Goal: Task Accomplishment & Management: Manage account settings

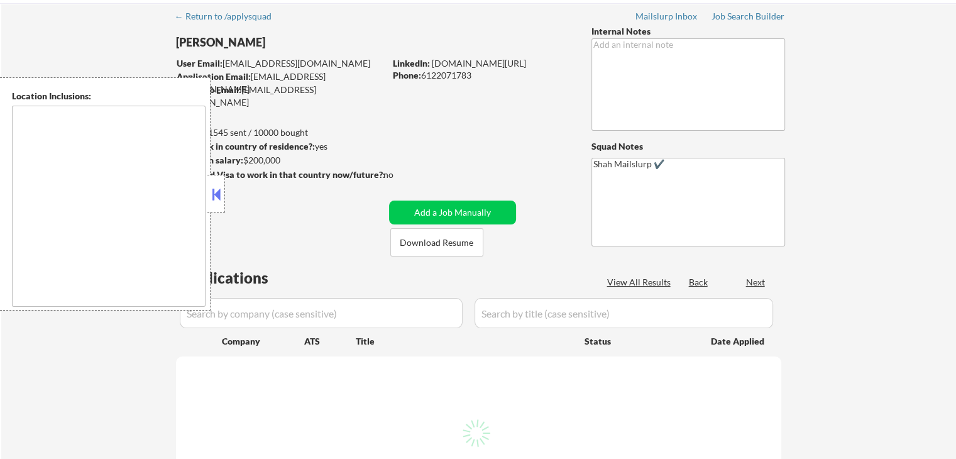
scroll to position [126, 0]
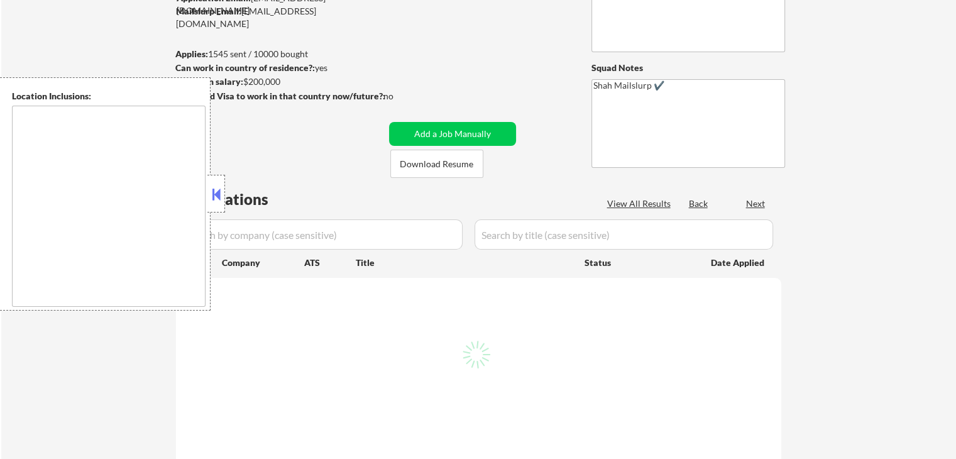
click at [220, 193] on button at bounding box center [216, 194] width 14 height 19
select select ""pending""
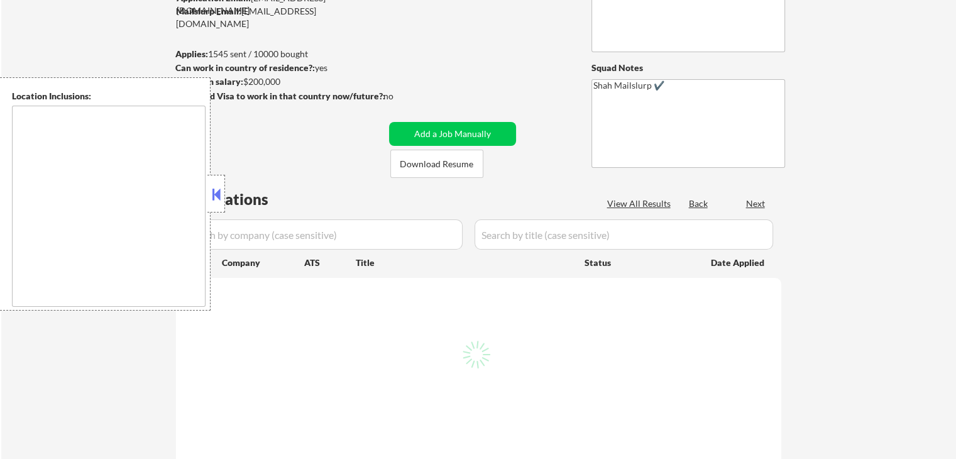
select select ""pending""
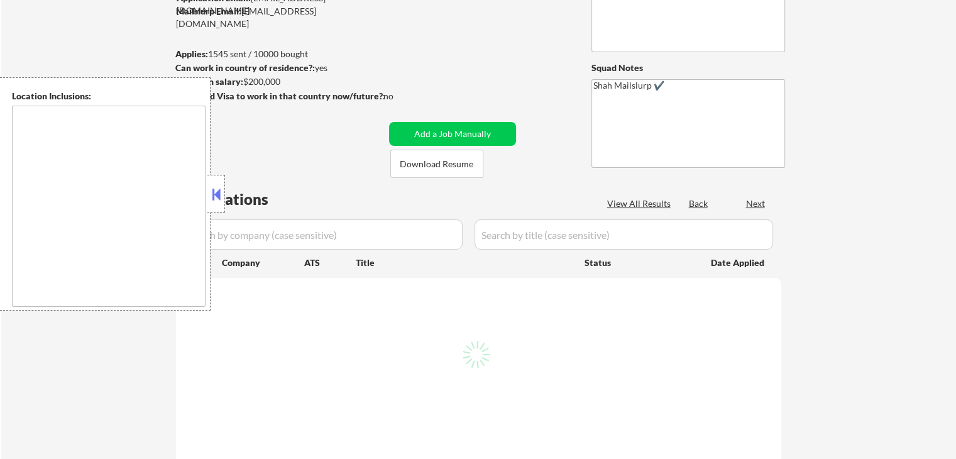
select select ""pending""
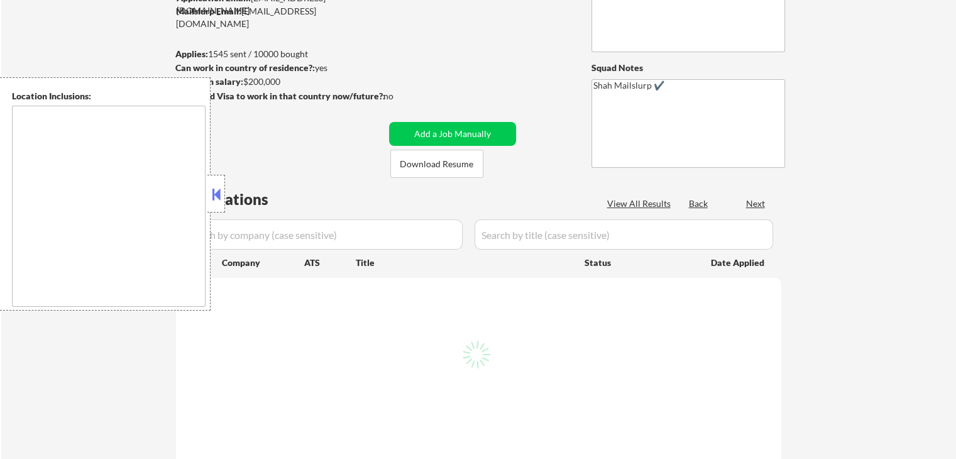
select select ""pending""
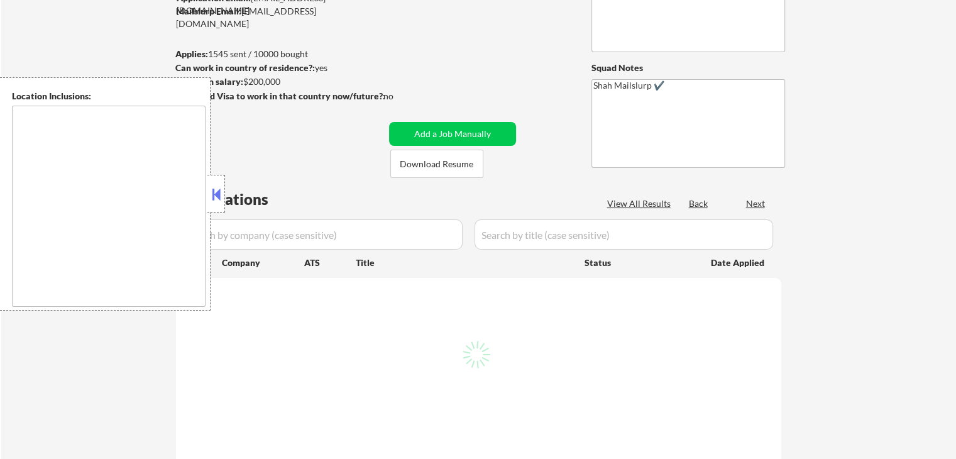
select select ""pending""
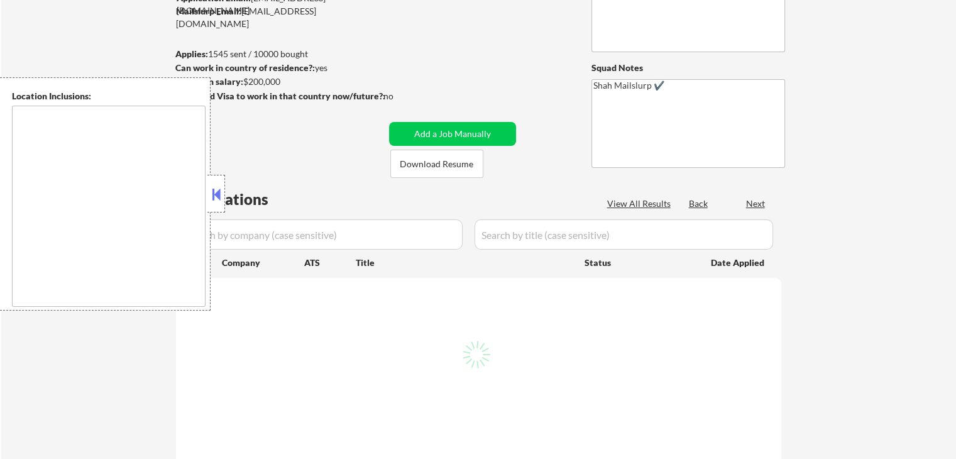
select select ""pending""
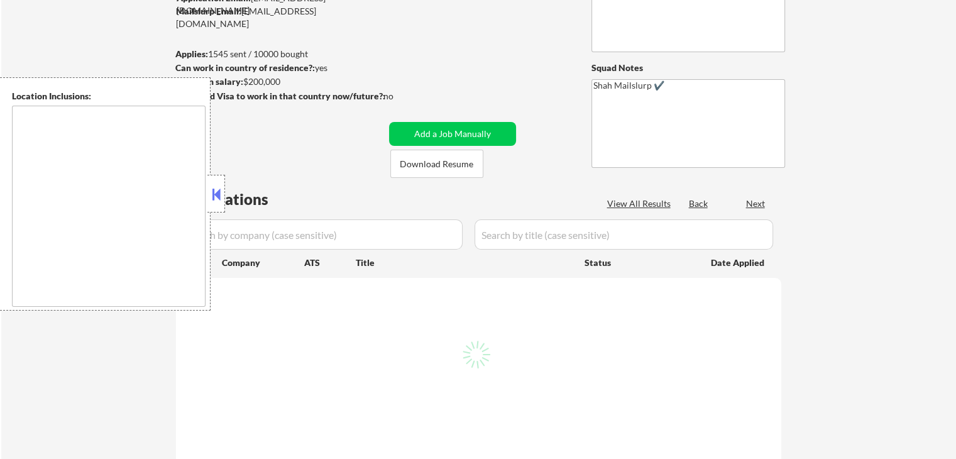
select select ""pending""
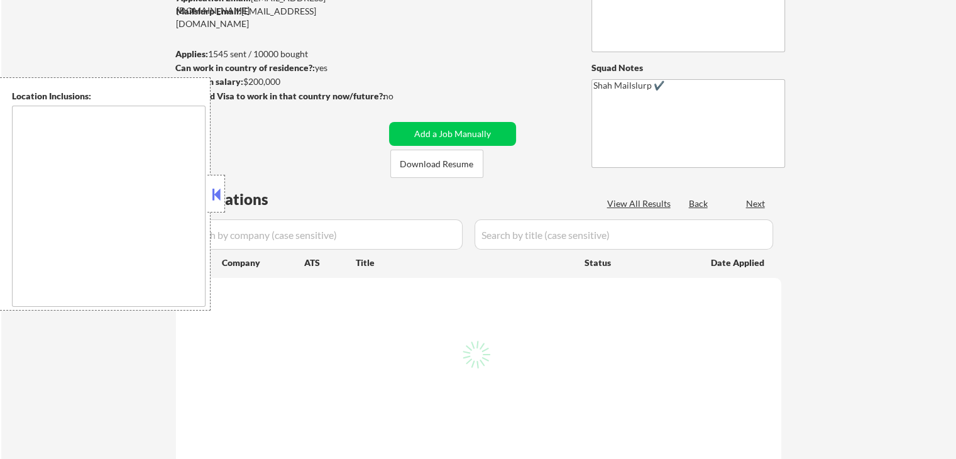
select select ""pending""
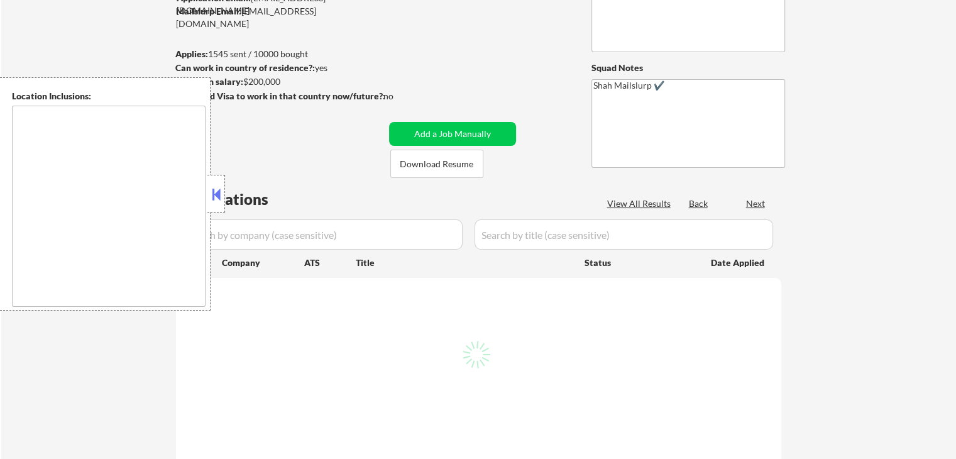
select select ""pending""
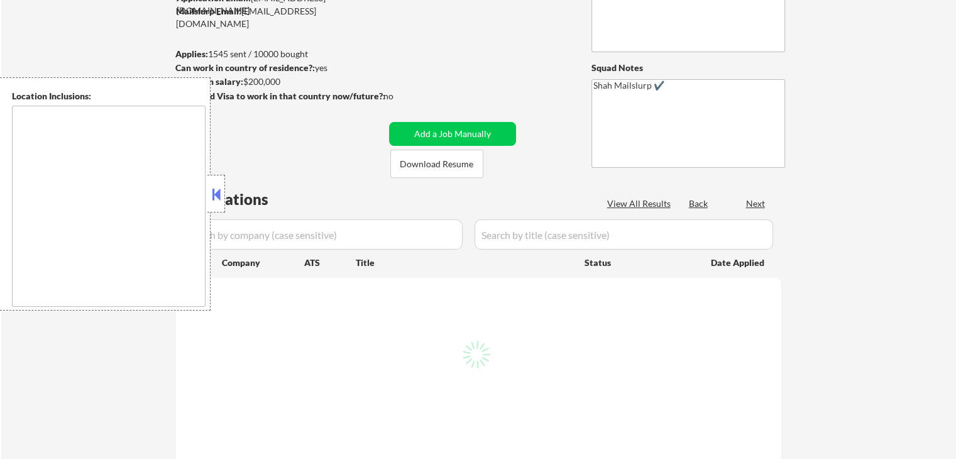
select select ""pending""
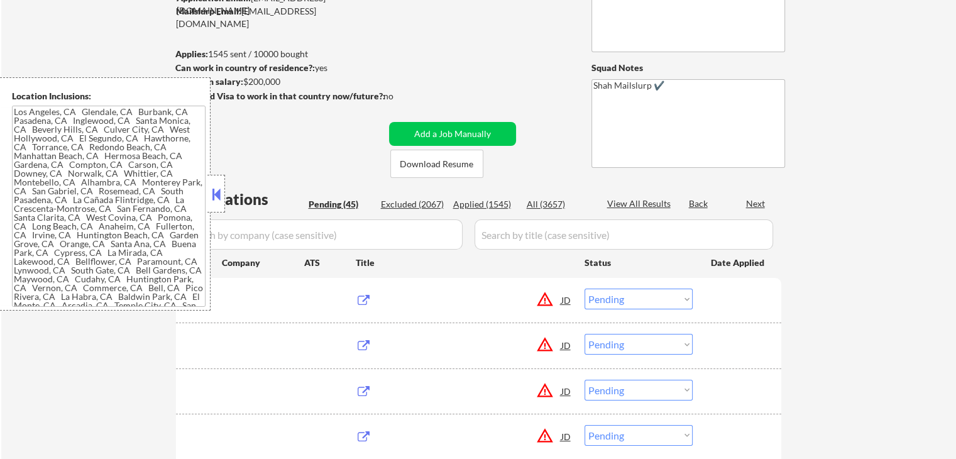
type textarea "Lor Ipsumdo, SI Ametcons, AD Elitsed, DO Eiusmodt, IN Utlaboree, DO Magna Aliqu…"
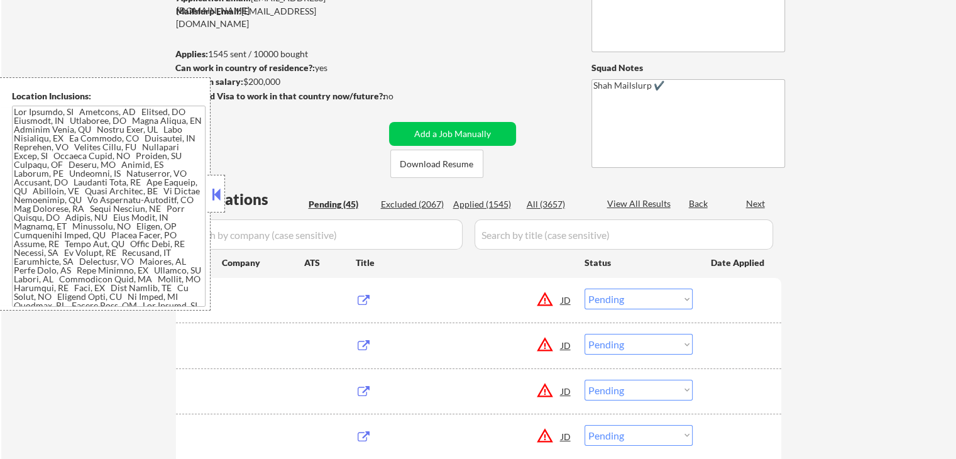
scroll to position [189, 0]
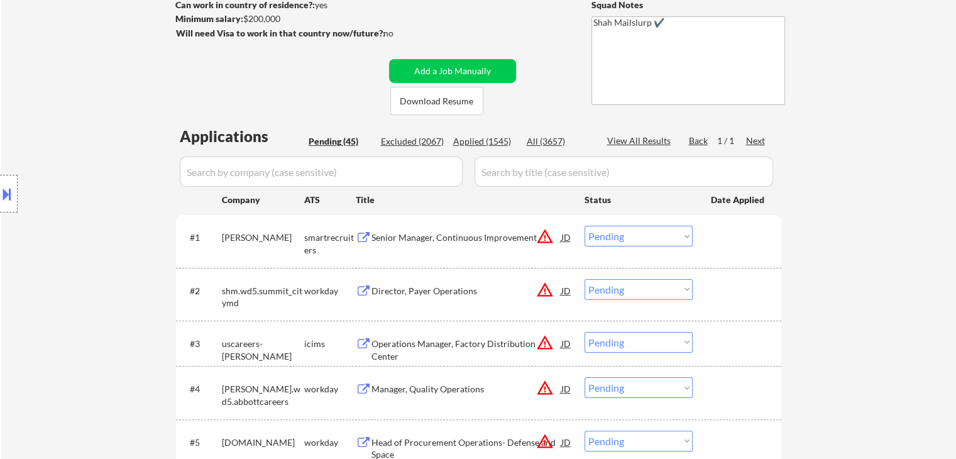
click at [43, 162] on div "Location Inclusions:" at bounding box center [112, 193] width 225 height 233
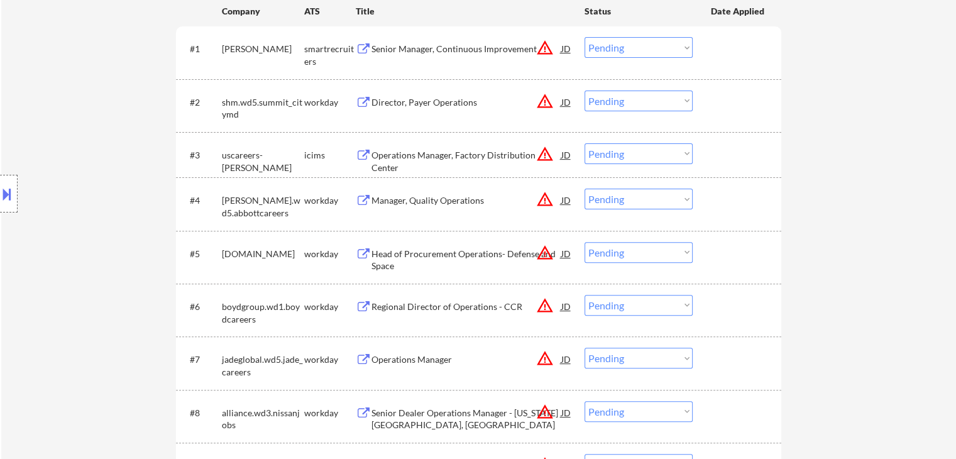
click at [45, 159] on div "Location Inclusions:" at bounding box center [112, 193] width 225 height 233
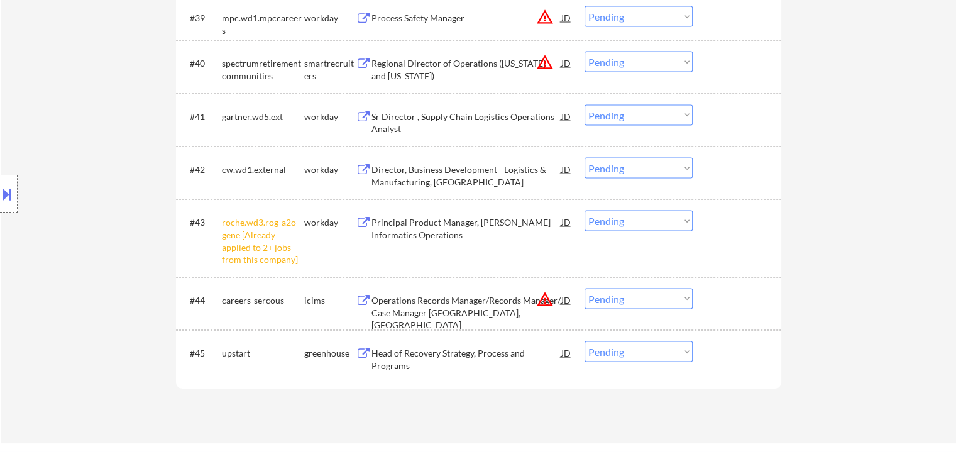
scroll to position [2325, 0]
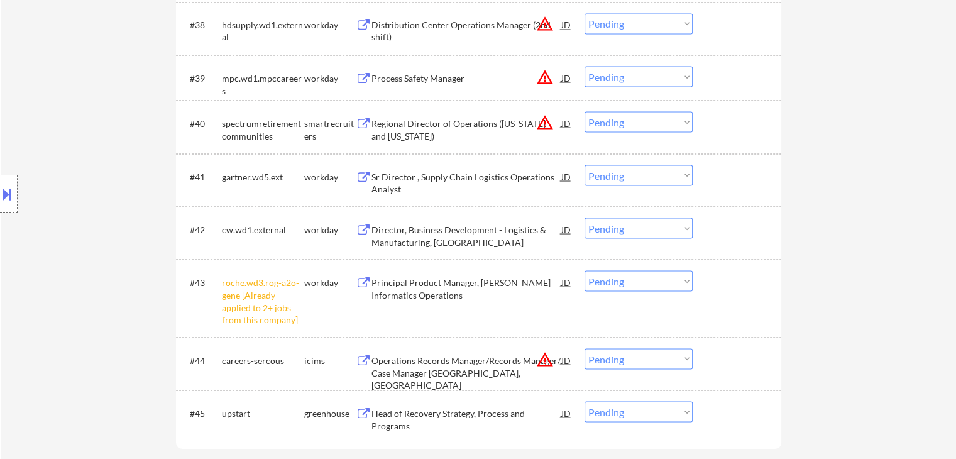
click at [631, 285] on select "Choose an option... Pending Applied Excluded (Questions) Excluded (Expired) Exc…" at bounding box center [638, 280] width 108 height 21
click at [584, 270] on select "Choose an option... Pending Applied Excluded (Questions) Excluded (Expired) Exc…" at bounding box center [638, 280] width 108 height 21
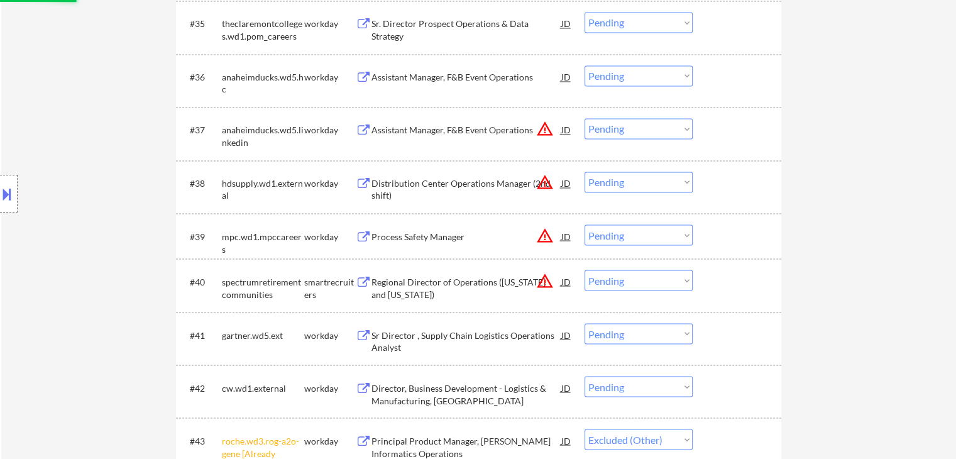
scroll to position [2011, 0]
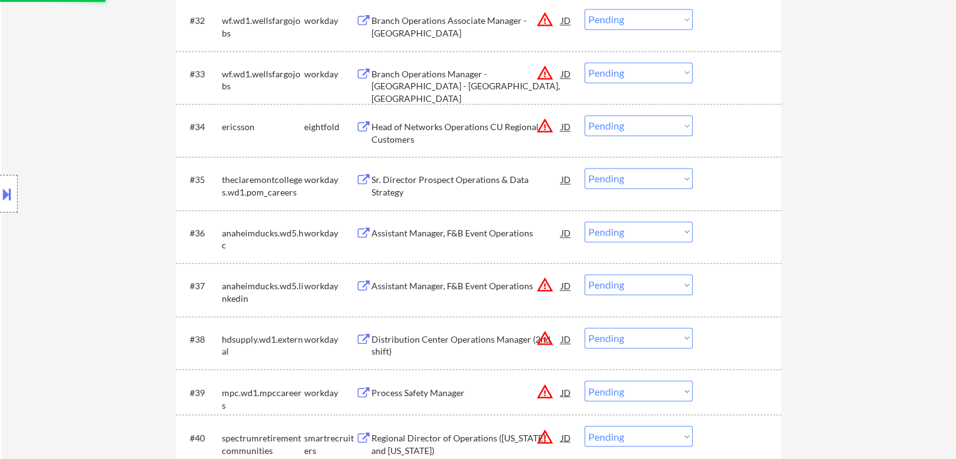
select select ""pending""
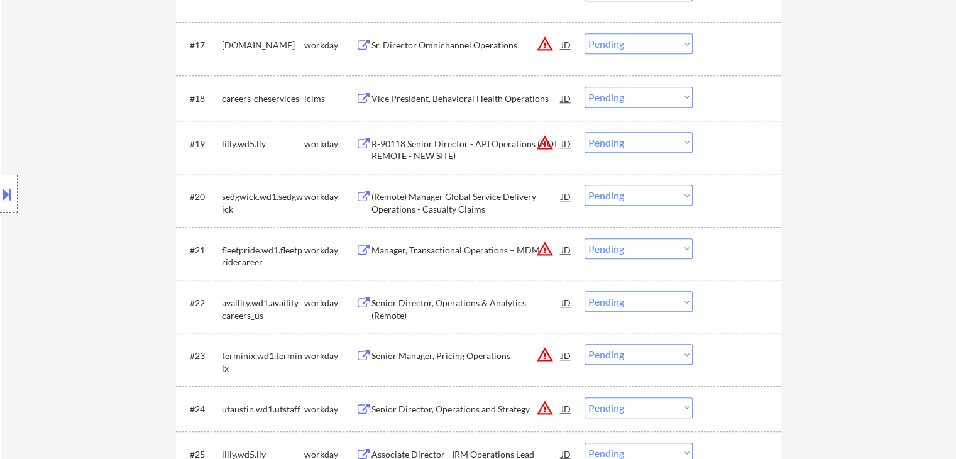
scroll to position [1131, 0]
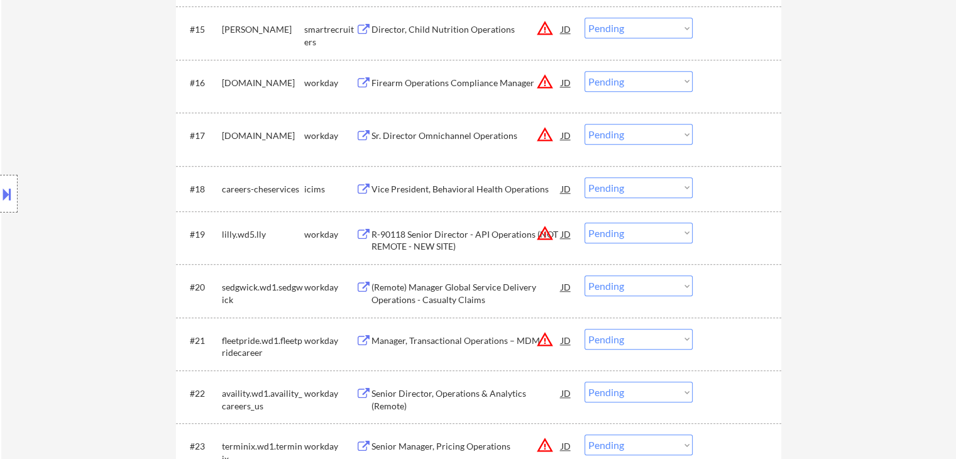
click at [60, 177] on div "Location Inclusions:" at bounding box center [112, 193] width 225 height 233
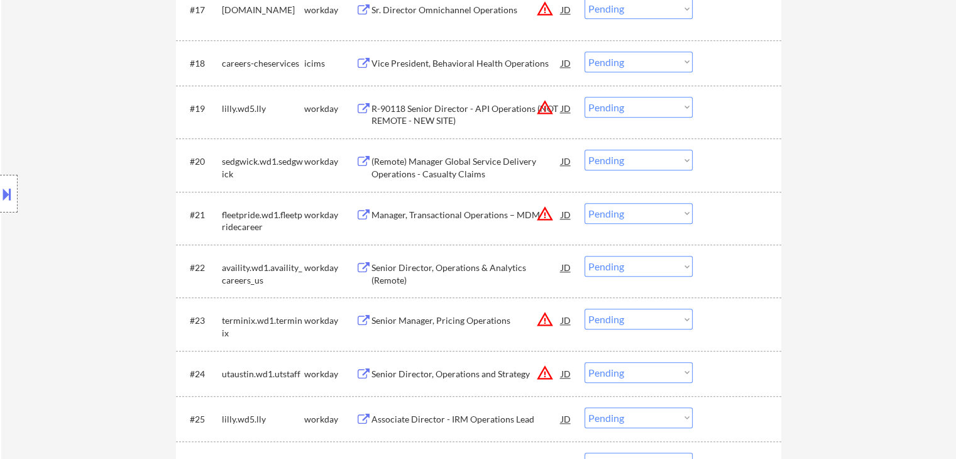
click at [63, 154] on div "Location Inclusions:" at bounding box center [112, 193] width 225 height 233
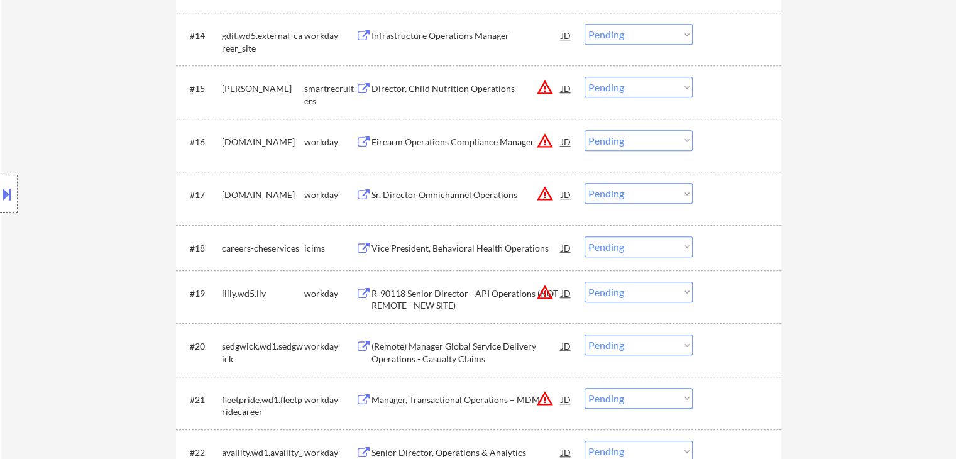
scroll to position [943, 0]
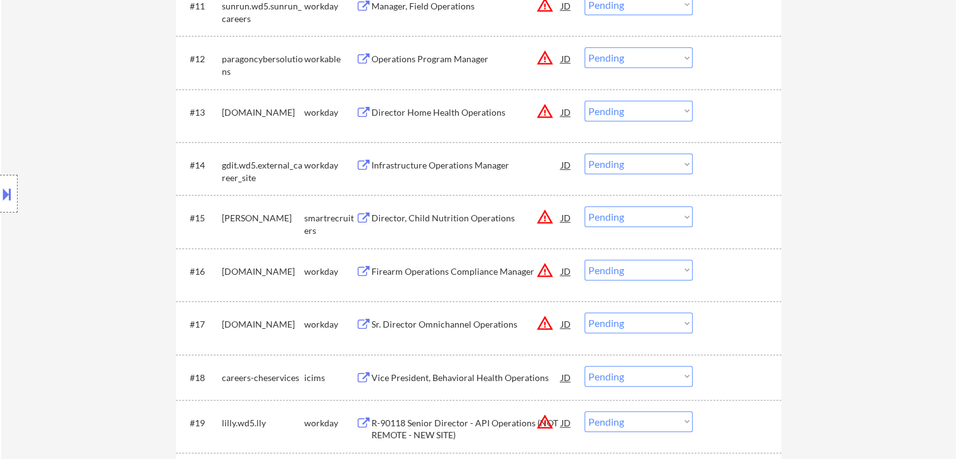
click at [63, 154] on div "Location Inclusions:" at bounding box center [112, 193] width 225 height 233
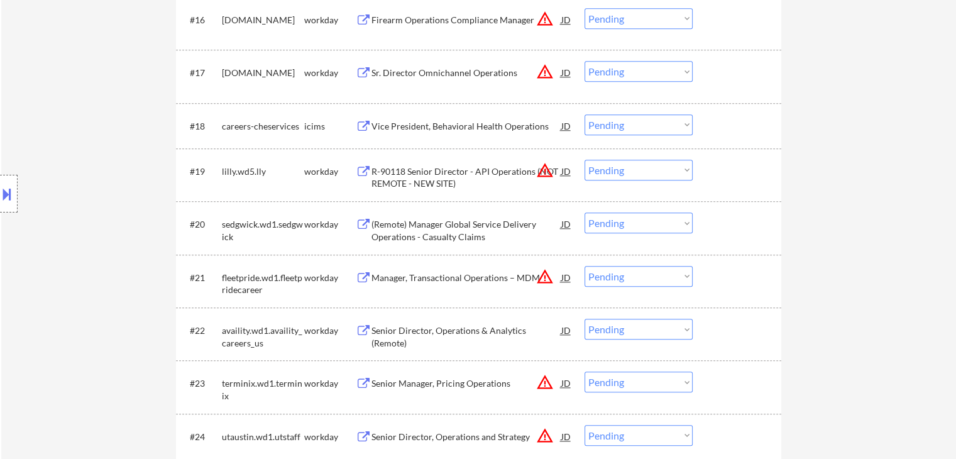
click at [52, 180] on div "Location Inclusions:" at bounding box center [112, 193] width 225 height 233
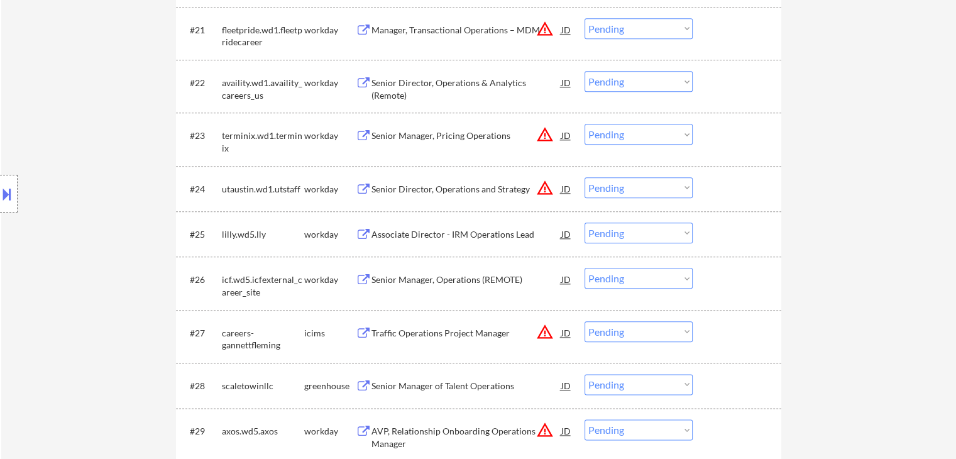
scroll to position [1068, 0]
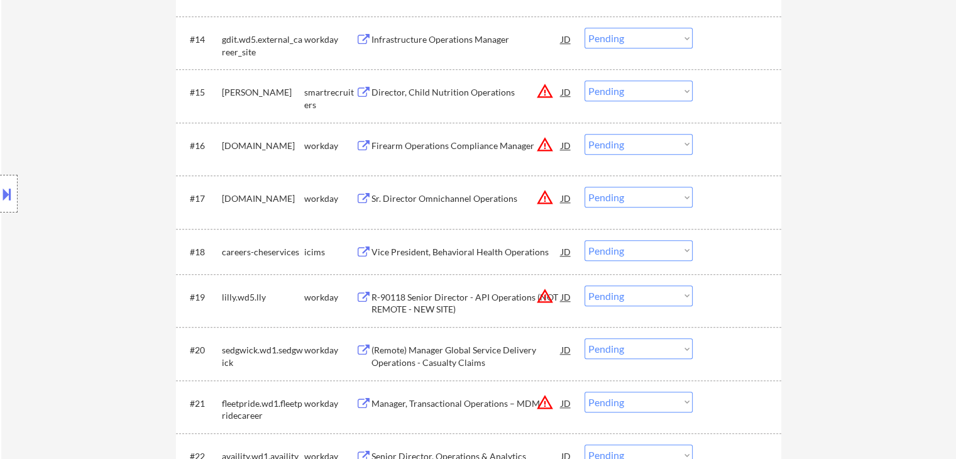
click at [41, 202] on div "Location Inclusions:" at bounding box center [112, 193] width 225 height 233
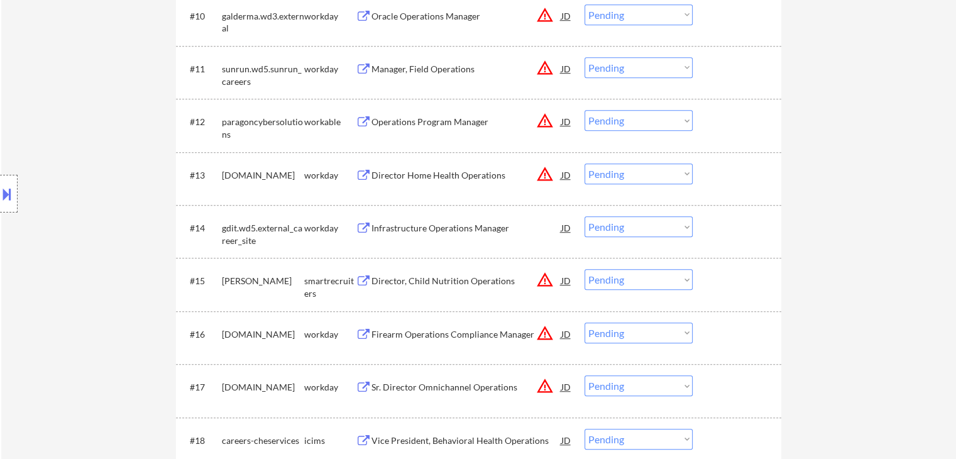
click at [41, 202] on div "Location Inclusions:" at bounding box center [112, 193] width 225 height 233
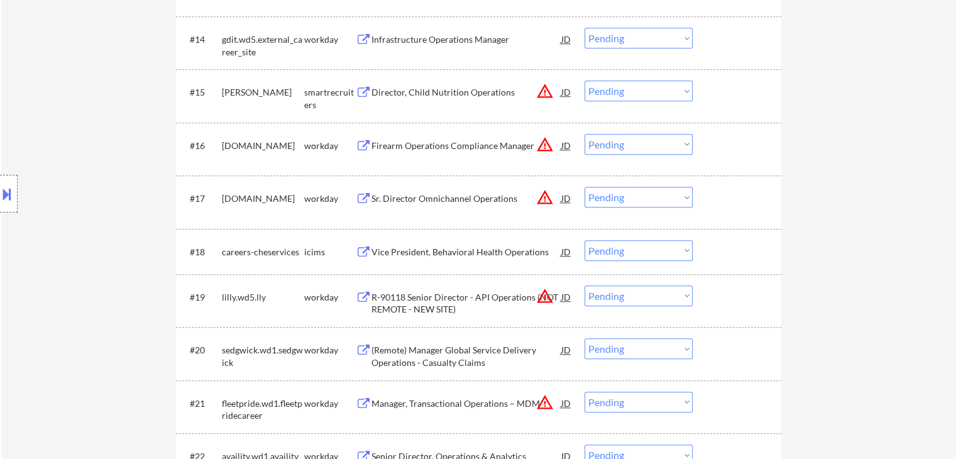
click at [48, 205] on div "Location Inclusions:" at bounding box center [112, 193] width 225 height 233
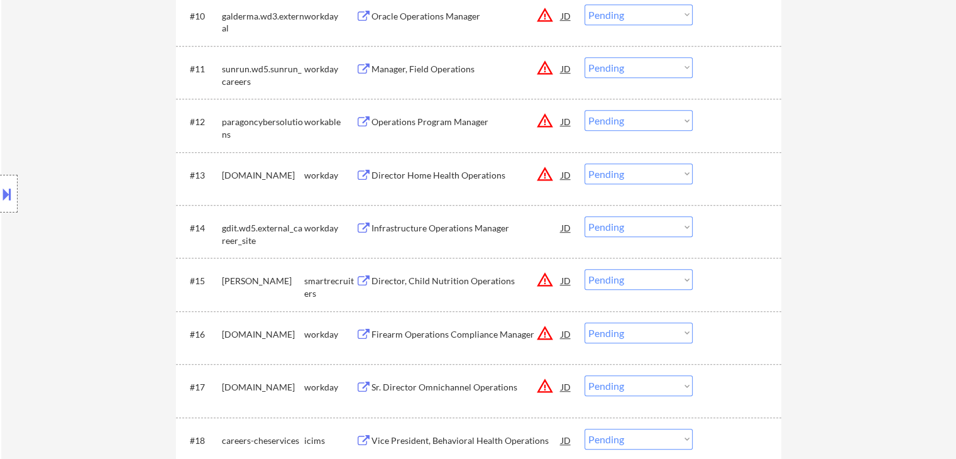
click at [48, 205] on div "Location Inclusions:" at bounding box center [112, 193] width 225 height 233
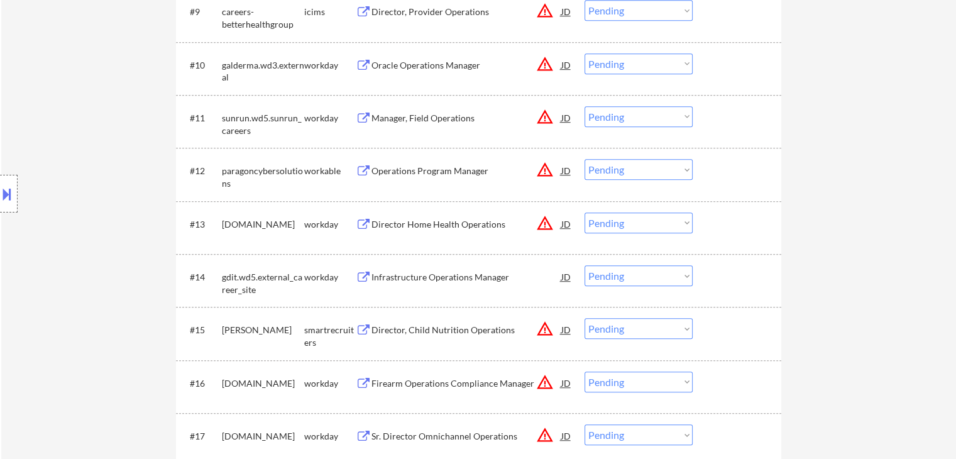
scroll to position [754, 0]
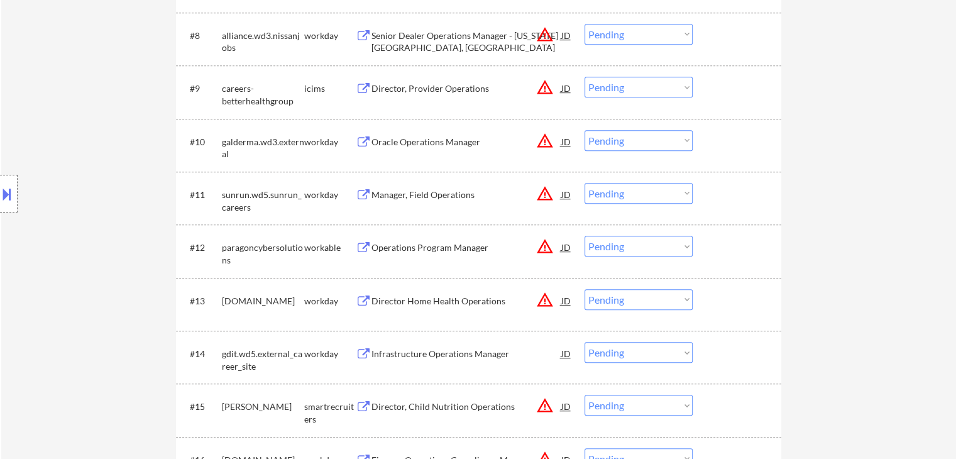
click at [52, 202] on div "Location Inclusions:" at bounding box center [112, 193] width 225 height 233
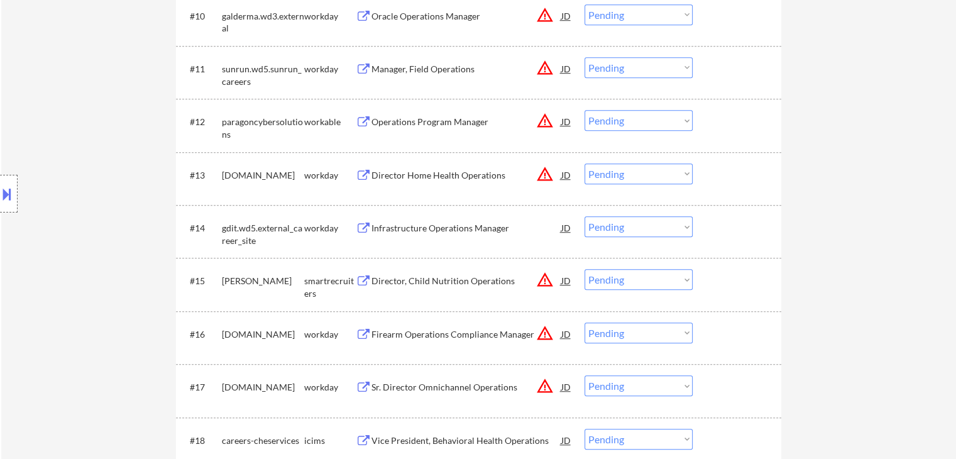
click at [58, 203] on div "Location Inclusions:" at bounding box center [112, 193] width 225 height 233
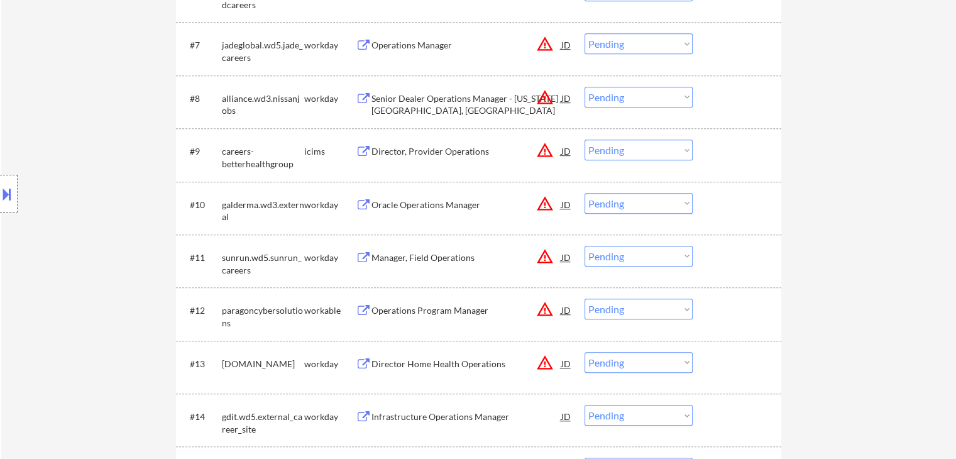
click at [60, 203] on div "Location Inclusions:" at bounding box center [112, 193] width 225 height 233
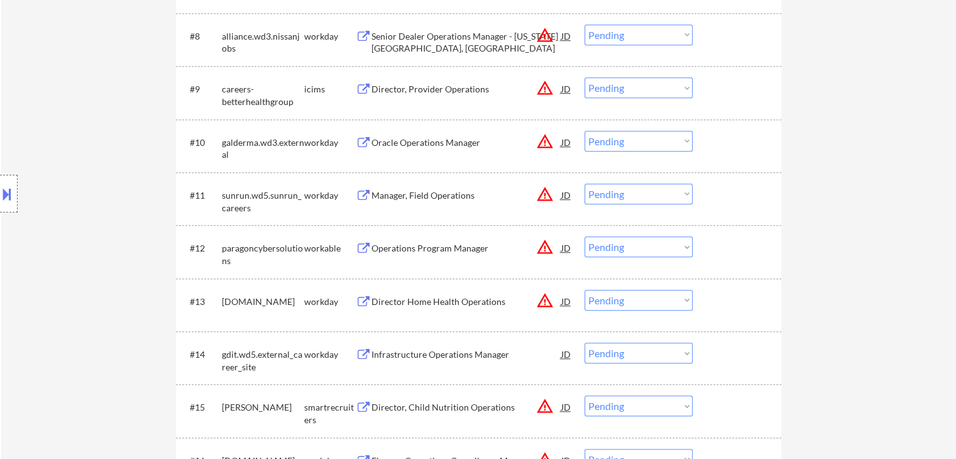
scroll to position [817, 0]
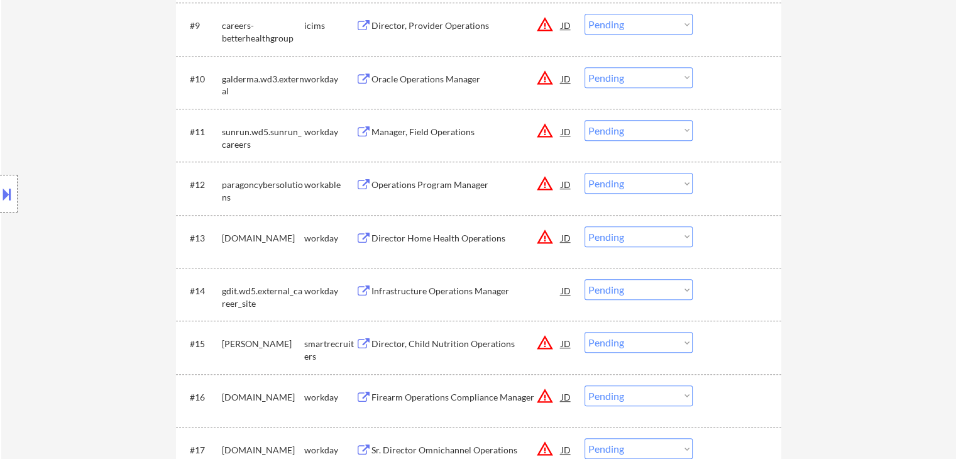
click at [60, 203] on div "Location Inclusions:" at bounding box center [112, 193] width 225 height 233
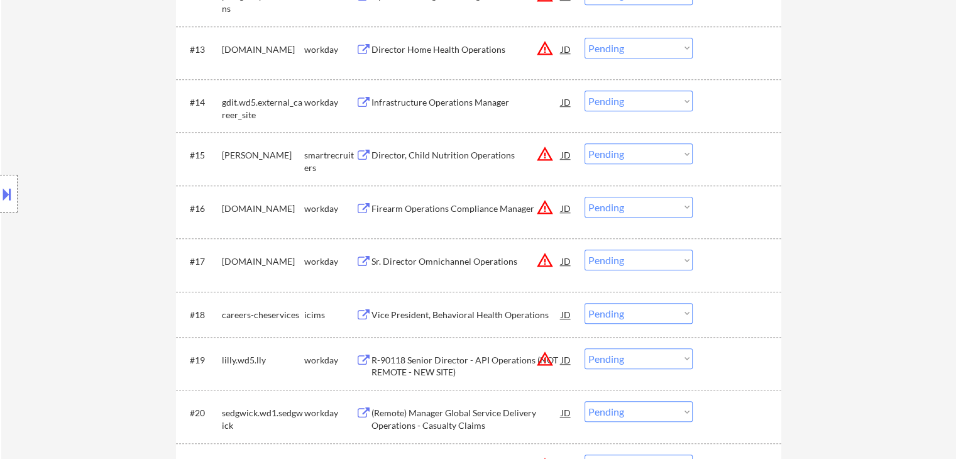
click at [65, 202] on div "Location Inclusions:" at bounding box center [112, 193] width 225 height 233
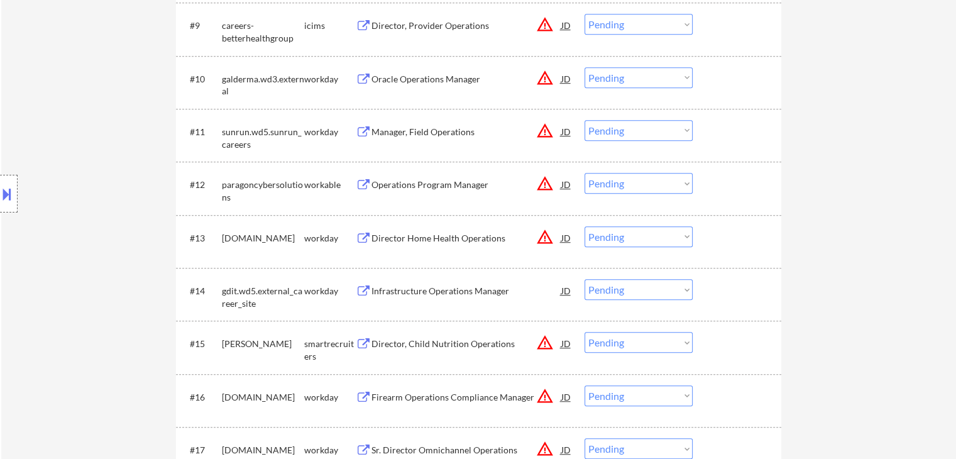
click at [65, 202] on div "Location Inclusions:" at bounding box center [112, 193] width 225 height 233
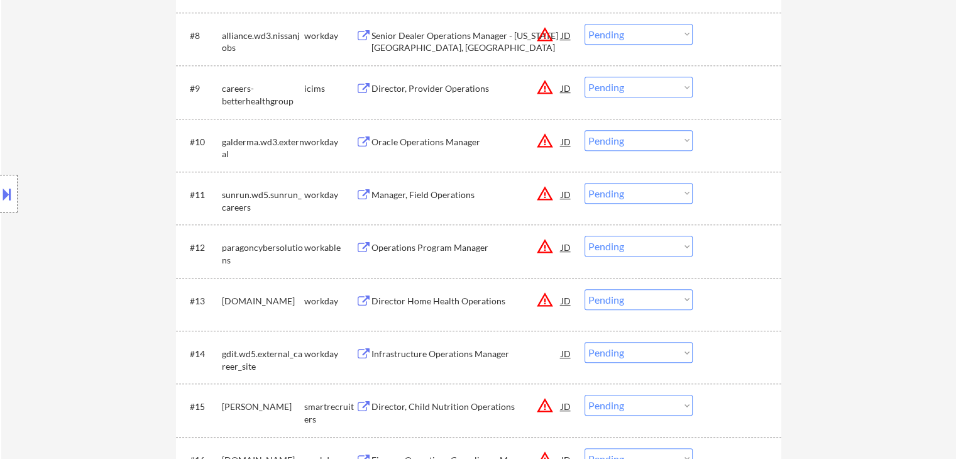
click at [65, 202] on div "Location Inclusions:" at bounding box center [112, 193] width 225 height 233
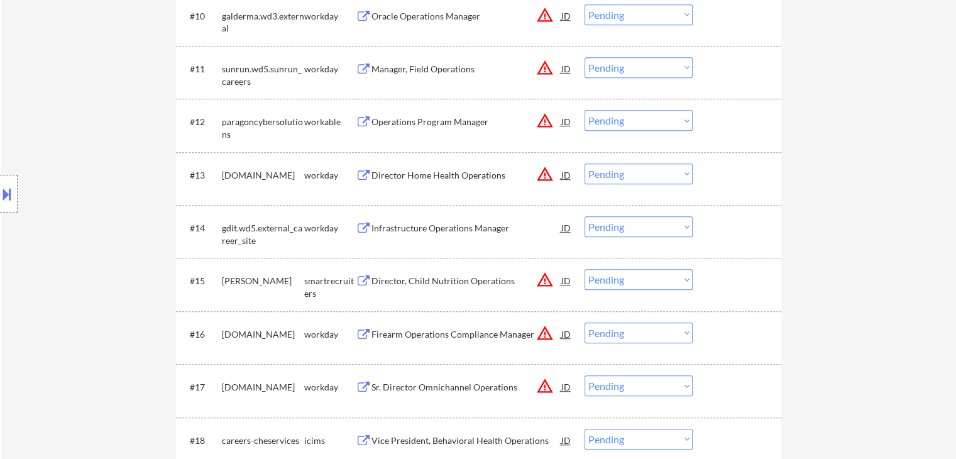
click at [65, 202] on div "Location Inclusions:" at bounding box center [112, 193] width 225 height 233
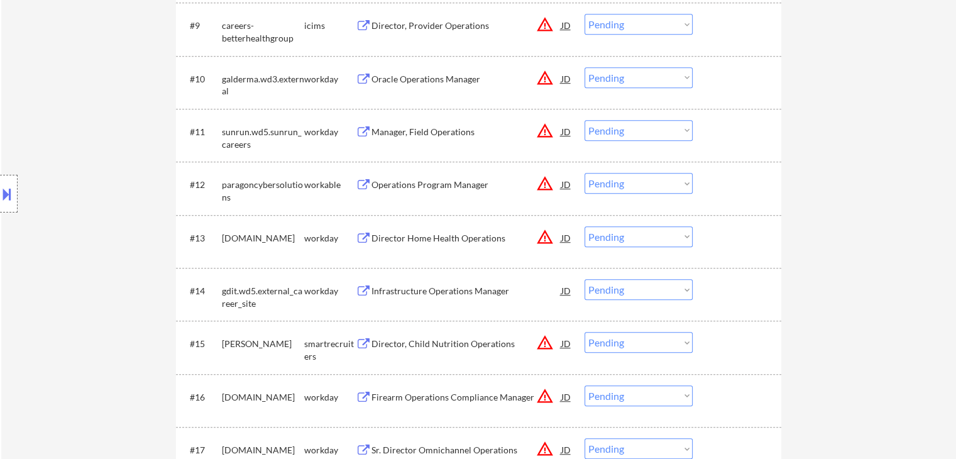
click at [65, 201] on div "Location Inclusions:" at bounding box center [112, 193] width 225 height 233
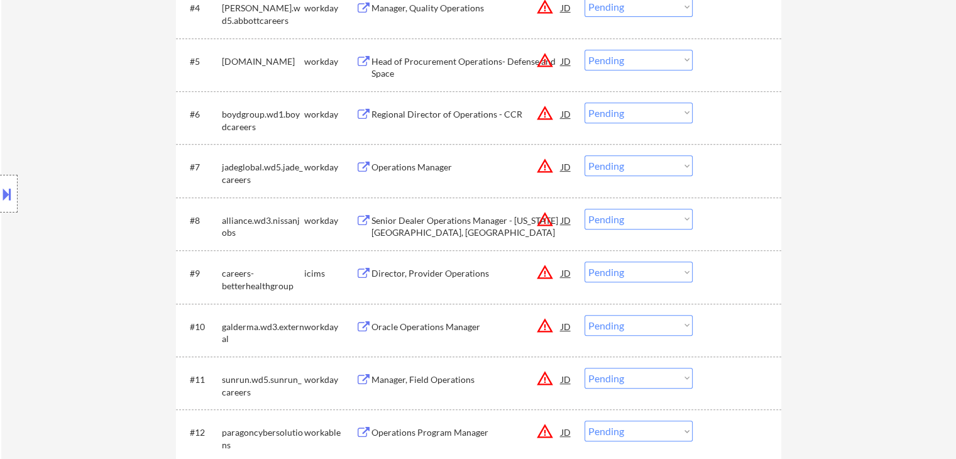
scroll to position [566, 0]
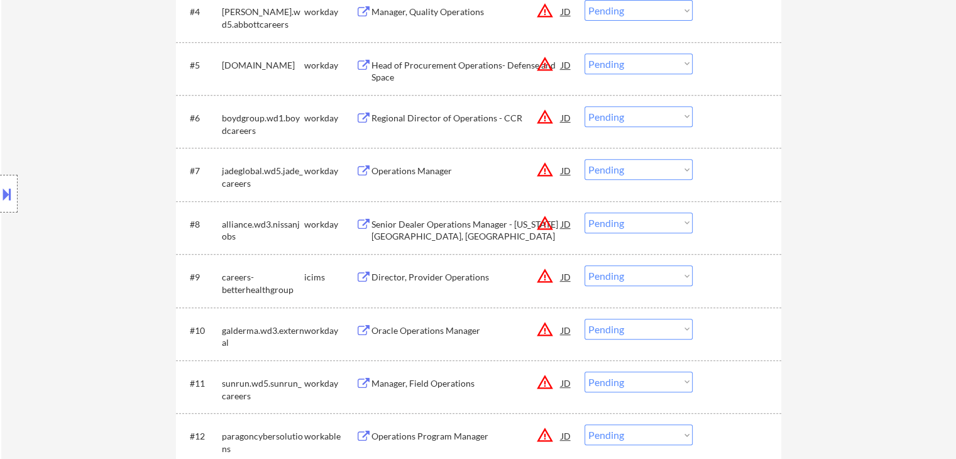
click at [70, 199] on div "Location Inclusions:" at bounding box center [112, 193] width 225 height 233
click at [69, 199] on div "Location Inclusions:" at bounding box center [112, 193] width 225 height 233
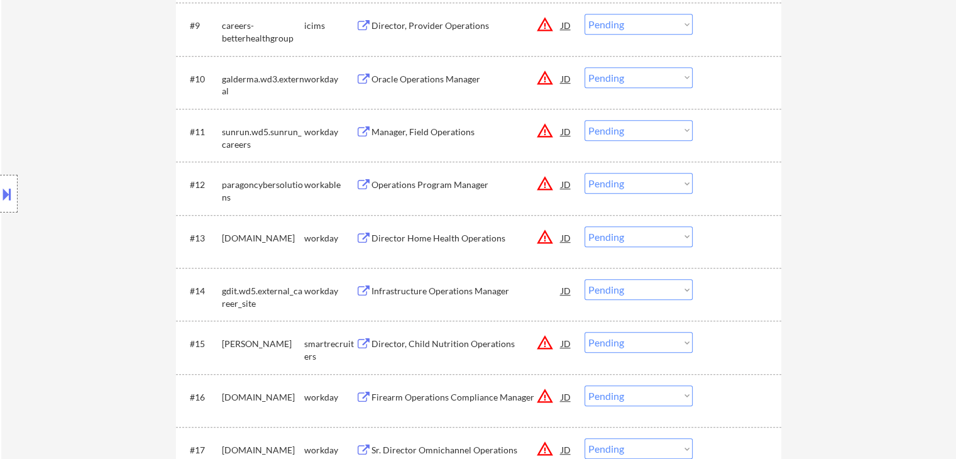
click at [69, 199] on div "Location Inclusions:" at bounding box center [112, 193] width 225 height 233
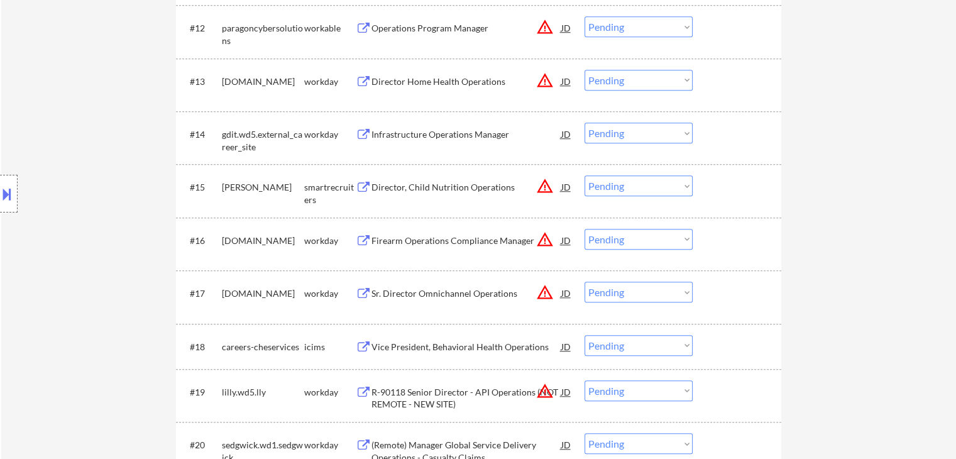
scroll to position [1068, 0]
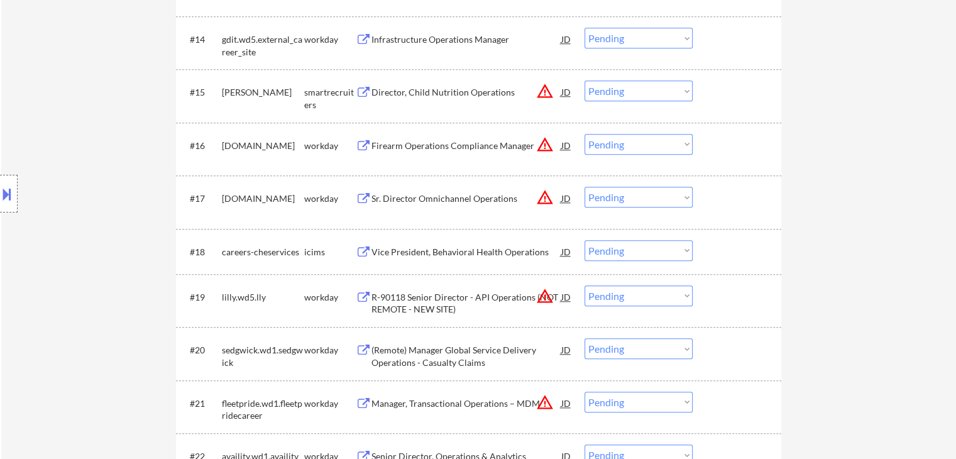
drag, startPoint x: 868, startPoint y: 189, endPoint x: 863, endPoint y: 197, distance: 9.1
click at [869, 189] on div "← Return to /applysquad Mailslurp Inbox Job Search Builder [PERSON_NAME] User E…" at bounding box center [478, 332] width 955 height 2701
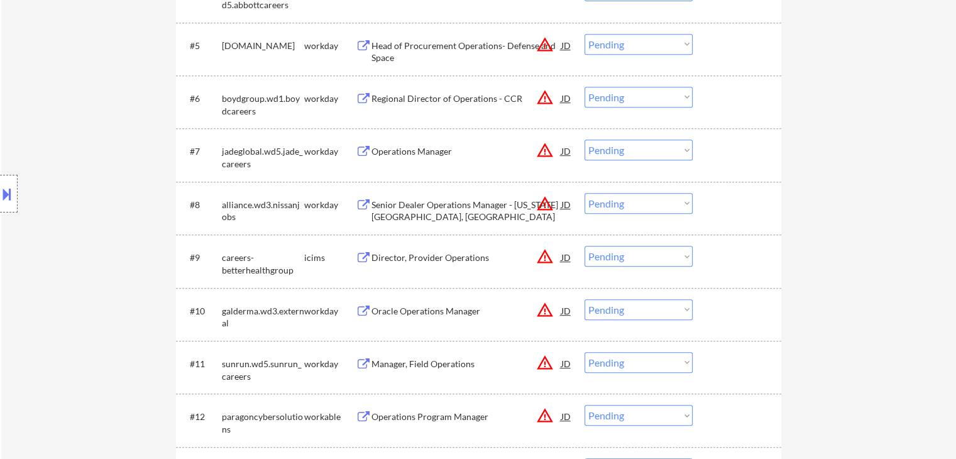
scroll to position [440, 0]
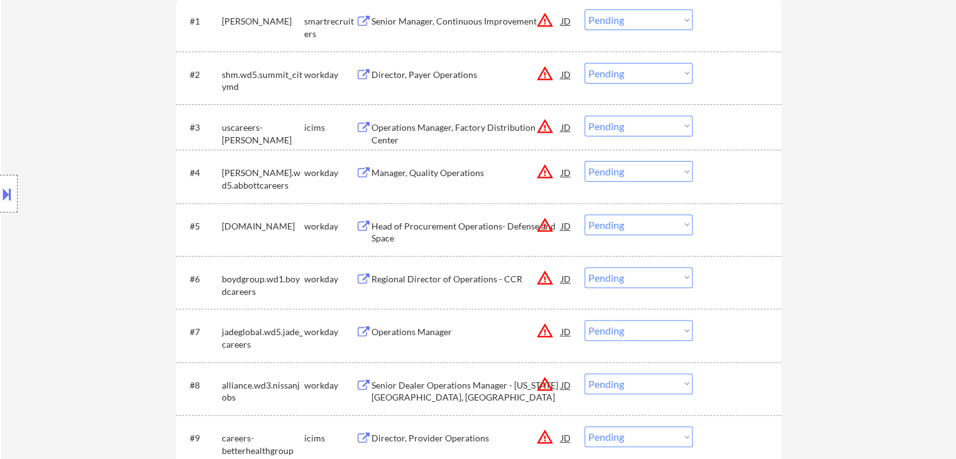
scroll to position [365, 0]
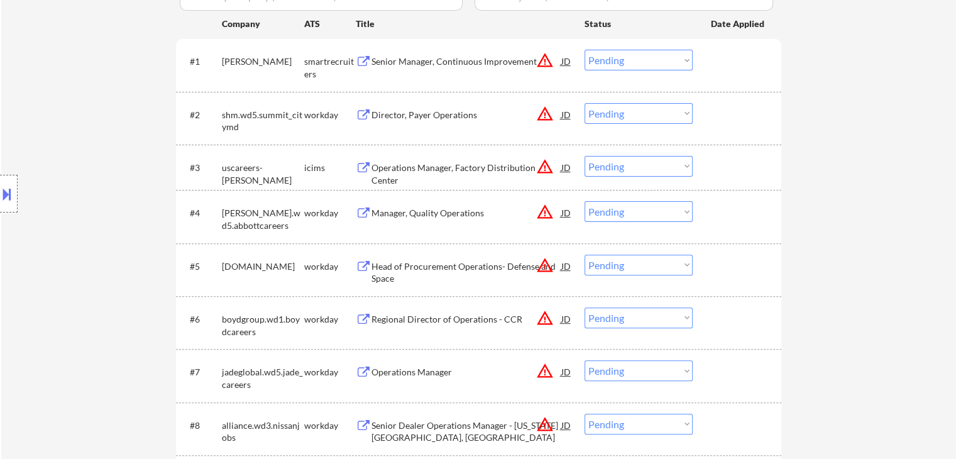
click at [70, 106] on div "Location Inclusions:" at bounding box center [112, 193] width 225 height 233
click at [62, 90] on div "Location Inclusions:" at bounding box center [112, 193] width 225 height 233
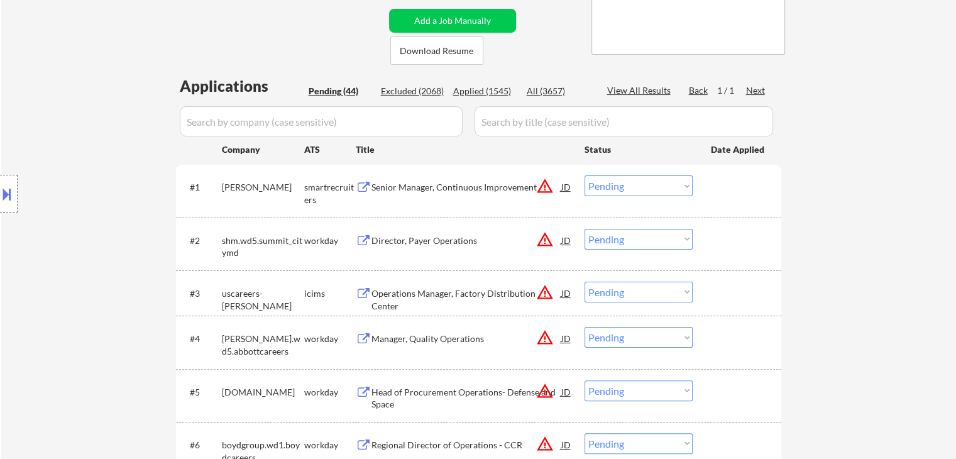
click at [55, 97] on div "Location Inclusions:" at bounding box center [112, 193] width 225 height 233
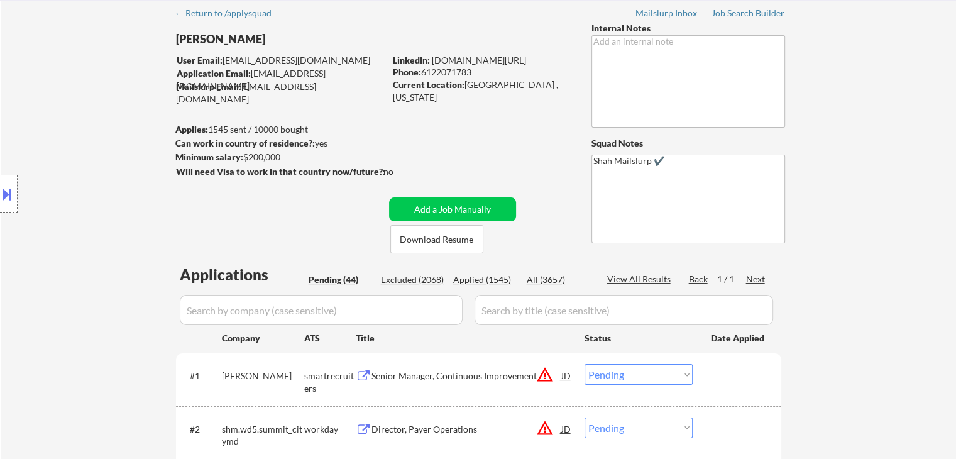
click at [55, 97] on div "Location Inclusions:" at bounding box center [112, 193] width 225 height 233
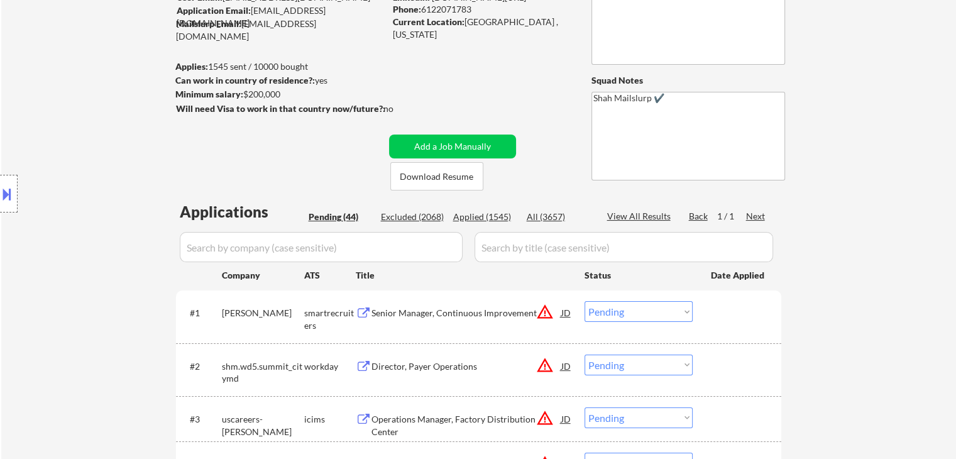
click at [53, 97] on div "Location Inclusions:" at bounding box center [112, 193] width 225 height 233
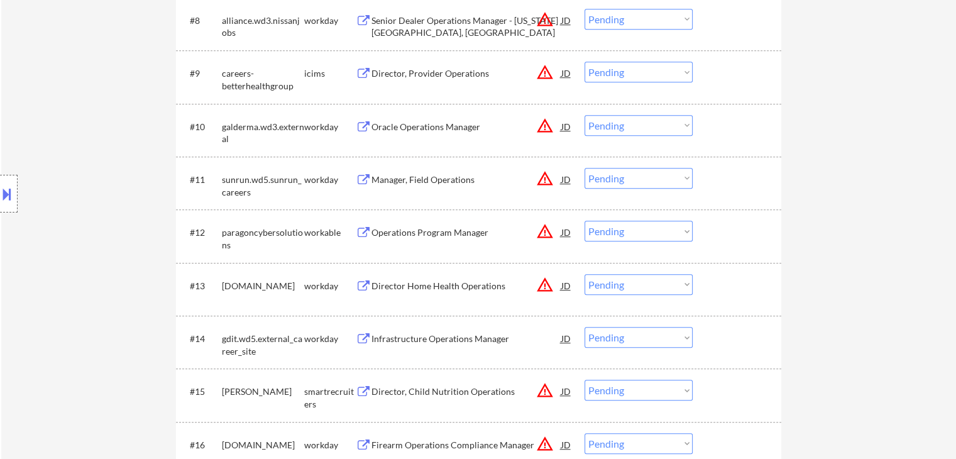
scroll to position [817, 0]
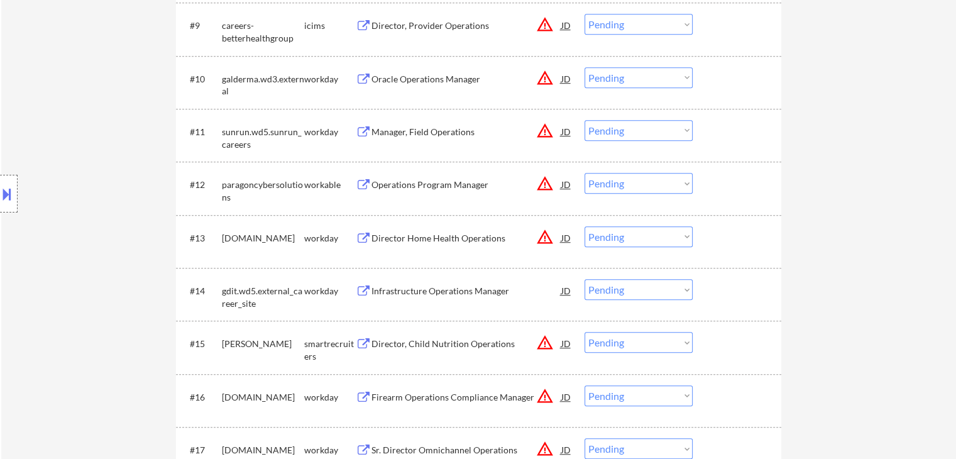
click at [397, 287] on div "Infrastructure Operations Manager" at bounding box center [466, 291] width 190 height 13
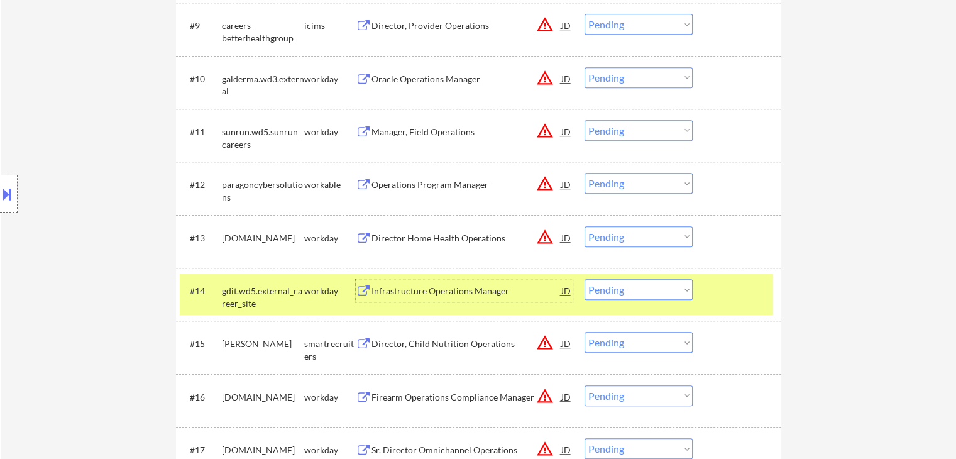
drag, startPoint x: 644, startPoint y: 285, endPoint x: 630, endPoint y: 286, distance: 13.8
click at [644, 285] on select "Choose an option... Pending Applied Excluded (Questions) Excluded (Expired) Exc…" at bounding box center [638, 289] width 108 height 21
click at [584, 279] on select "Choose an option... Pending Applied Excluded (Questions) Excluded (Expired) Exc…" at bounding box center [638, 289] width 108 height 21
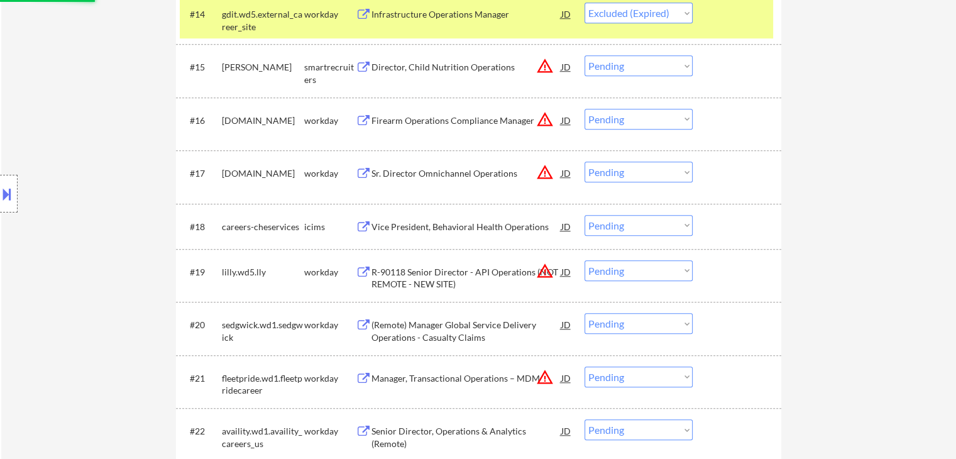
scroll to position [1131, 0]
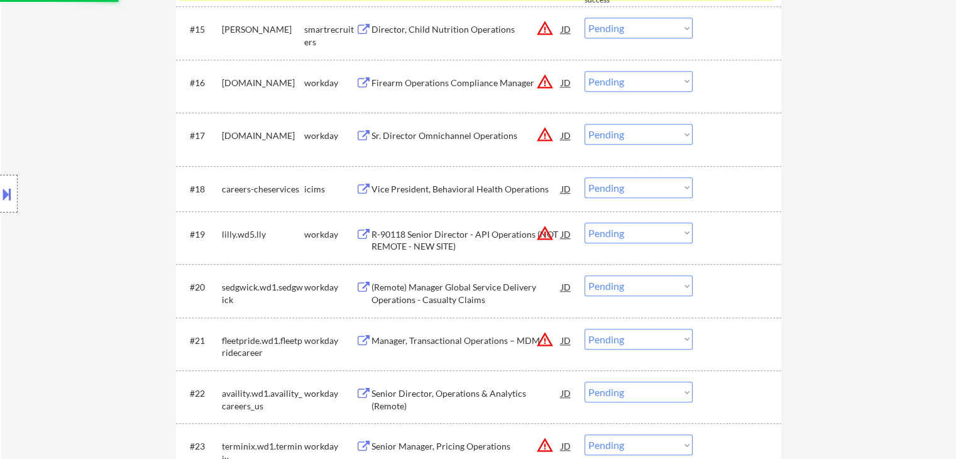
click at [457, 295] on div "(Remote) Manager Global Service Delivery Operations - Casualty Claims" at bounding box center [466, 293] width 190 height 25
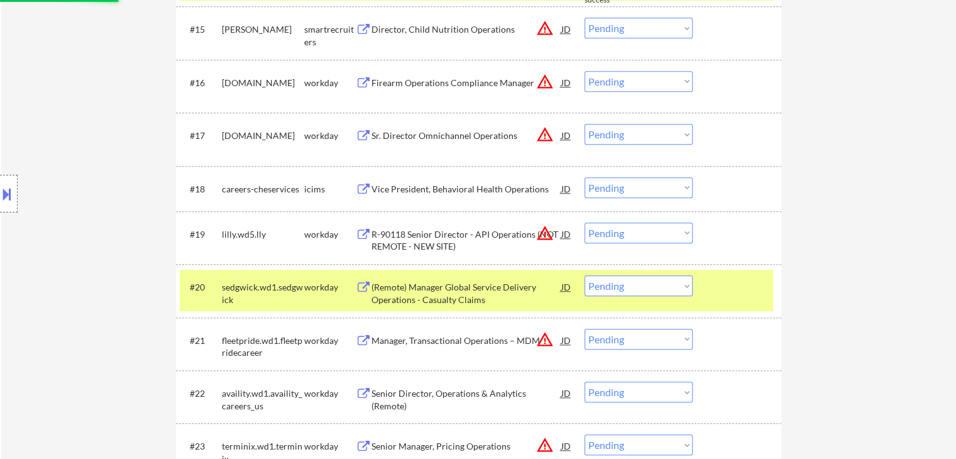
select select ""pending""
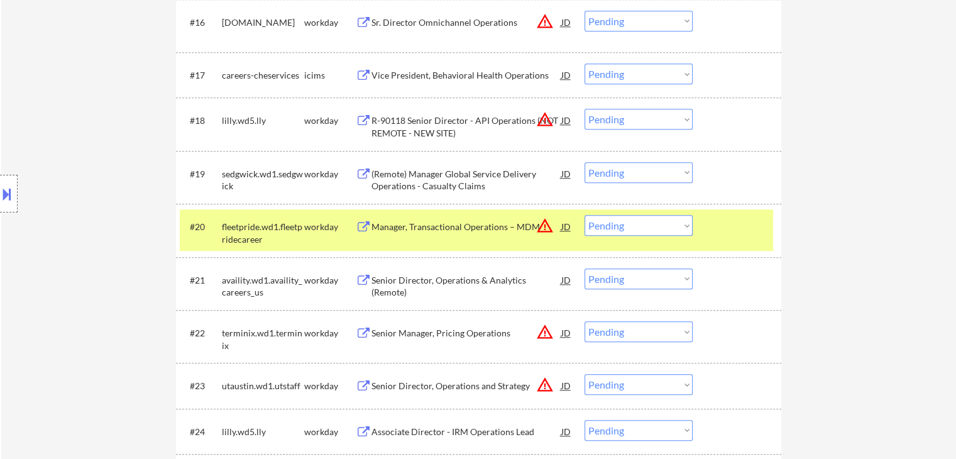
scroll to position [1257, 0]
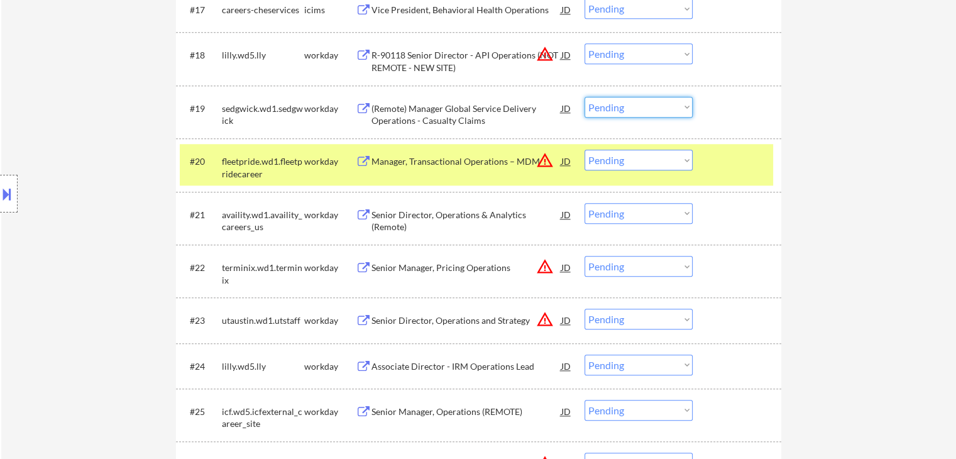
click at [627, 109] on select "Choose an option... Pending Applied Excluded (Questions) Excluded (Expired) Exc…" at bounding box center [638, 107] width 108 height 21
click at [584, 97] on select "Choose an option... Pending Applied Excluded (Questions) Excluded (Expired) Exc…" at bounding box center [638, 107] width 108 height 21
select select ""pending""
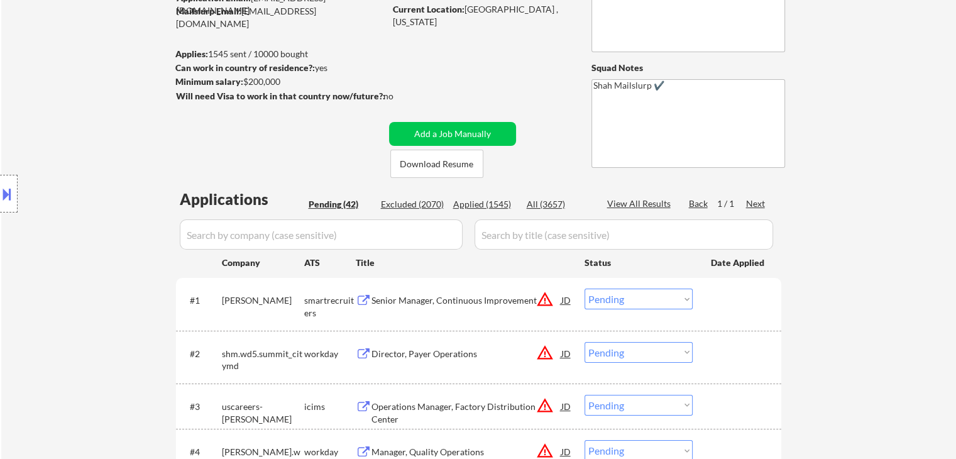
scroll to position [189, 0]
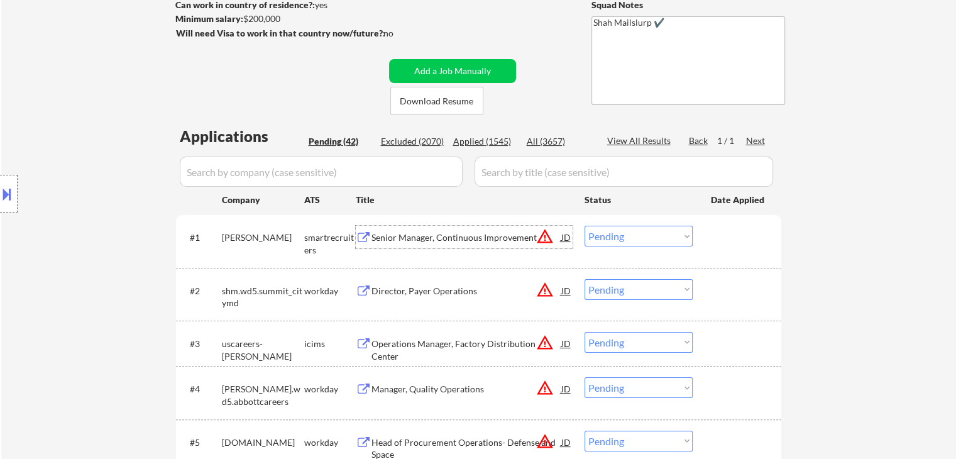
click at [423, 238] on div "Senior Manager, Continuous Improvement" at bounding box center [466, 237] width 190 height 13
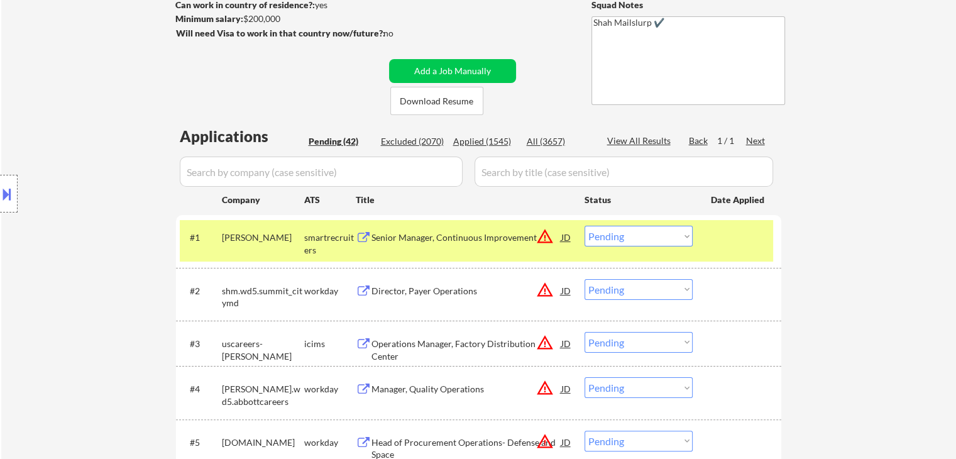
click at [544, 241] on button "warning_amber" at bounding box center [545, 237] width 18 height 18
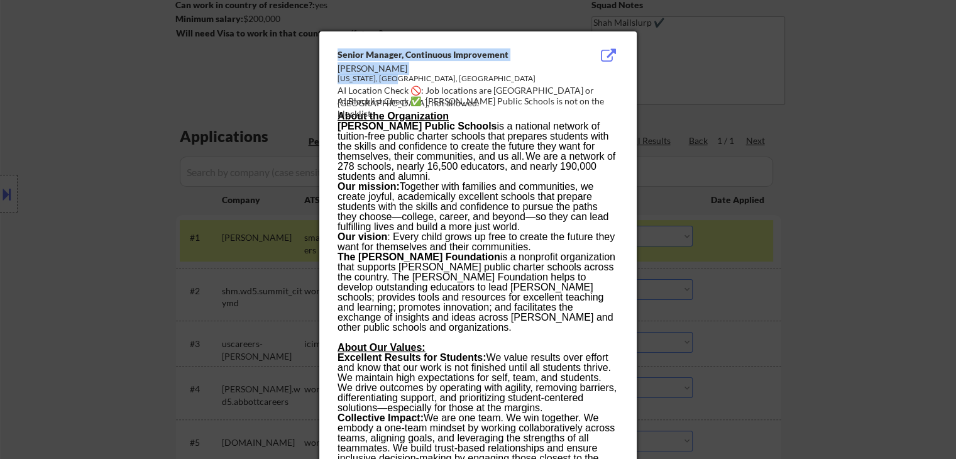
drag, startPoint x: 364, startPoint y: 74, endPoint x: 317, endPoint y: 75, distance: 47.2
click at [317, 75] on body "← Return to /applysquad Mailslurp Inbox Job Search Builder [PERSON_NAME] User E…" at bounding box center [478, 40] width 956 height 459
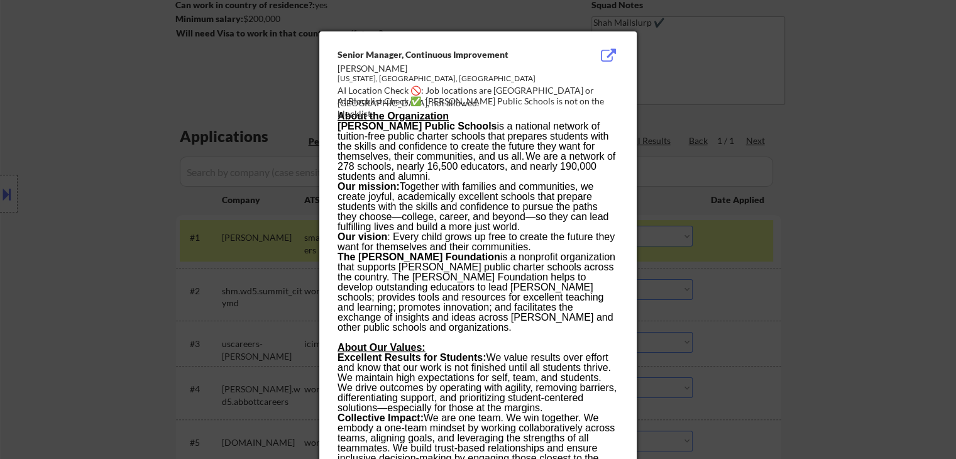
click at [760, 157] on div at bounding box center [478, 229] width 956 height 459
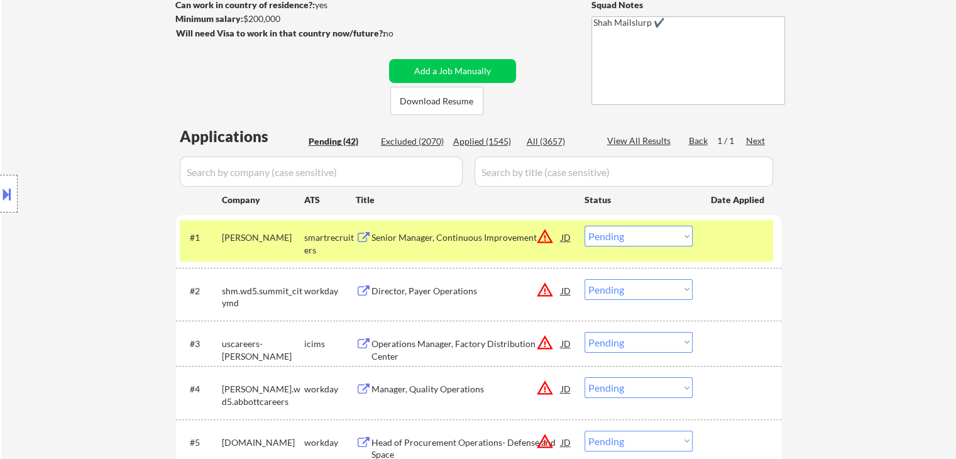
drag, startPoint x: 639, startPoint y: 232, endPoint x: 625, endPoint y: 214, distance: 22.0
click at [639, 232] on select "Choose an option... Pending Applied Excluded (Questions) Excluded (Expired) Exc…" at bounding box center [638, 236] width 108 height 21
click at [584, 226] on select "Choose an option... Pending Applied Excluded (Questions) Excluded (Expired) Exc…" at bounding box center [638, 236] width 108 height 21
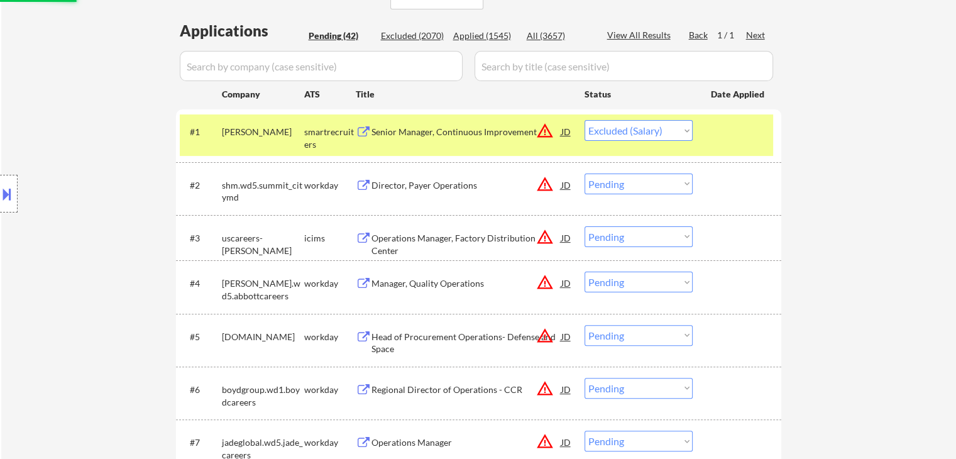
scroll to position [314, 0]
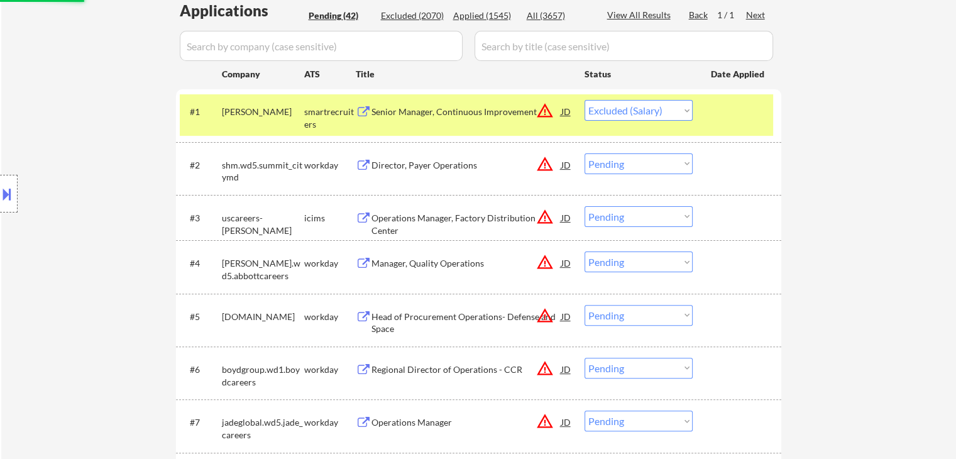
click at [436, 164] on div "Director, Payer Operations" at bounding box center [466, 165] width 190 height 13
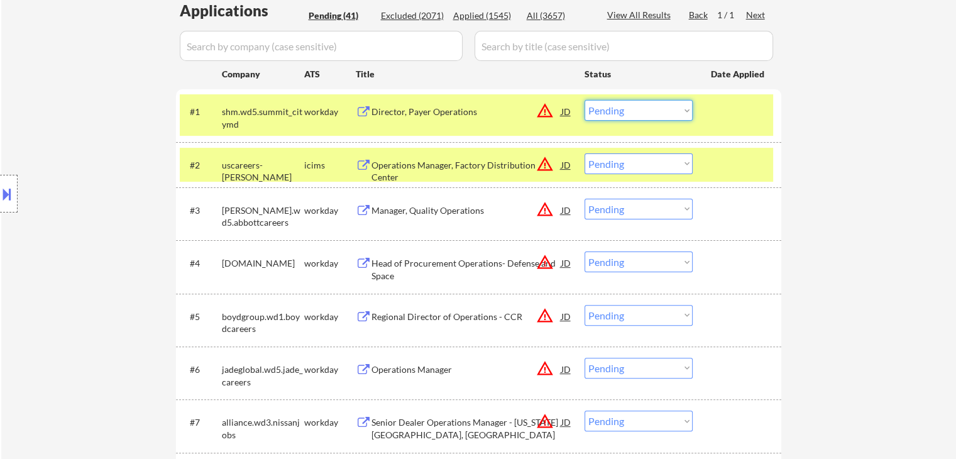
click at [636, 111] on select "Choose an option... Pending Applied Excluded (Questions) Excluded (Expired) Exc…" at bounding box center [638, 110] width 108 height 21
click at [584, 100] on select "Choose an option... Pending Applied Excluded (Questions) Excluded (Expired) Exc…" at bounding box center [638, 110] width 108 height 21
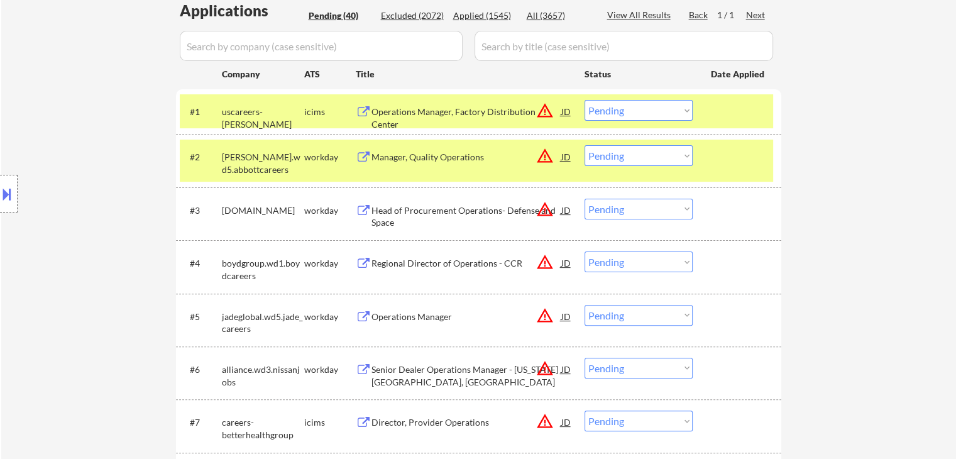
click at [55, 240] on div "Location Inclusions:" at bounding box center [112, 193] width 225 height 233
click at [55, 239] on div "Location Inclusions:" at bounding box center [112, 193] width 225 height 233
click at [25, 237] on div "Location Inclusions:" at bounding box center [112, 193] width 225 height 233
click at [36, 231] on div "Location Inclusions:" at bounding box center [112, 193] width 225 height 233
click at [80, 260] on div "Location Inclusions:" at bounding box center [112, 193] width 225 height 233
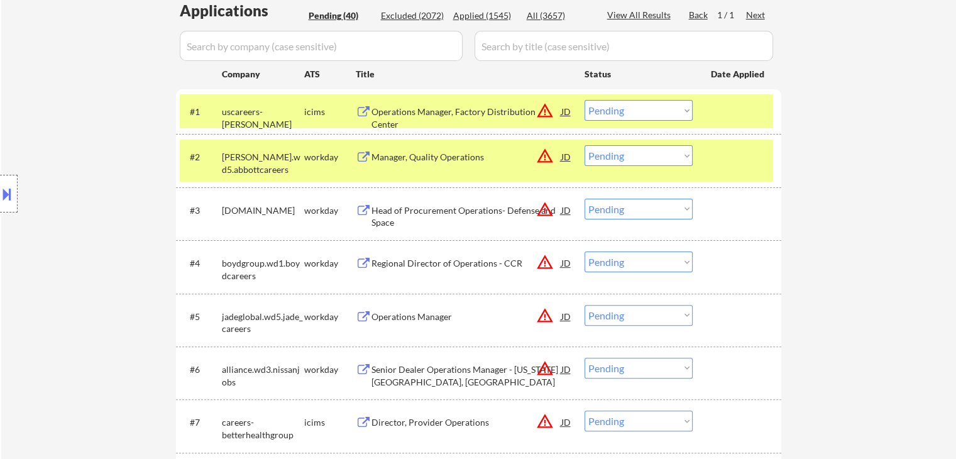
click at [80, 241] on div "Location Inclusions:" at bounding box center [112, 193] width 225 height 233
click at [78, 244] on div "Location Inclusions:" at bounding box center [112, 193] width 225 height 233
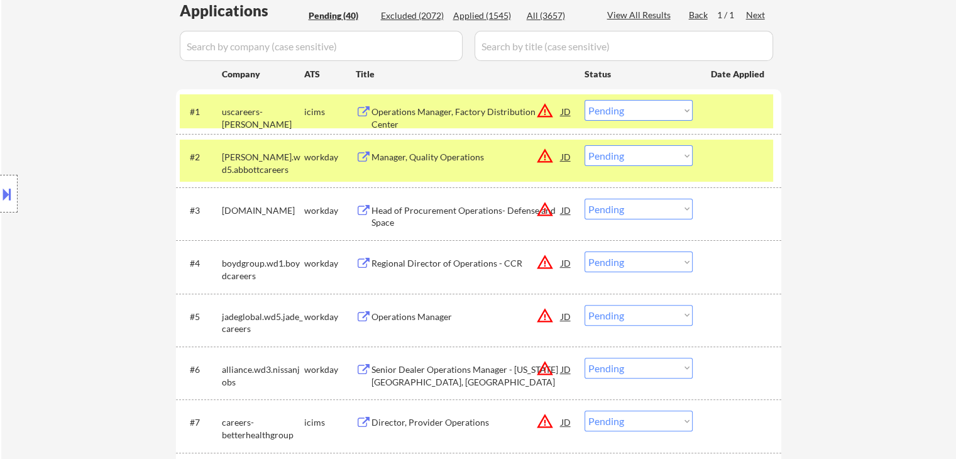
click at [78, 244] on div "Location Inclusions:" at bounding box center [112, 193] width 225 height 233
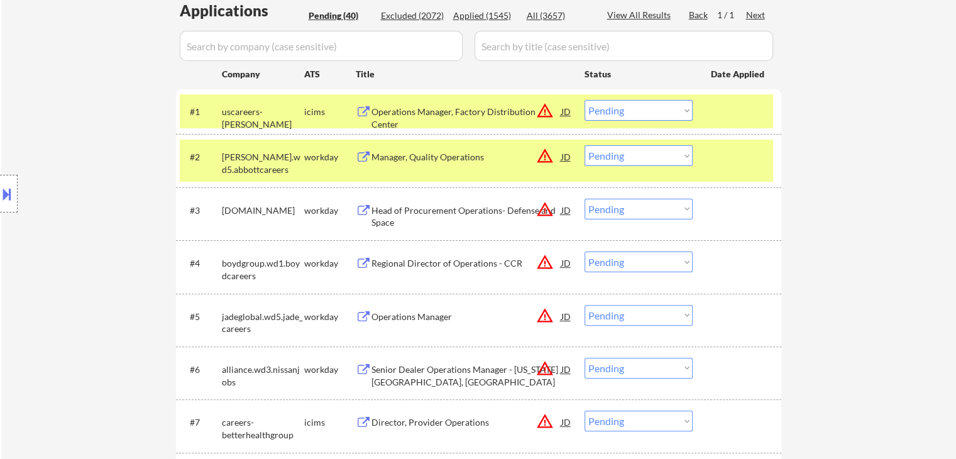
click at [78, 244] on div "Location Inclusions:" at bounding box center [112, 193] width 225 height 233
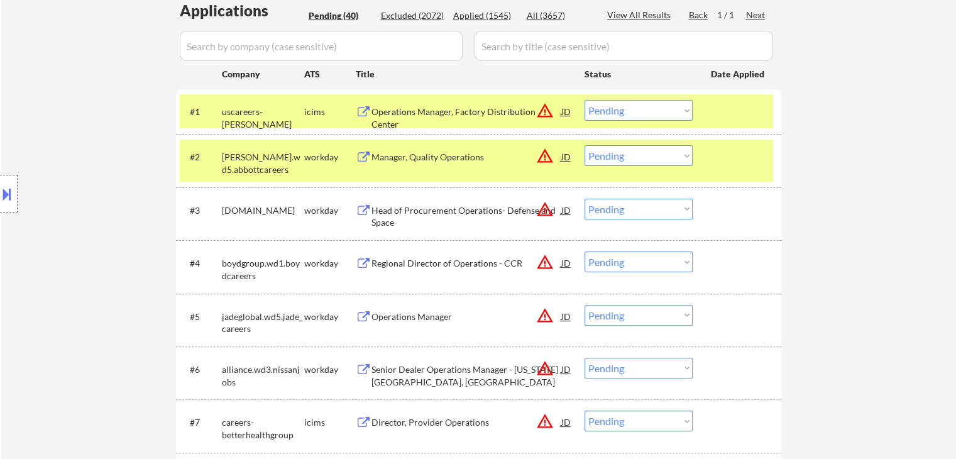
click at [78, 244] on div "Location Inclusions:" at bounding box center [112, 193] width 225 height 233
click at [77, 244] on div "Location Inclusions:" at bounding box center [112, 193] width 225 height 233
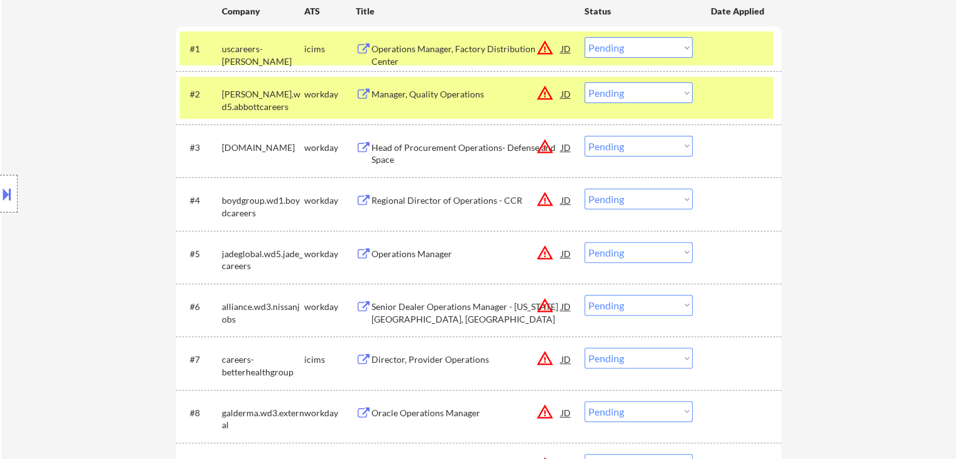
click at [98, 212] on div "Location Inclusions:" at bounding box center [112, 193] width 225 height 233
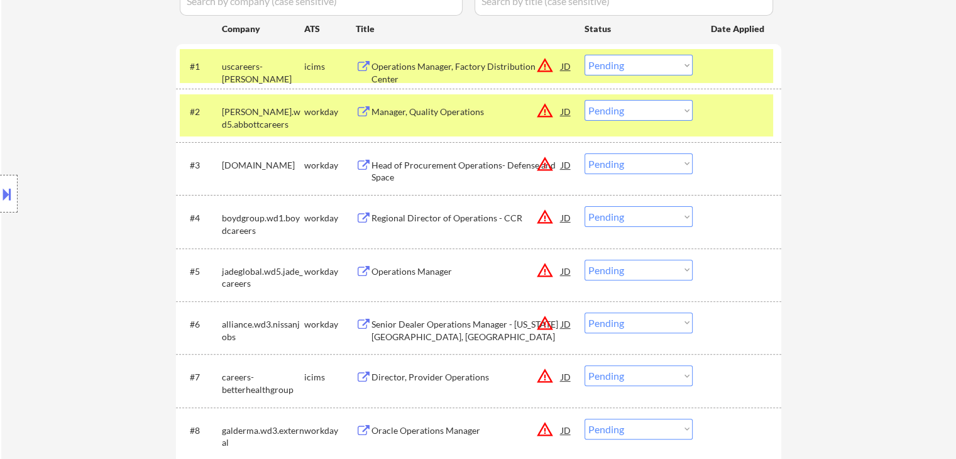
scroll to position [251, 0]
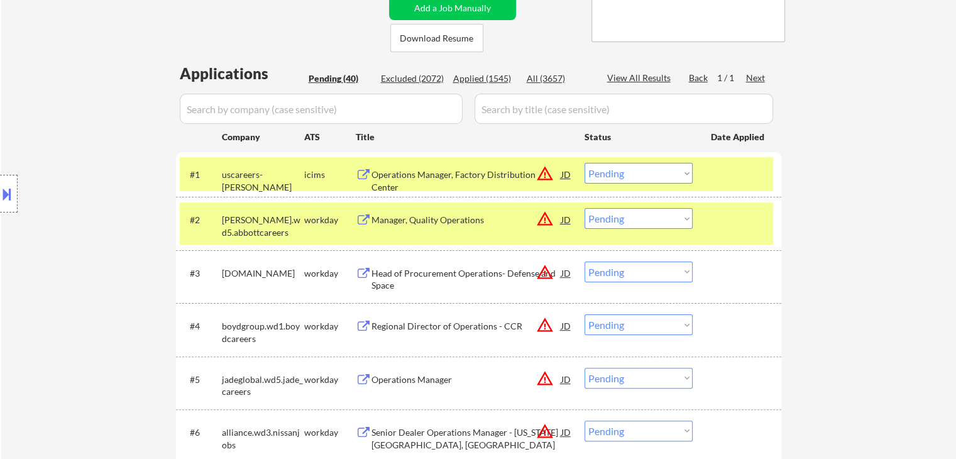
click at [442, 178] on div "Operations Manager, Factory Distribution Center" at bounding box center [466, 180] width 190 height 25
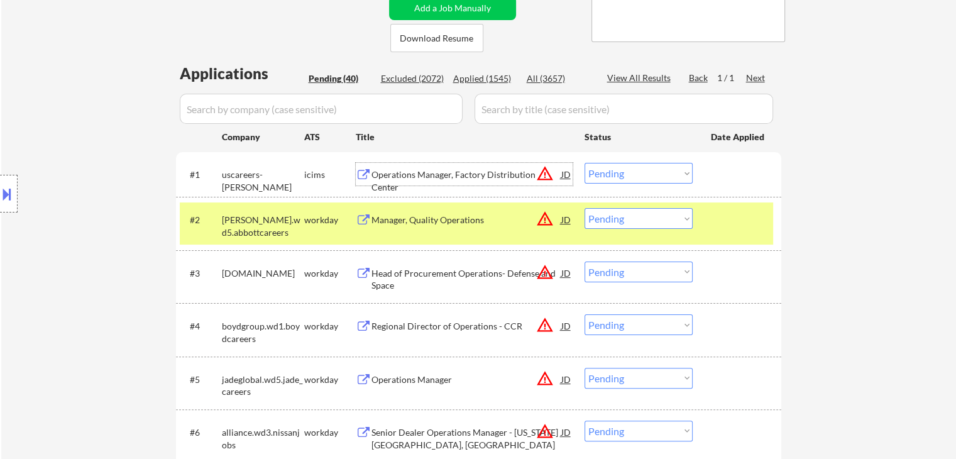
click at [542, 175] on button "warning_amber" at bounding box center [545, 174] width 18 height 18
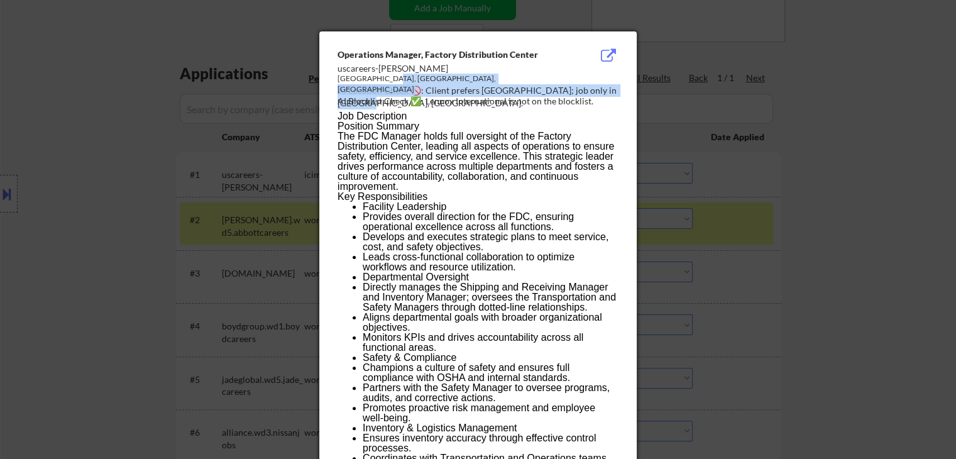
drag, startPoint x: 618, startPoint y: 89, endPoint x: 466, endPoint y: 87, distance: 152.1
click at [466, 87] on div "Operations Manager, Factory Distribution Center uscareers-[GEOGRAPHIC_DATA], [G…" at bounding box center [480, 78] width 286 height 60
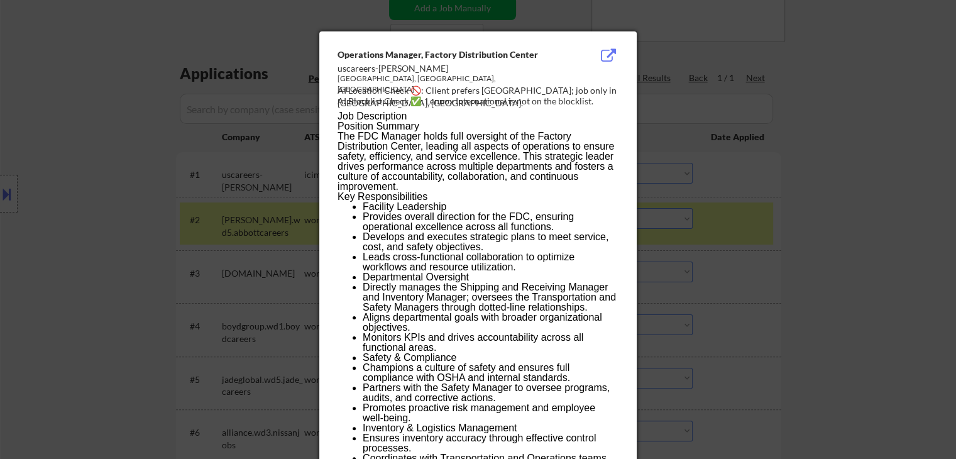
click at [77, 181] on div at bounding box center [478, 229] width 956 height 459
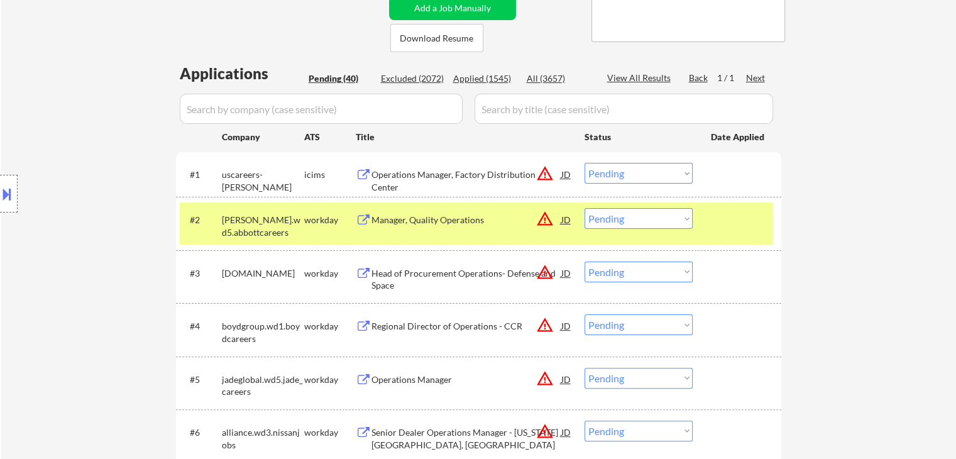
click at [1, 194] on button at bounding box center [7, 194] width 14 height 21
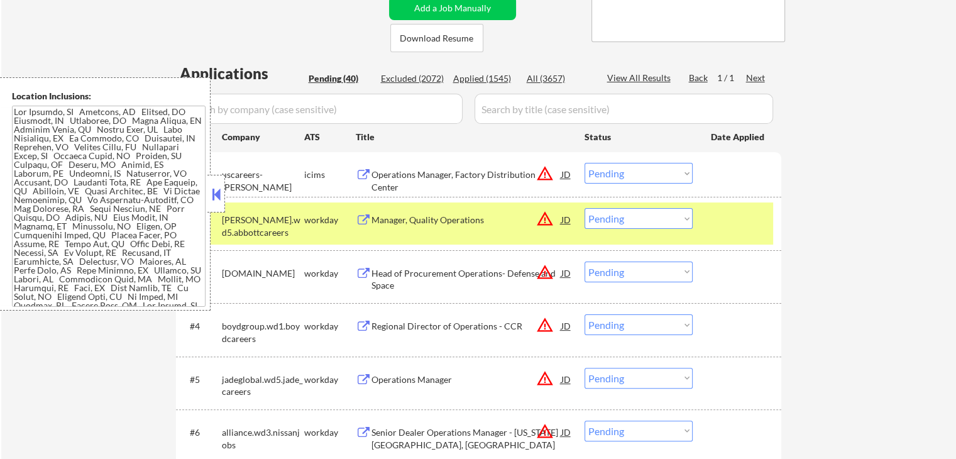
click at [69, 160] on textarea at bounding box center [109, 206] width 194 height 201
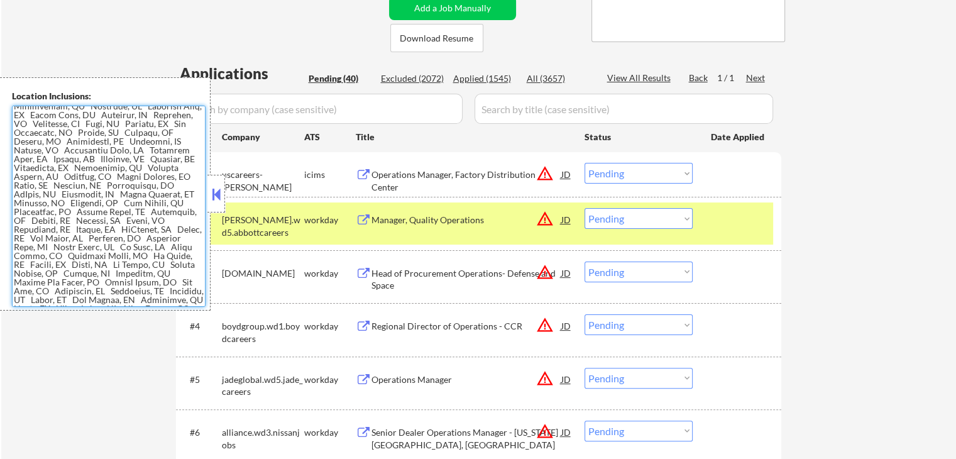
scroll to position [440, 0]
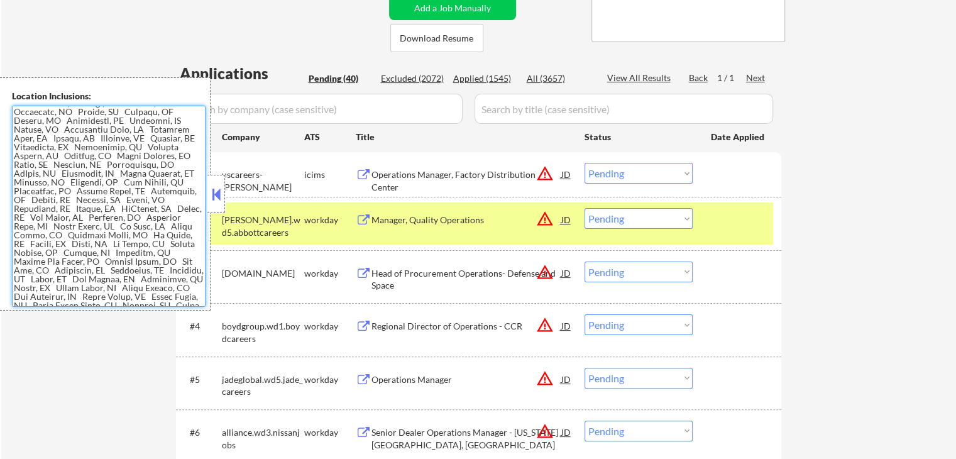
click at [547, 172] on button "warning_amber" at bounding box center [545, 174] width 18 height 18
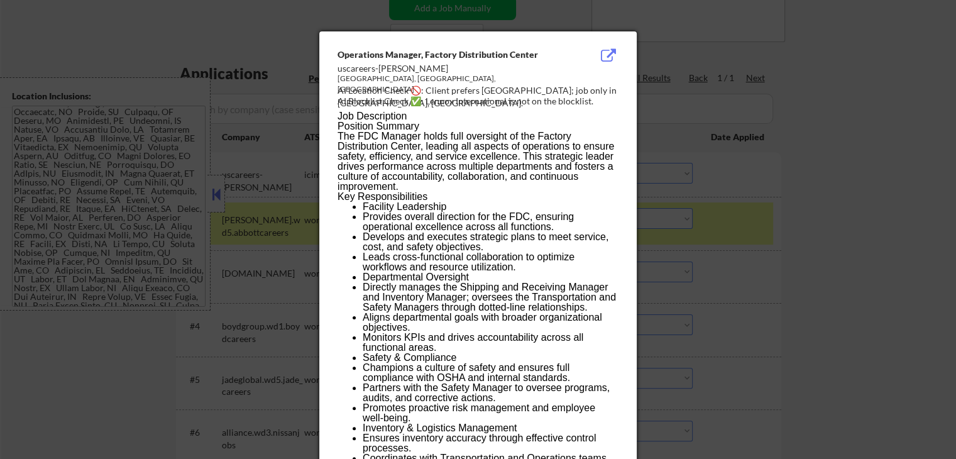
click at [586, 89] on div "AI Location Check 🚫: Client prefers [GEOGRAPHIC_DATA]; job only in [GEOGRAPHIC_…" at bounding box center [480, 96] width 286 height 25
copy div "allas,"
click at [60, 143] on div at bounding box center [478, 229] width 956 height 459
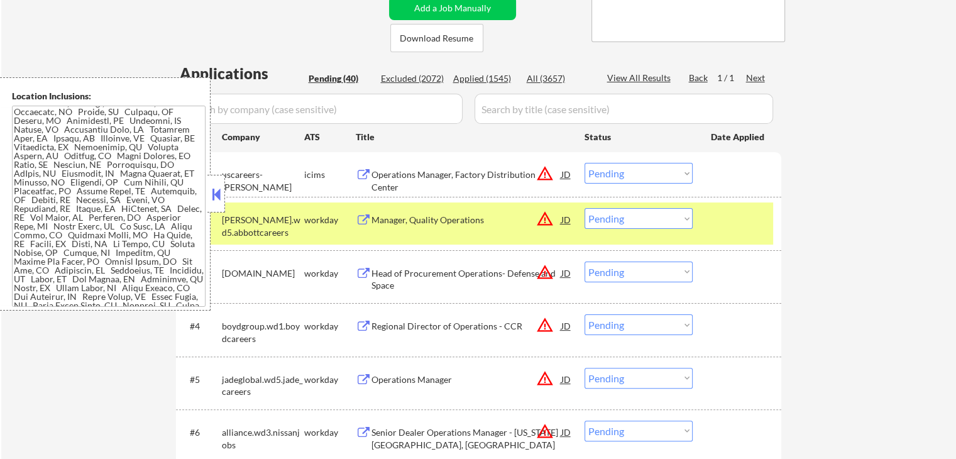
click at [76, 209] on textarea at bounding box center [109, 206] width 194 height 201
drag, startPoint x: 656, startPoint y: 174, endPoint x: 656, endPoint y: 182, distance: 7.5
click at [656, 174] on select "Choose an option... Pending Applied Excluded (Questions) Excluded (Expired) Exc…" at bounding box center [638, 173] width 108 height 21
click at [584, 163] on select "Choose an option... Pending Applied Excluded (Questions) Excluded (Expired) Exc…" at bounding box center [638, 173] width 108 height 21
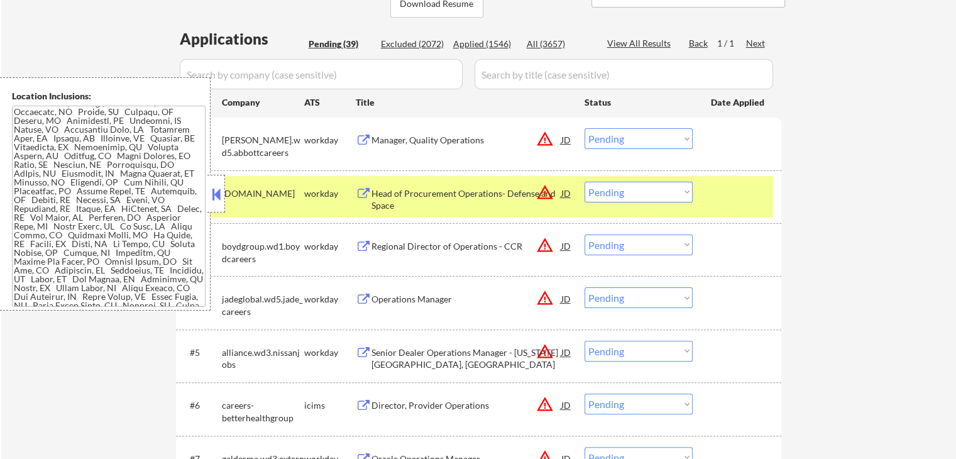
scroll to position [314, 0]
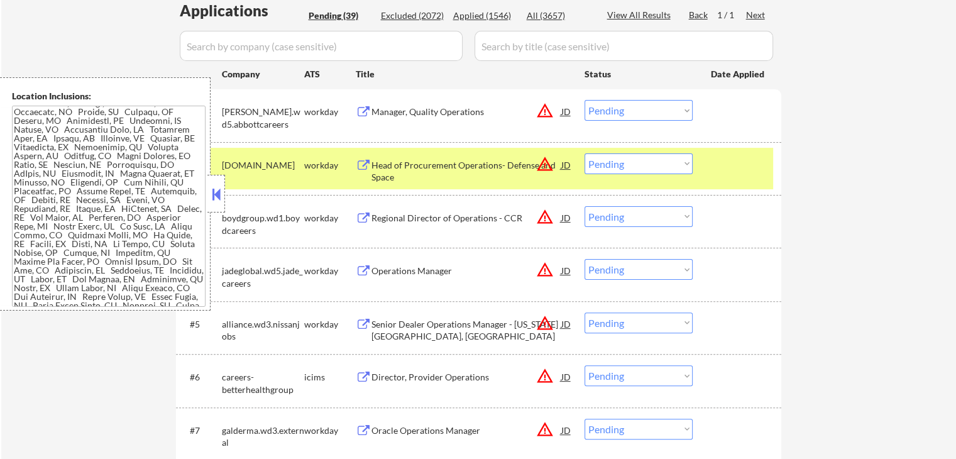
click at [209, 196] on div at bounding box center [216, 194] width 18 height 38
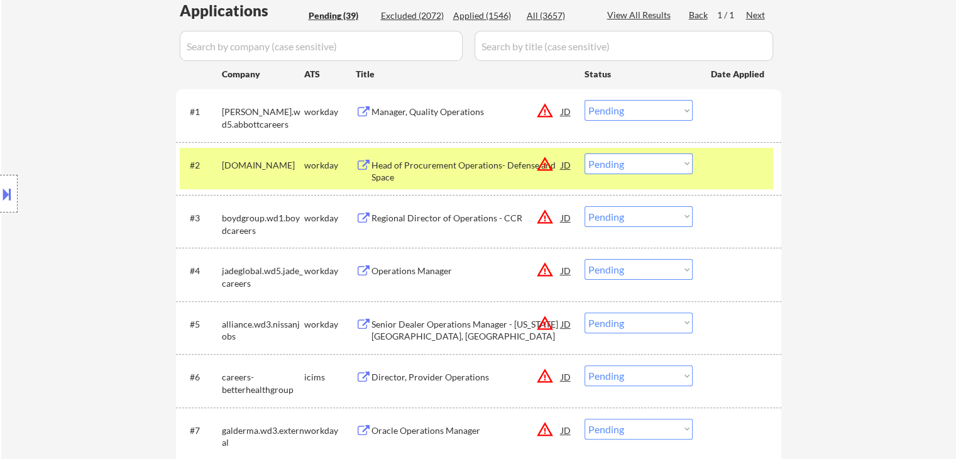
click at [433, 111] on div "Manager, Quality Operations" at bounding box center [466, 112] width 190 height 13
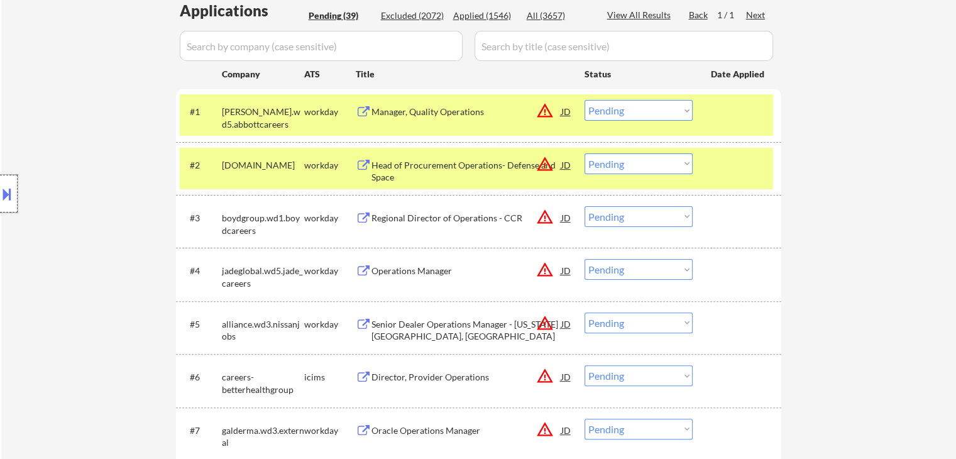
click at [5, 204] on div at bounding box center [9, 194] width 18 height 38
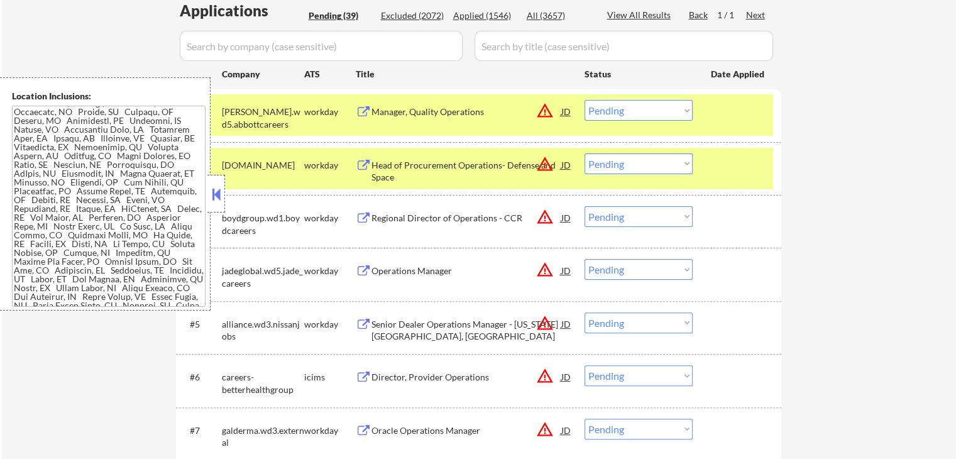
drag, startPoint x: 635, startPoint y: 112, endPoint x: 623, endPoint y: 115, distance: 12.3
click at [635, 112] on select "Choose an option... Pending Applied Excluded (Questions) Excluded (Expired) Exc…" at bounding box center [638, 110] width 108 height 21
click at [584, 100] on select "Choose an option... Pending Applied Excluded (Questions) Excluded (Expired) Exc…" at bounding box center [638, 110] width 108 height 21
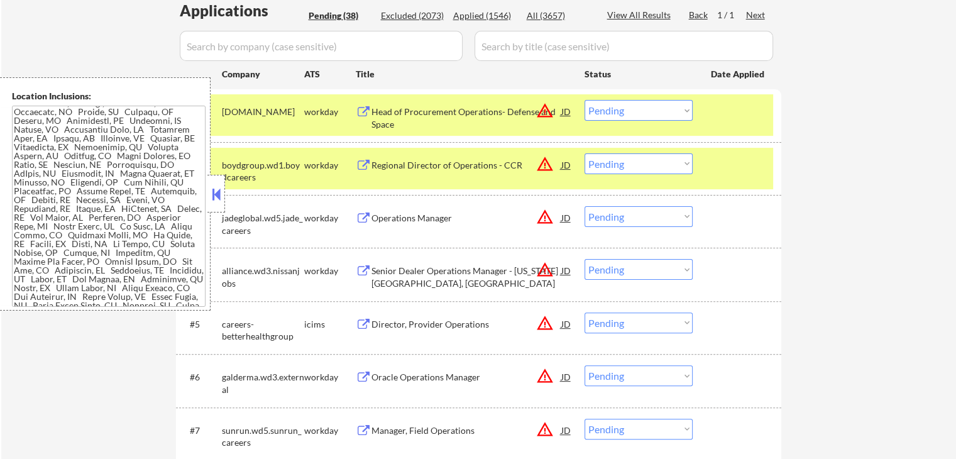
click at [212, 198] on button at bounding box center [216, 194] width 14 height 19
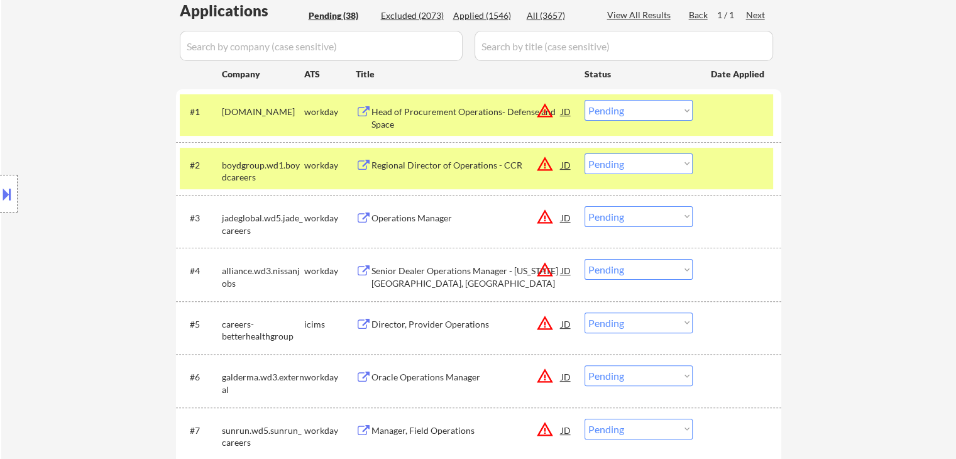
click at [436, 109] on div "Head of Procurement Operations- Defense and Space" at bounding box center [466, 118] width 190 height 25
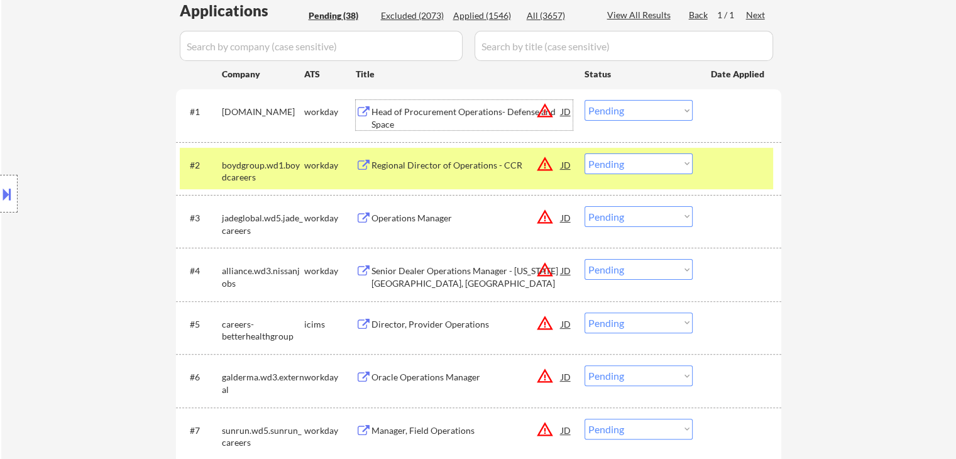
click at [659, 114] on select "Choose an option... Pending Applied Excluded (Questions) Excluded (Expired) Exc…" at bounding box center [638, 110] width 108 height 21
click at [584, 100] on select "Choose an option... Pending Applied Excluded (Questions) Excluded (Expired) Exc…" at bounding box center [638, 110] width 108 height 21
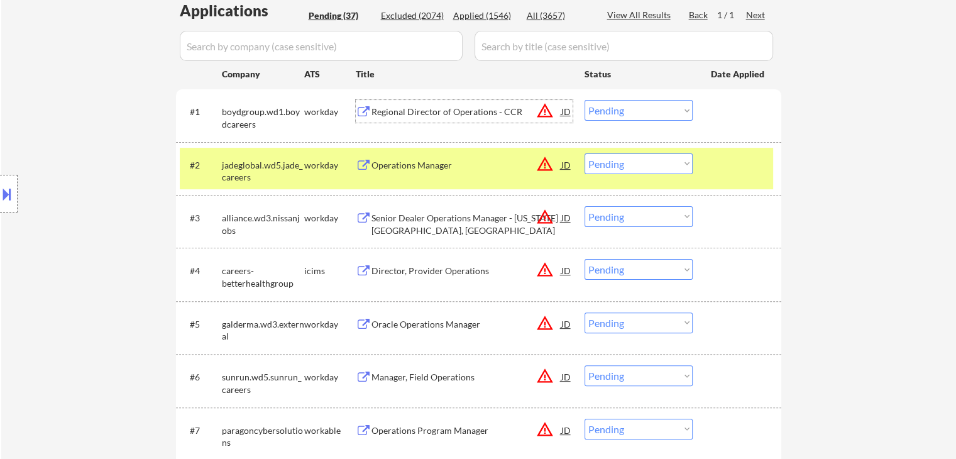
click at [429, 106] on div "Regional Director of Operations - CCR" at bounding box center [466, 112] width 190 height 13
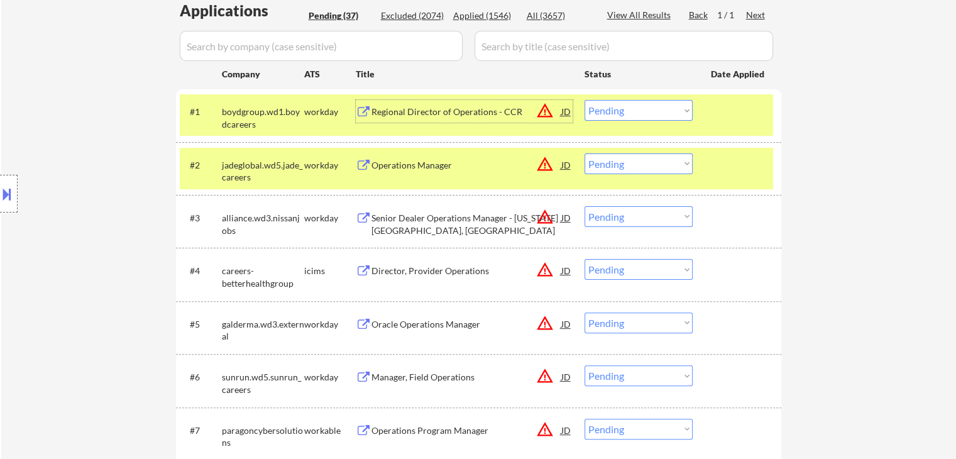
click at [7, 199] on button at bounding box center [7, 194] width 14 height 21
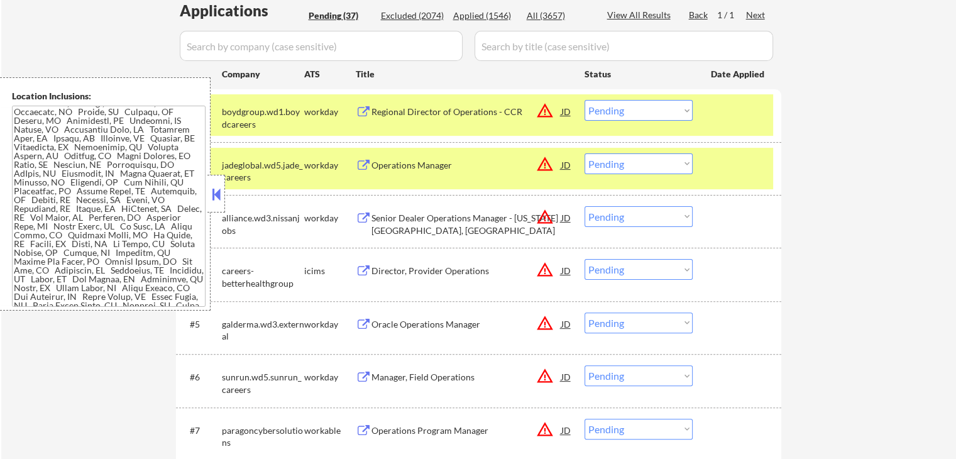
click at [79, 232] on textarea at bounding box center [109, 206] width 194 height 201
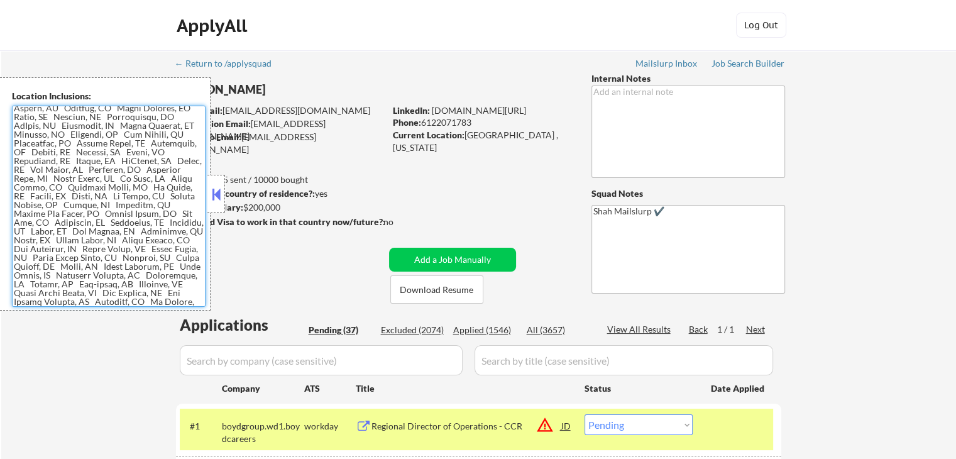
scroll to position [566, 0]
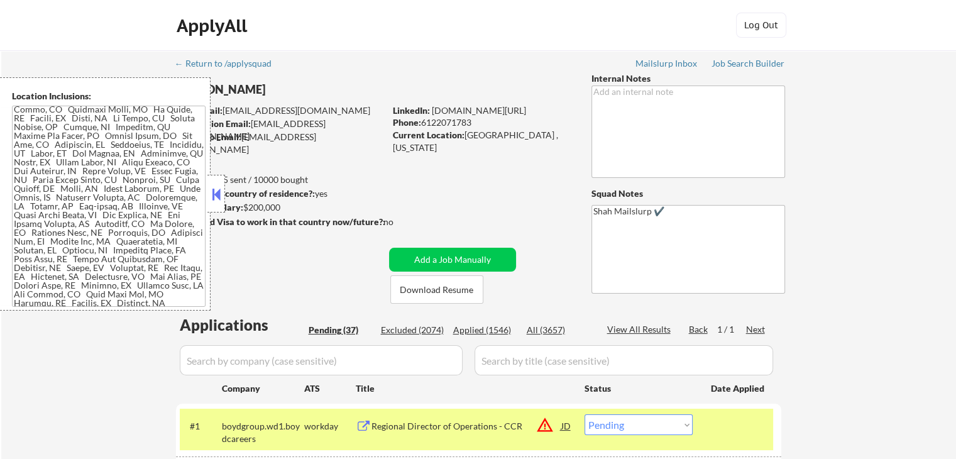
click at [217, 198] on button at bounding box center [216, 194] width 14 height 19
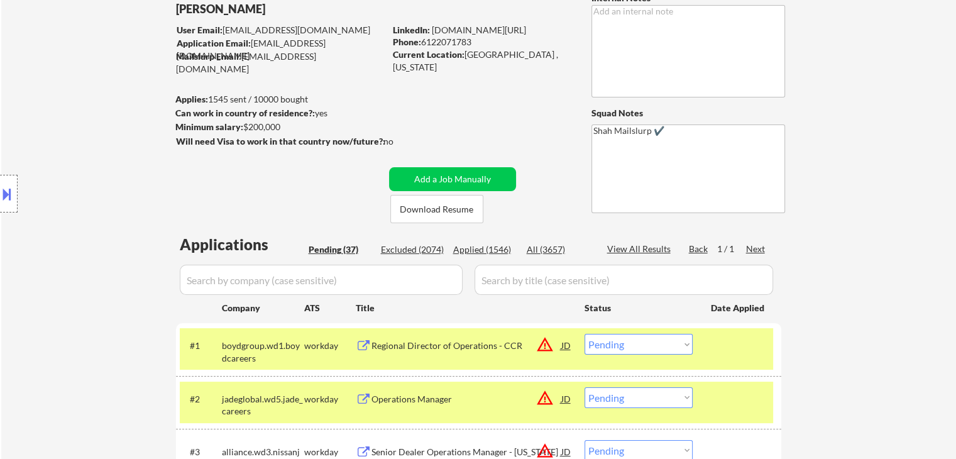
scroll to position [126, 0]
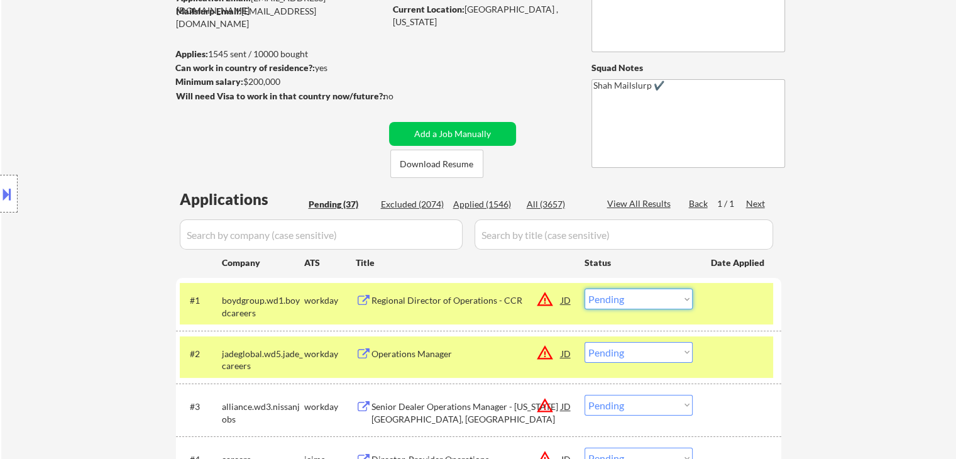
drag, startPoint x: 655, startPoint y: 305, endPoint x: 651, endPoint y: 311, distance: 7.2
click at [655, 305] on select "Choose an option... Pending Applied Excluded (Questions) Excluded (Expired) Exc…" at bounding box center [638, 298] width 108 height 21
click at [584, 288] on select "Choose an option... Pending Applied Excluded (Questions) Excluded (Expired) Exc…" at bounding box center [638, 298] width 108 height 21
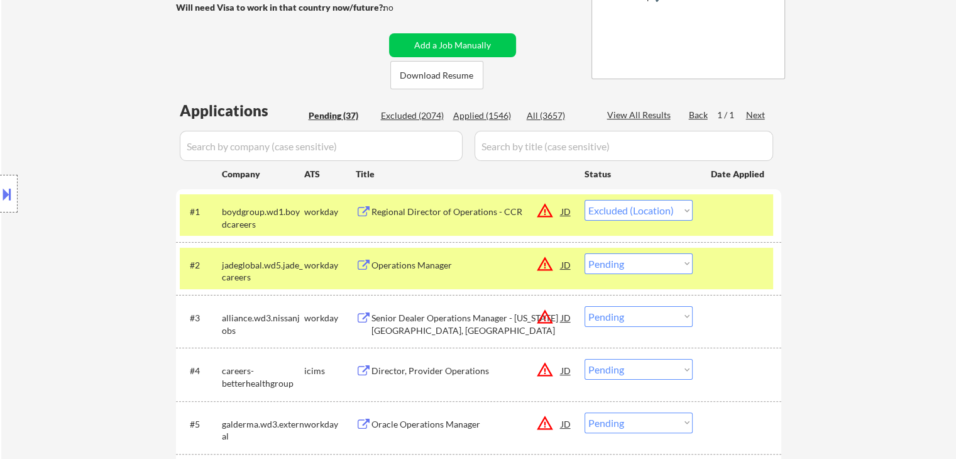
scroll to position [251, 0]
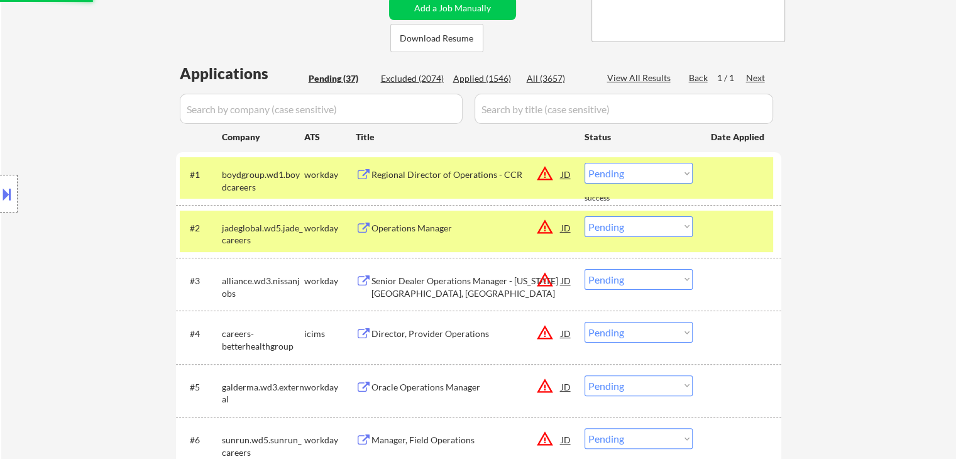
click at [123, 202] on div "Location Inclusions:" at bounding box center [112, 193] width 225 height 233
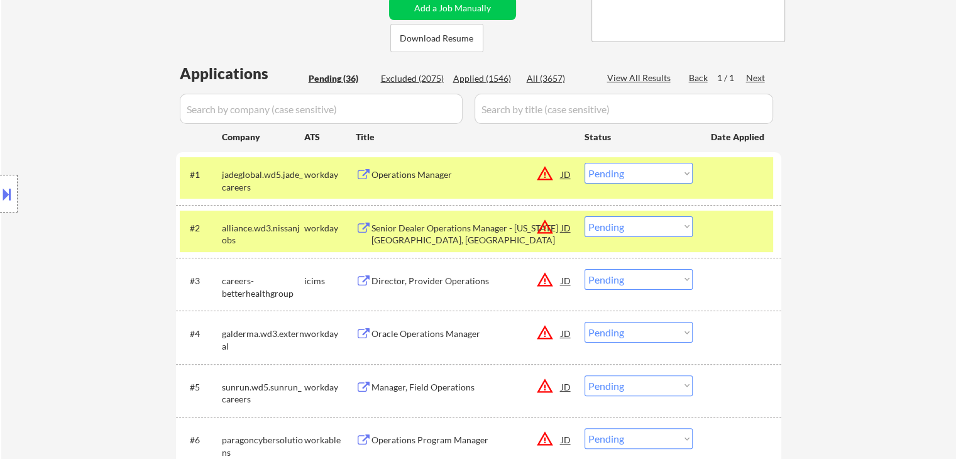
click at [104, 173] on div "Location Inclusions:" at bounding box center [112, 193] width 225 height 233
click at [104, 178] on div "Location Inclusions:" at bounding box center [112, 193] width 225 height 233
click at [93, 177] on div "Location Inclusions:" at bounding box center [112, 193] width 225 height 233
click at [102, 175] on div "Location Inclusions:" at bounding box center [112, 193] width 225 height 233
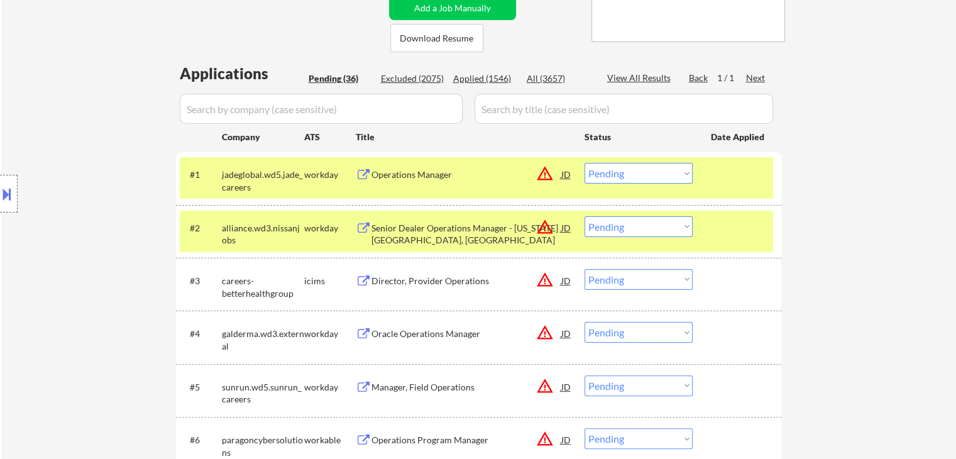
click at [398, 172] on div "Operations Manager" at bounding box center [466, 174] width 190 height 13
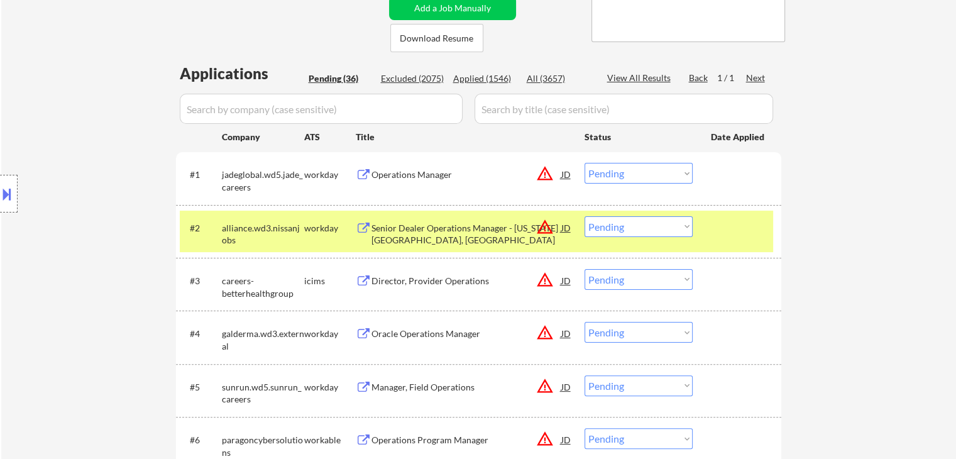
click at [0, 192] on button at bounding box center [7, 194] width 14 height 21
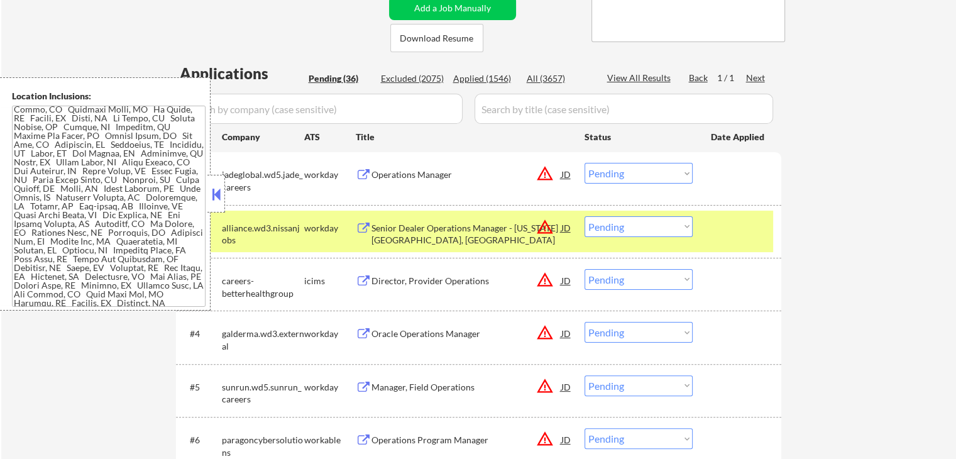
click at [57, 140] on textarea at bounding box center [109, 206] width 194 height 201
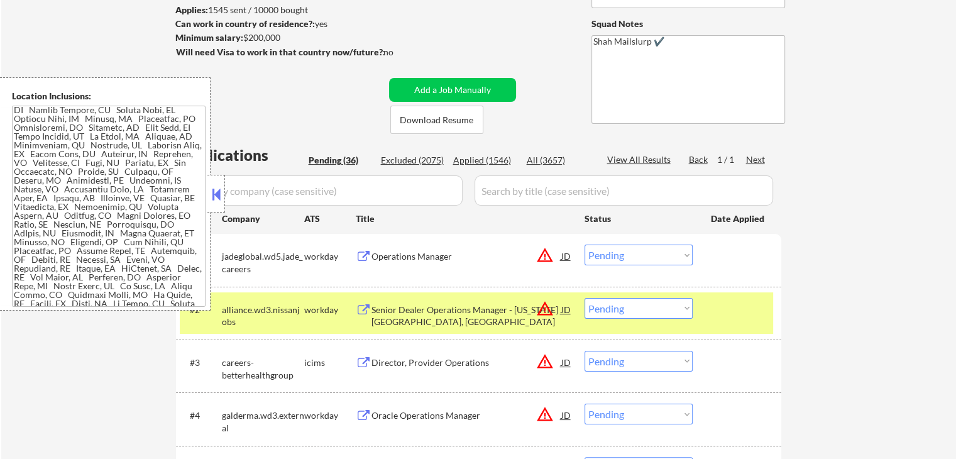
scroll to position [189, 0]
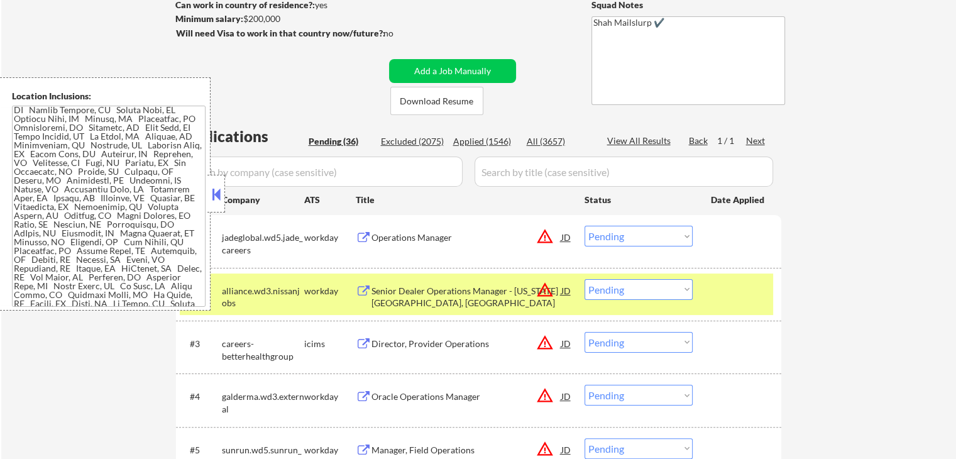
drag, startPoint x: 206, startPoint y: 197, endPoint x: 214, endPoint y: 196, distance: 8.8
click at [207, 196] on div "Location Inclusions:" at bounding box center [112, 193] width 225 height 233
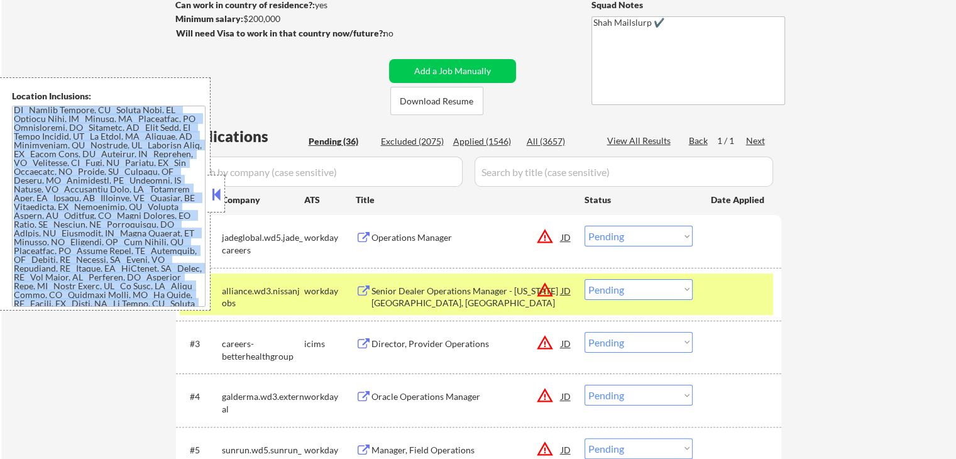
click at [222, 197] on button at bounding box center [216, 194] width 14 height 19
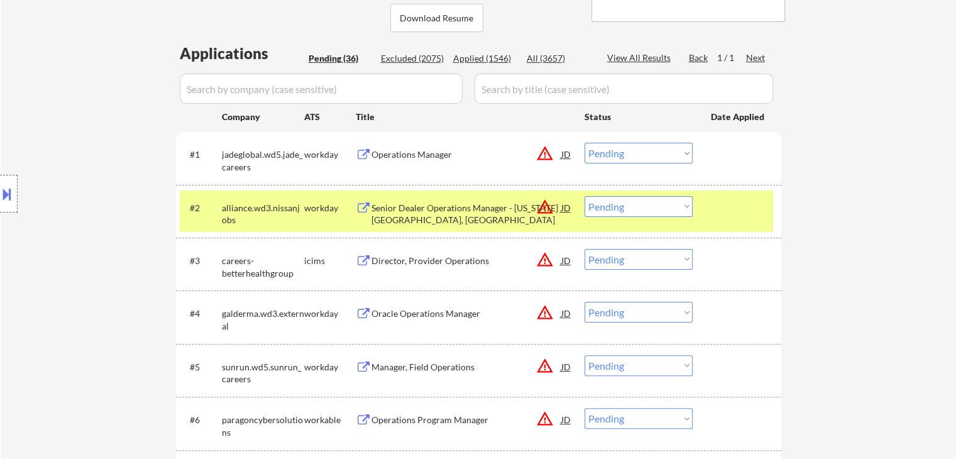
scroll to position [314, 0]
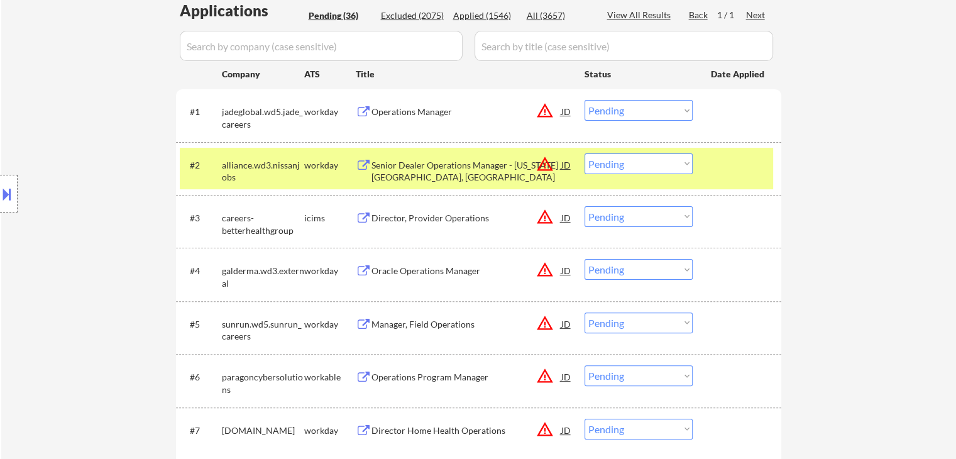
click at [639, 116] on select "Choose an option... Pending Applied Excluded (Questions) Excluded (Expired) Exc…" at bounding box center [638, 110] width 108 height 21
click at [584, 100] on select "Choose an option... Pending Applied Excluded (Questions) Excluded (Expired) Exc…" at bounding box center [638, 110] width 108 height 21
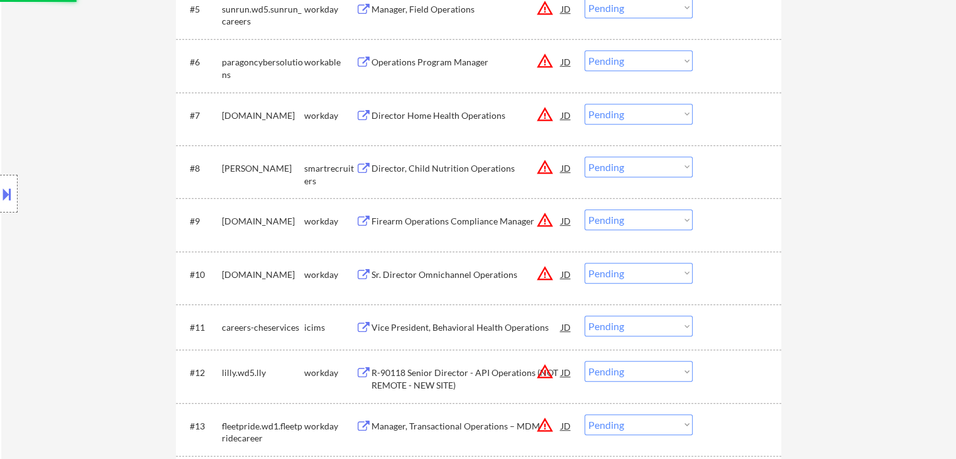
scroll to position [817, 0]
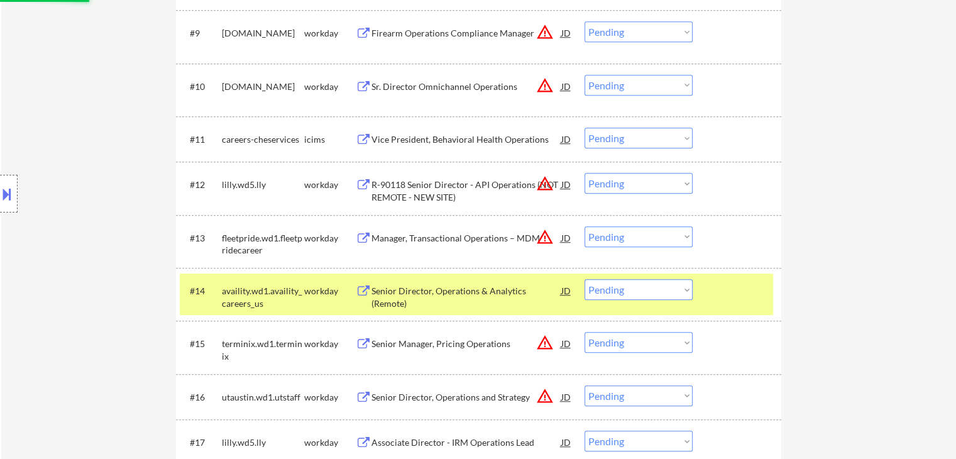
select select ""pending""
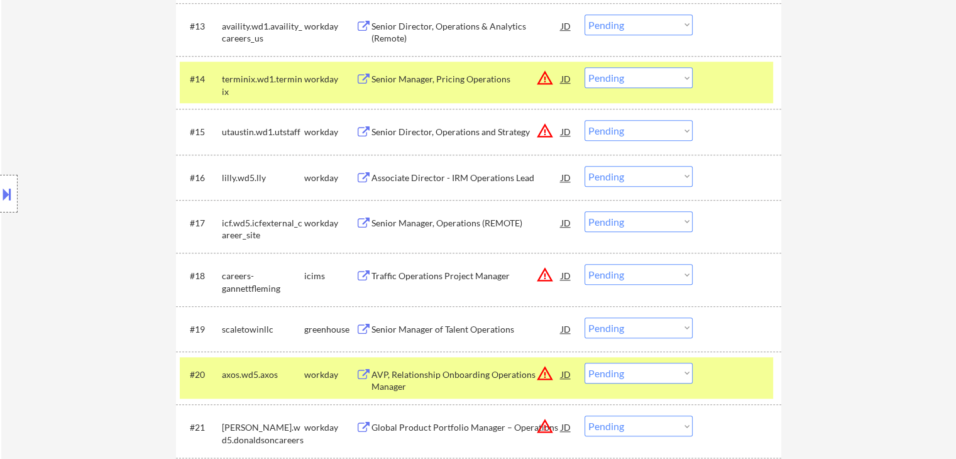
scroll to position [1068, 0]
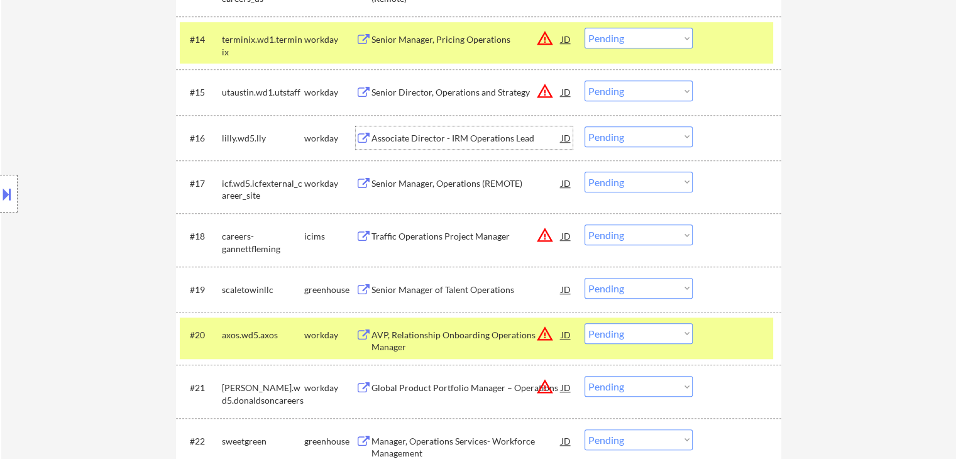
click at [381, 134] on div "Associate Director - IRM Operations Lead" at bounding box center [466, 138] width 190 height 13
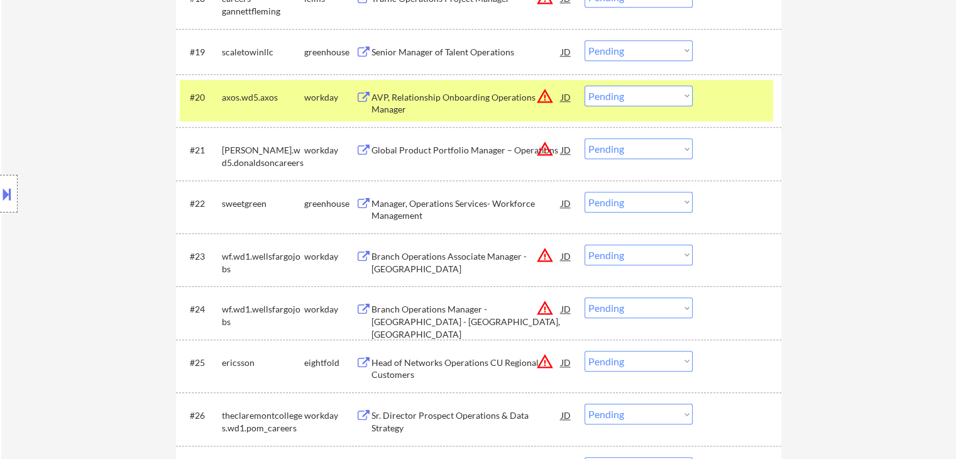
scroll to position [1320, 0]
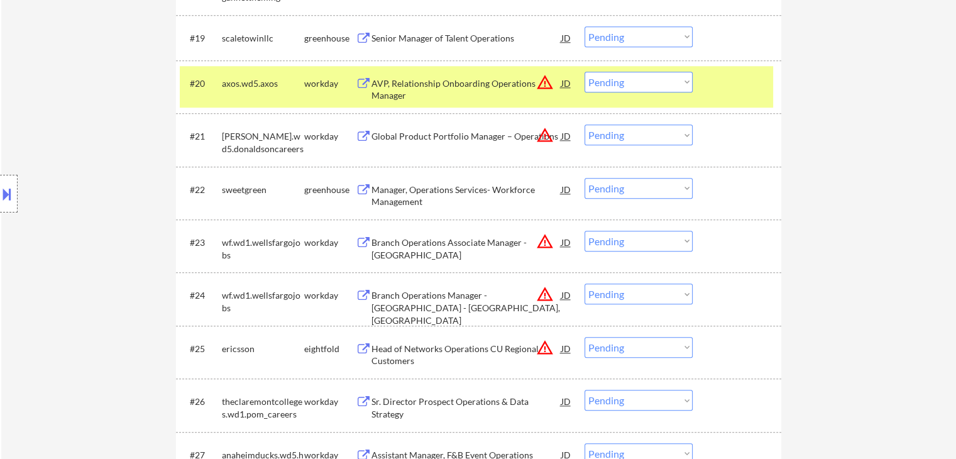
click at [392, 191] on div "Manager, Operations Services- Workforce Management" at bounding box center [466, 196] width 190 height 25
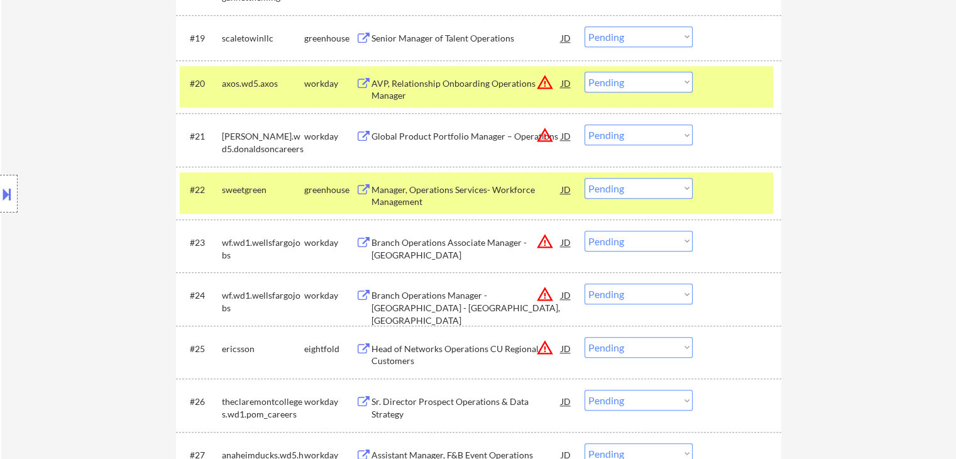
drag, startPoint x: 634, startPoint y: 181, endPoint x: 632, endPoint y: 197, distance: 15.9
click at [634, 185] on select "Choose an option... Pending Applied Excluded (Questions) Excluded (Expired) Exc…" at bounding box center [638, 188] width 108 height 21
drag, startPoint x: 845, startPoint y: 178, endPoint x: 451, endPoint y: 189, distance: 394.2
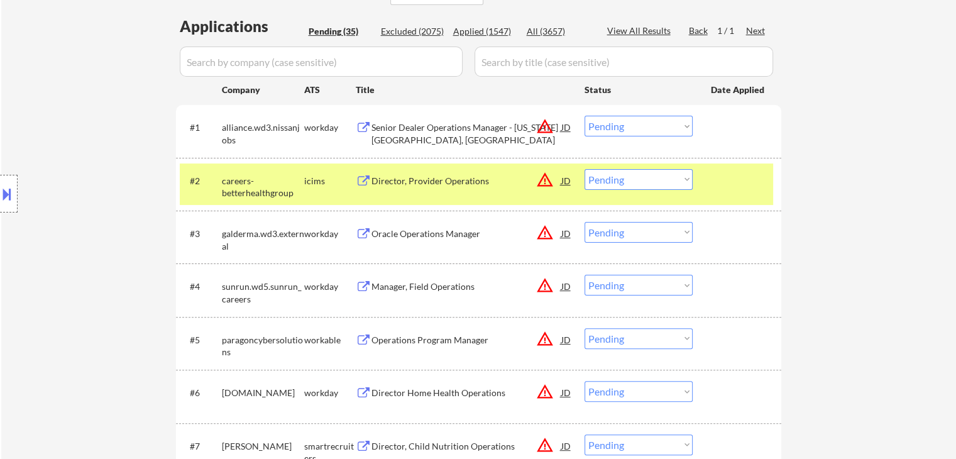
scroll to position [314, 0]
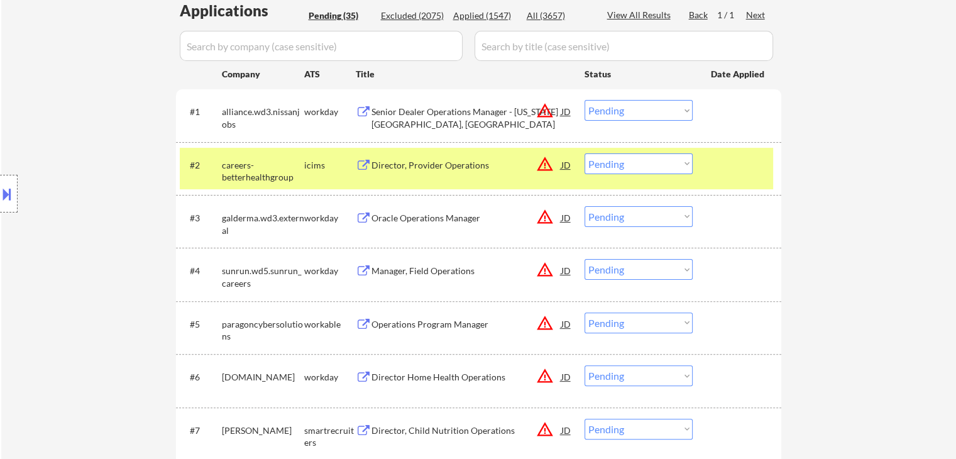
click at [442, 114] on div "Senior Dealer Operations Manager - [US_STATE][GEOGRAPHIC_DATA], [GEOGRAPHIC_DAT…" at bounding box center [466, 118] width 190 height 25
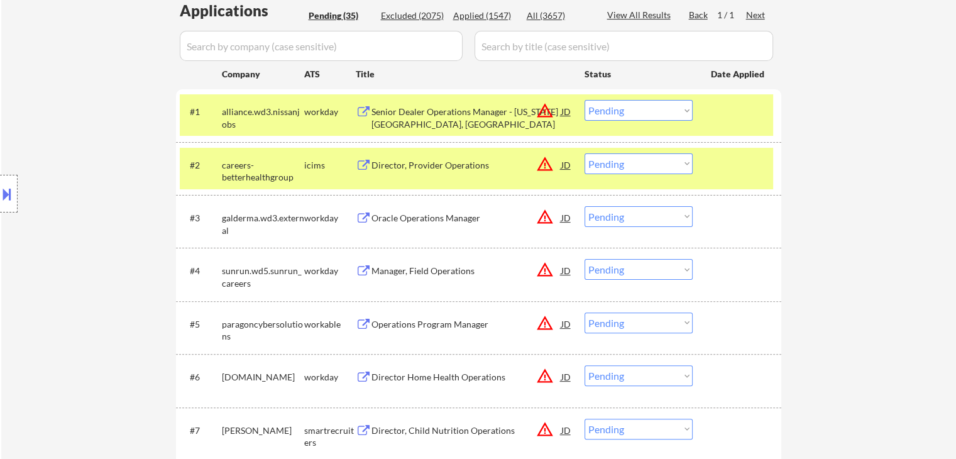
click at [439, 109] on div "Senior Dealer Operations Manager - [US_STATE][GEOGRAPHIC_DATA], [GEOGRAPHIC_DAT…" at bounding box center [466, 118] width 190 height 25
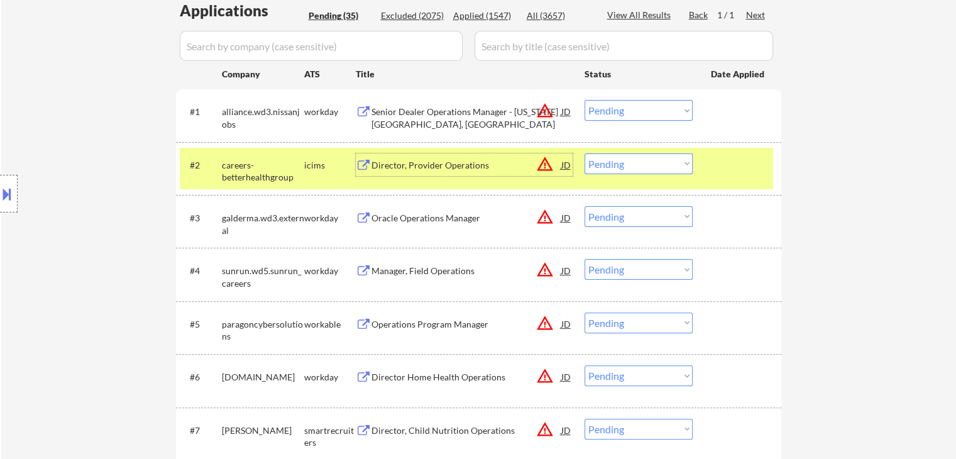
click at [399, 168] on div "Director, Provider Operations" at bounding box center [466, 165] width 190 height 13
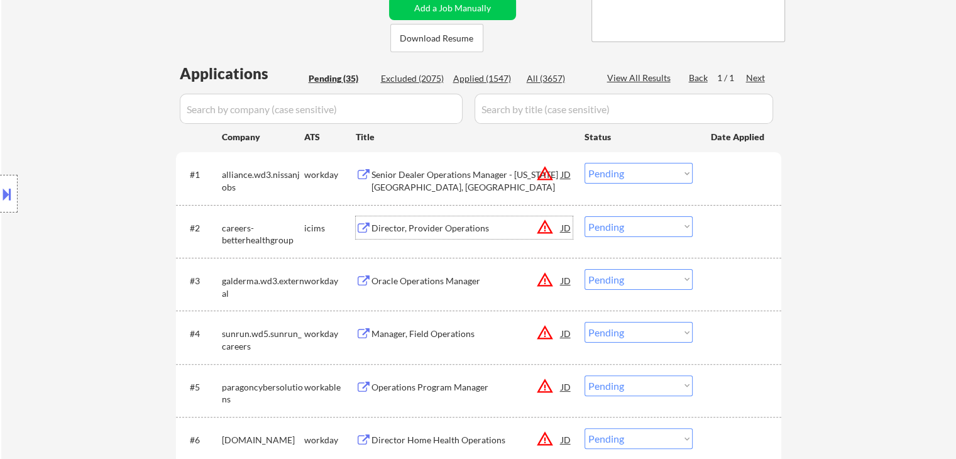
scroll to position [440, 0]
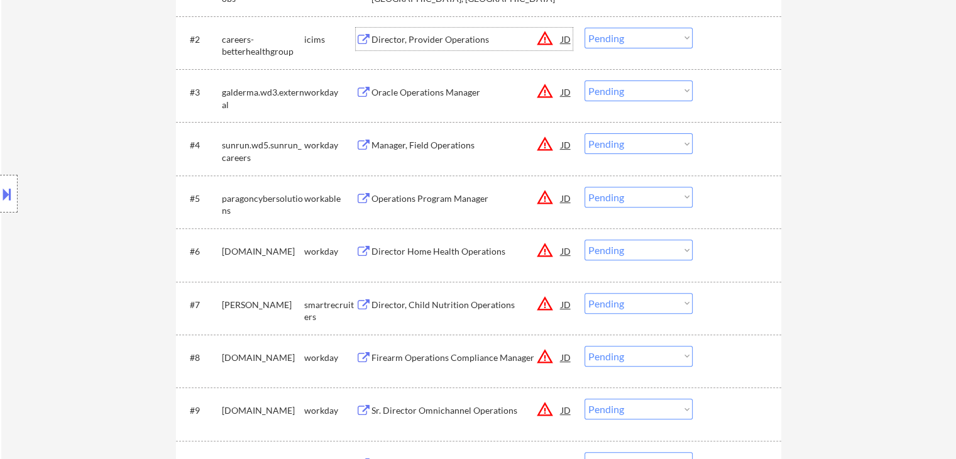
click at [400, 95] on div "Oracle Operations Manager" at bounding box center [466, 92] width 190 height 13
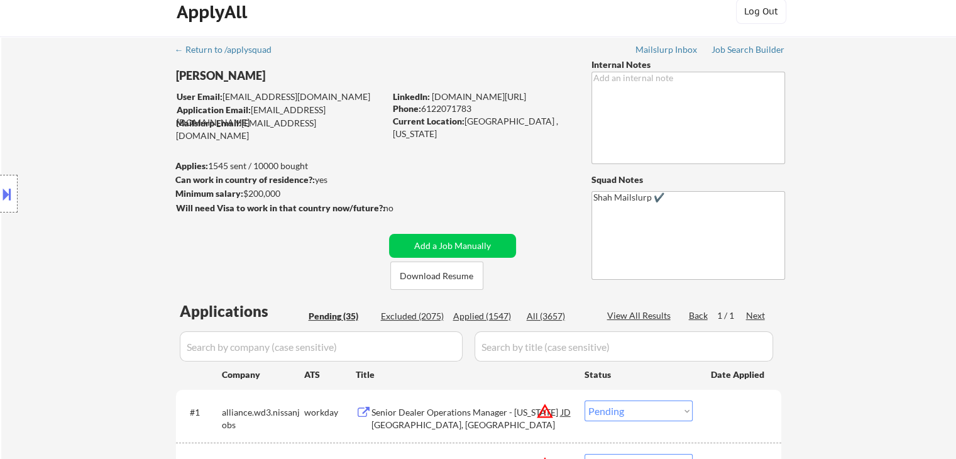
scroll to position [0, 0]
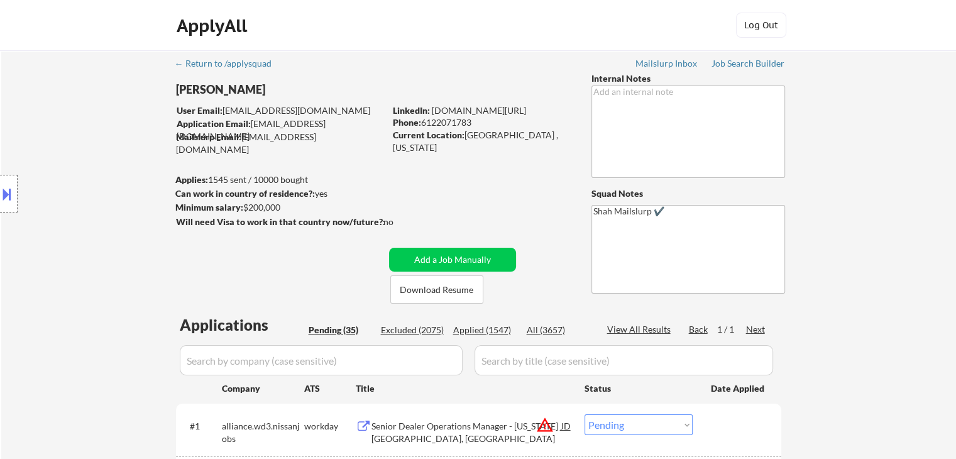
click at [743, 70] on link "Job Search Builder" at bounding box center [748, 64] width 74 height 13
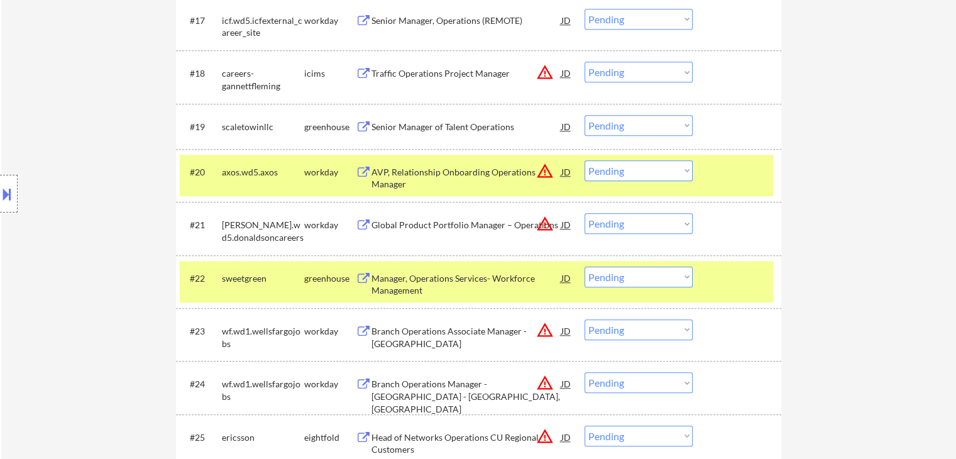
scroll to position [1194, 0]
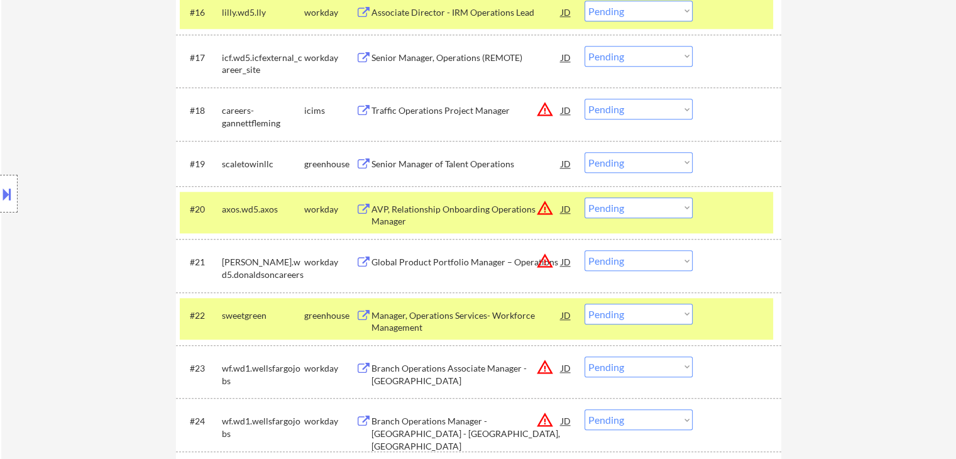
drag, startPoint x: 430, startPoint y: 61, endPoint x: 384, endPoint y: 96, distance: 57.8
click at [431, 59] on div "Senior Manager, Operations (REMOTE)" at bounding box center [466, 58] width 190 height 13
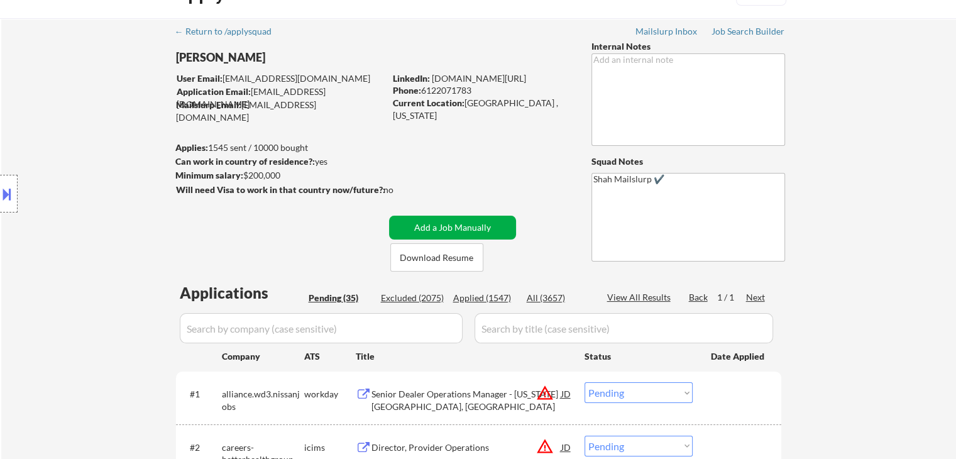
scroll to position [63, 0]
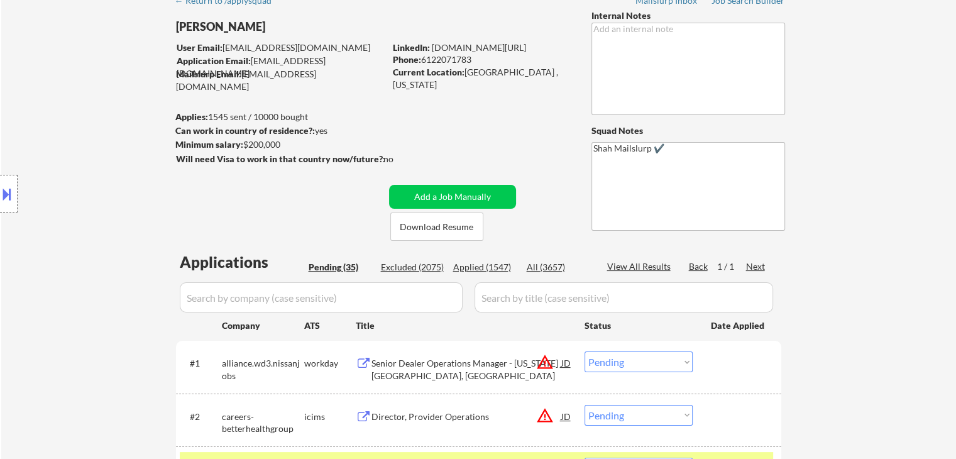
click at [87, 171] on div "Location Inclusions:" at bounding box center [112, 193] width 225 height 233
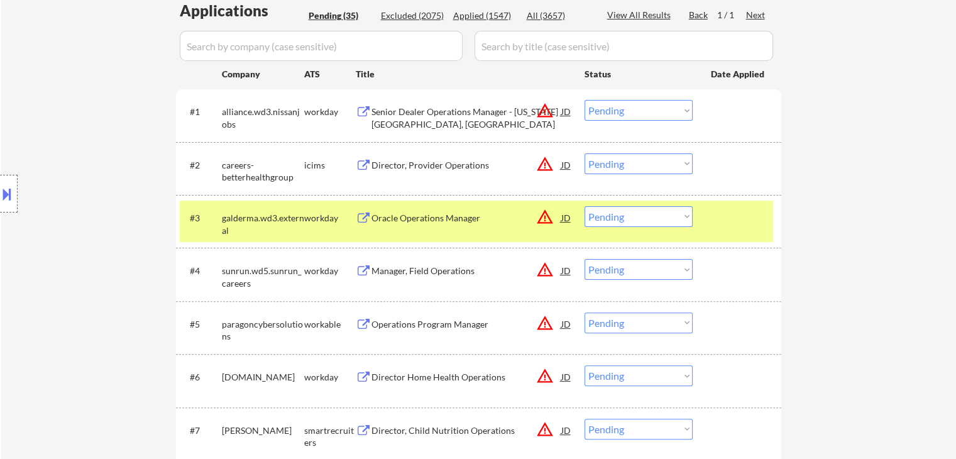
scroll to position [377, 0]
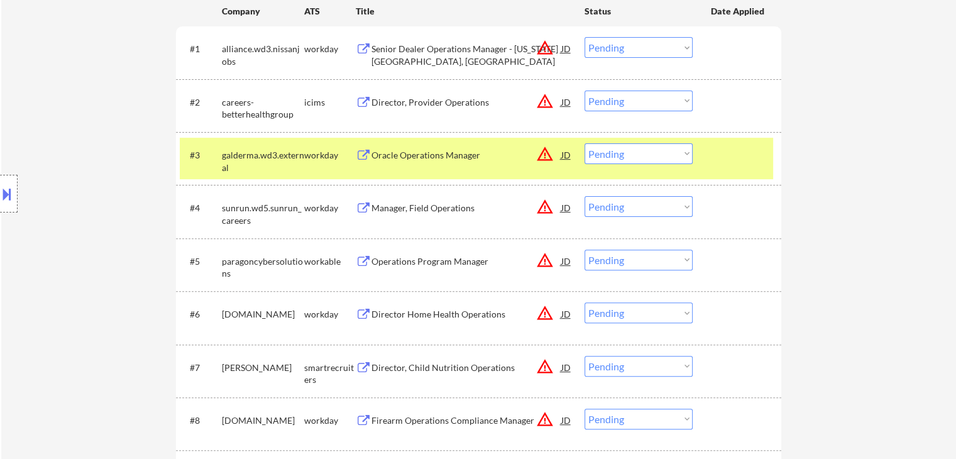
click at [418, 265] on div "Operations Program Manager" at bounding box center [466, 261] width 190 height 13
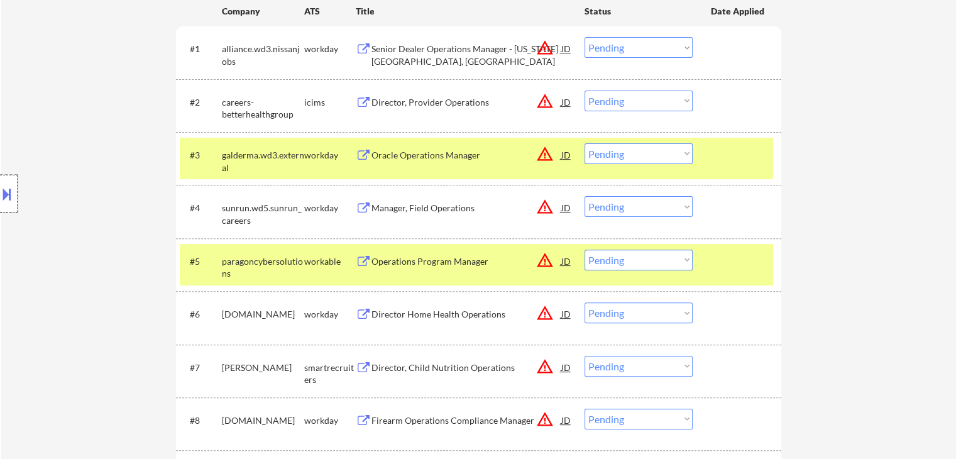
click at [6, 206] on div at bounding box center [9, 194] width 18 height 38
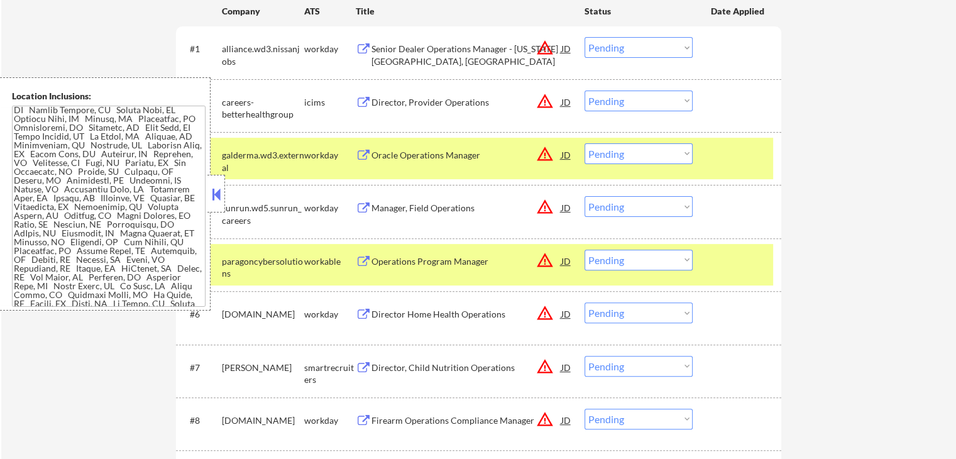
scroll to position [832, 0]
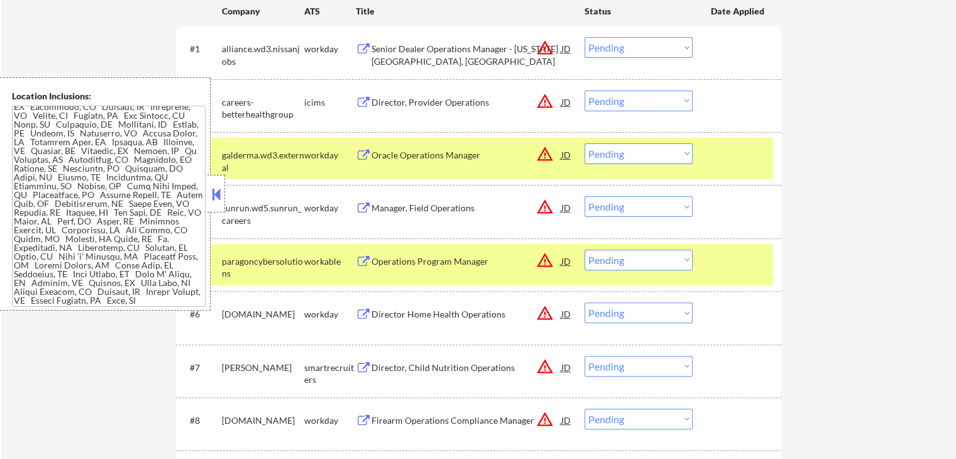
drag, startPoint x: 214, startPoint y: 193, endPoint x: 221, endPoint y: 180, distance: 14.9
click at [214, 190] on button at bounding box center [216, 194] width 14 height 19
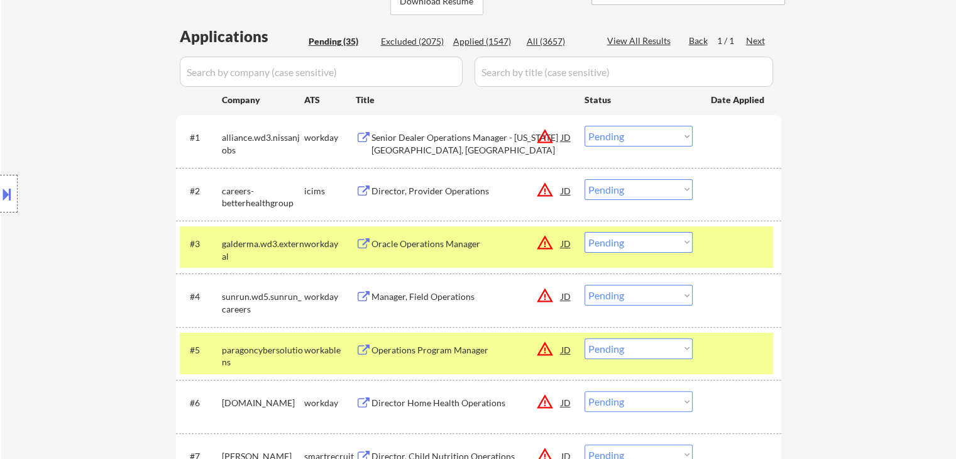
scroll to position [251, 0]
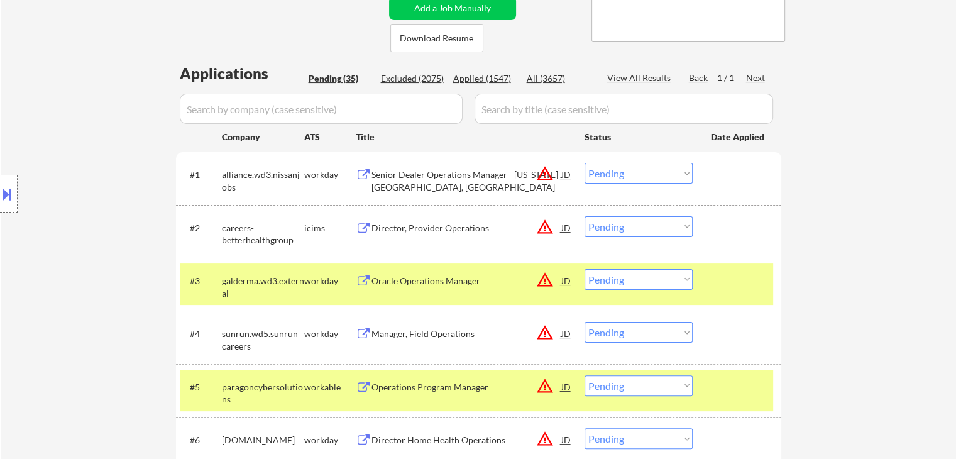
click at [142, 216] on div "Location Inclusions:" at bounding box center [112, 193] width 225 height 233
click at [651, 277] on select "Choose an option... Pending Applied Excluded (Questions) Excluded (Expired) Exc…" at bounding box center [638, 279] width 108 height 21
click at [584, 269] on select "Choose an option... Pending Applied Excluded (Questions) Excluded (Expired) Exc…" at bounding box center [638, 279] width 108 height 21
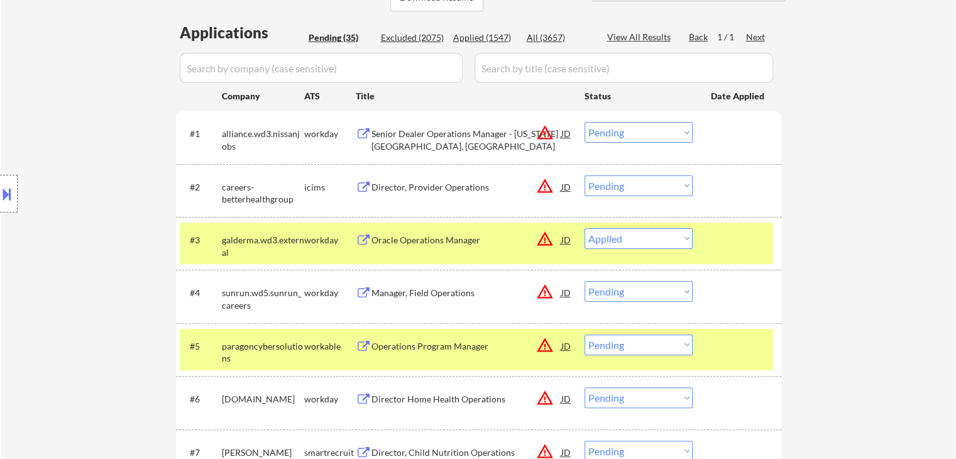
scroll to position [314, 0]
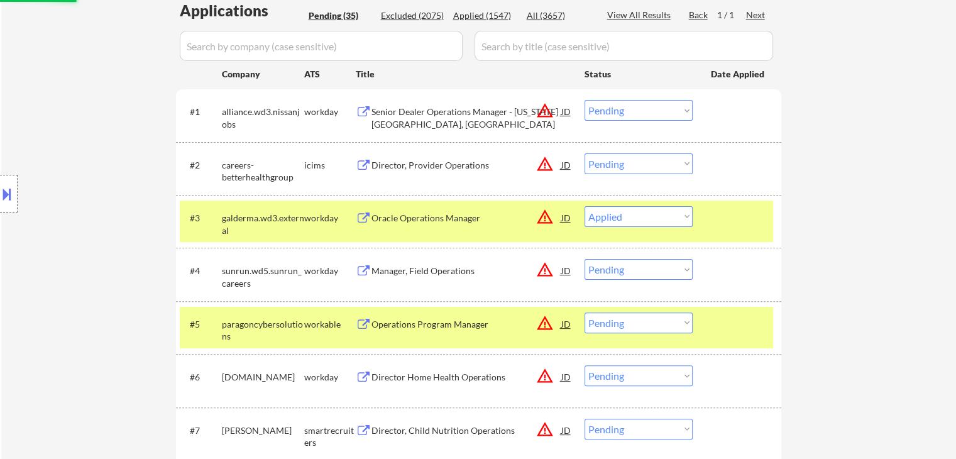
select select ""pending""
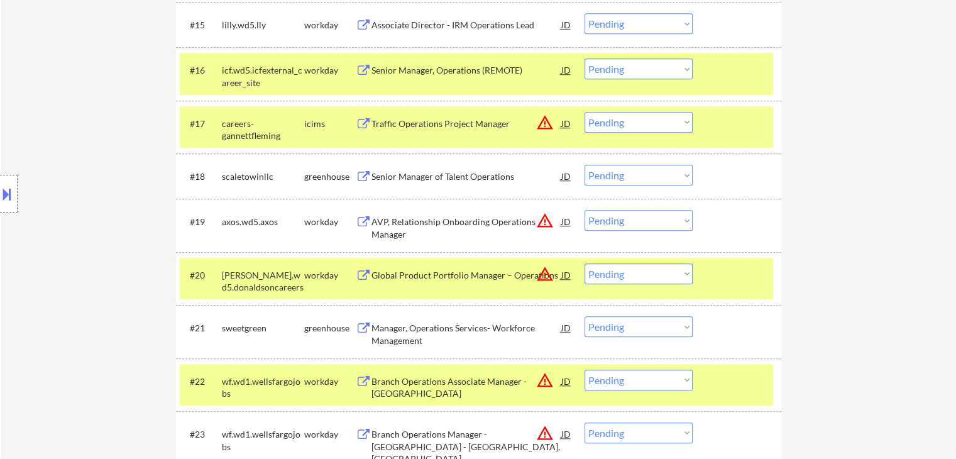
scroll to position [1131, 0]
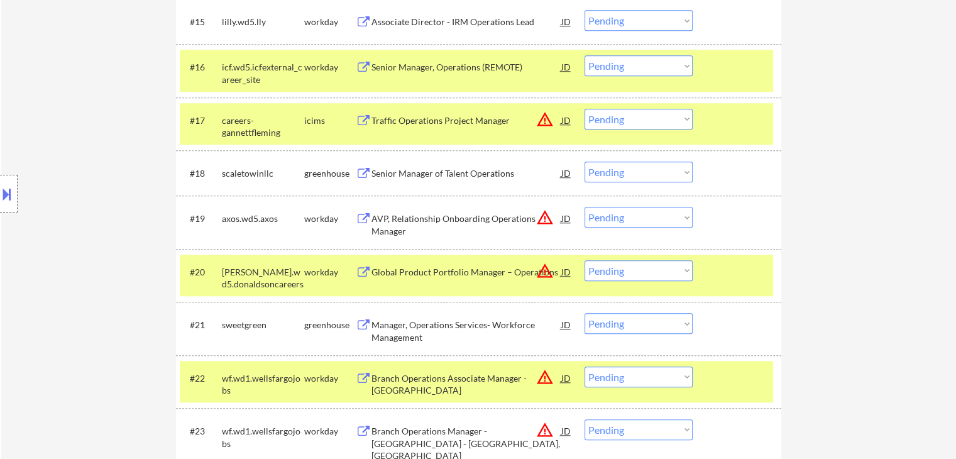
click at [425, 172] on div "Senior Manager of Talent Operations" at bounding box center [466, 173] width 190 height 13
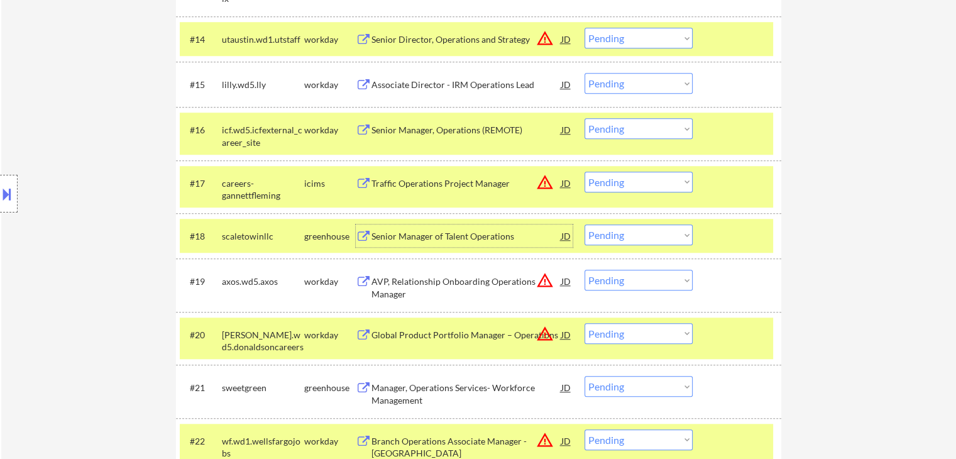
scroll to position [1194, 0]
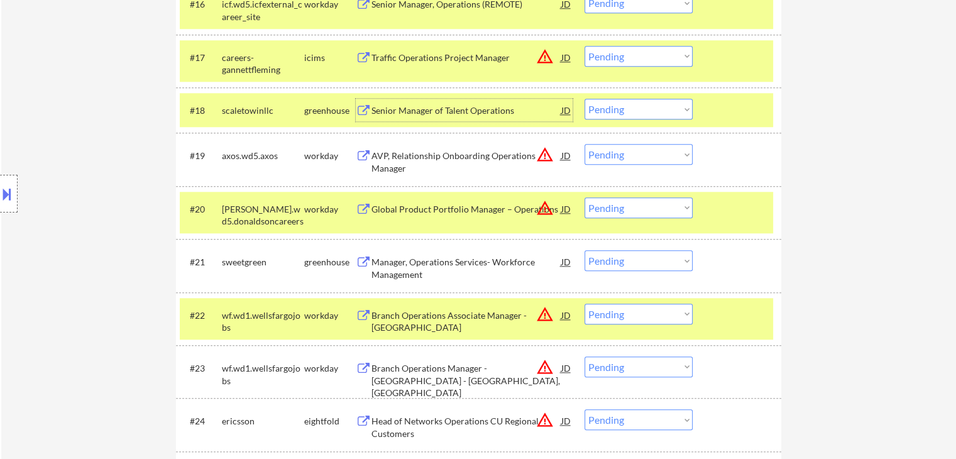
click at [415, 262] on div "Manager, Operations Services- Workforce Management" at bounding box center [466, 268] width 190 height 25
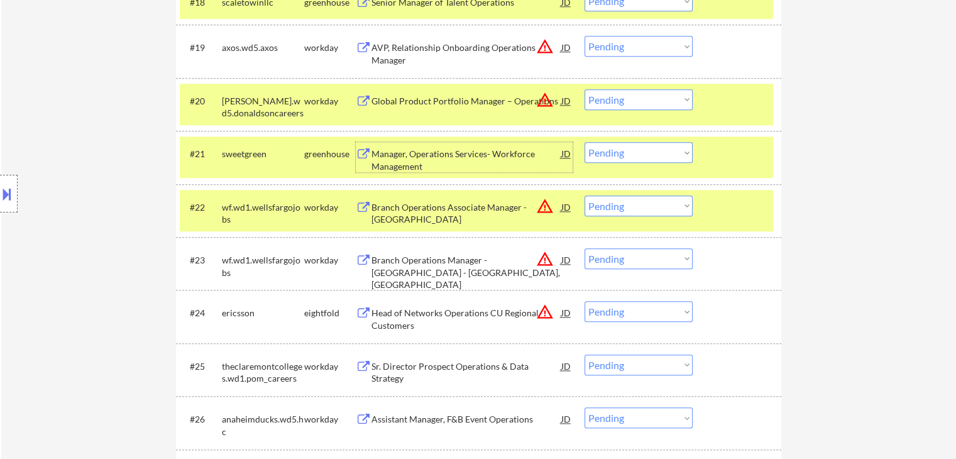
scroll to position [1320, 0]
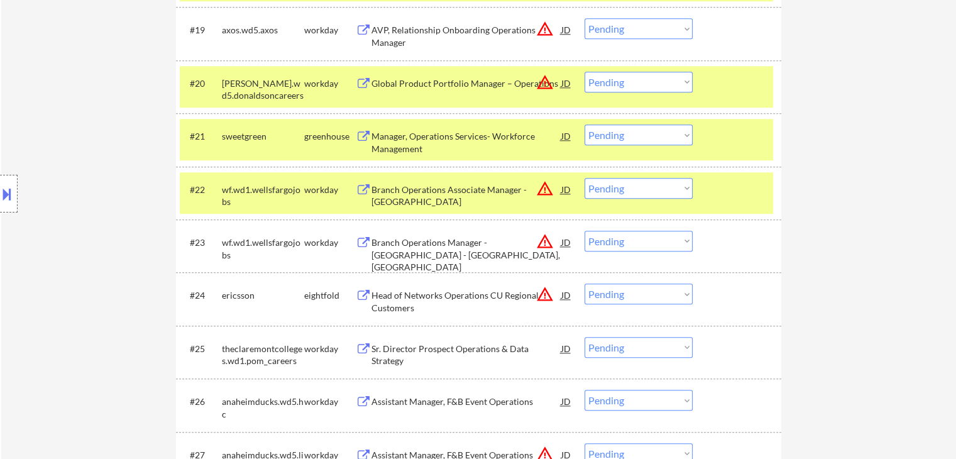
click at [126, 130] on div "Location Inclusions:" at bounding box center [112, 193] width 225 height 233
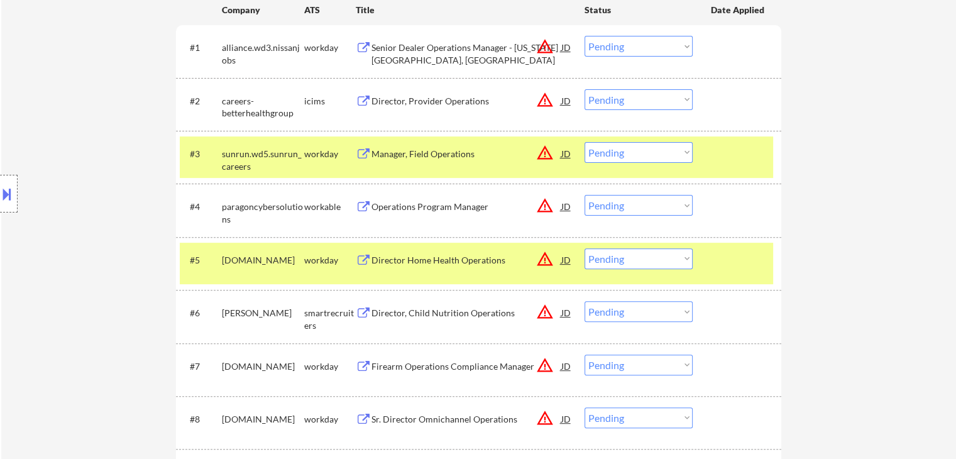
scroll to position [424, 0]
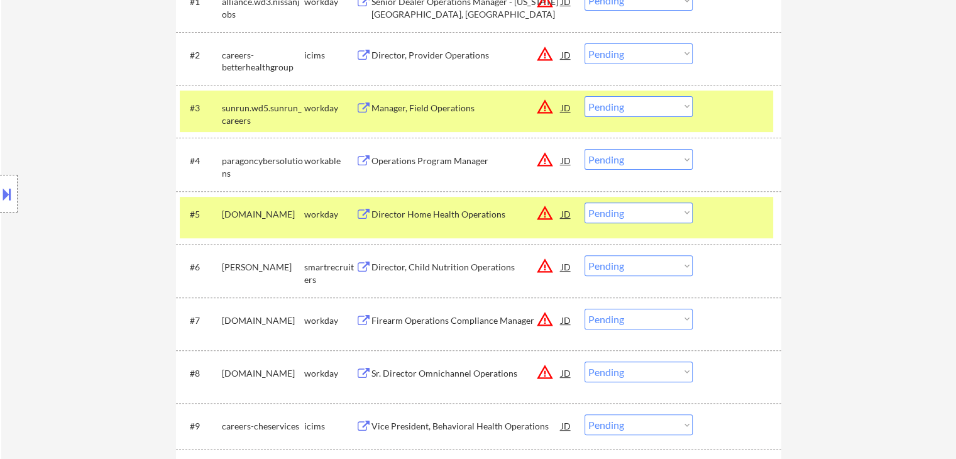
click at [637, 160] on select "Choose an option... Pending Applied Excluded (Questions) Excluded (Expired) Exc…" at bounding box center [638, 159] width 108 height 21
click at [584, 149] on select "Choose an option... Pending Applied Excluded (Questions) Excluded (Expired) Exc…" at bounding box center [638, 159] width 108 height 21
select select ""pending""
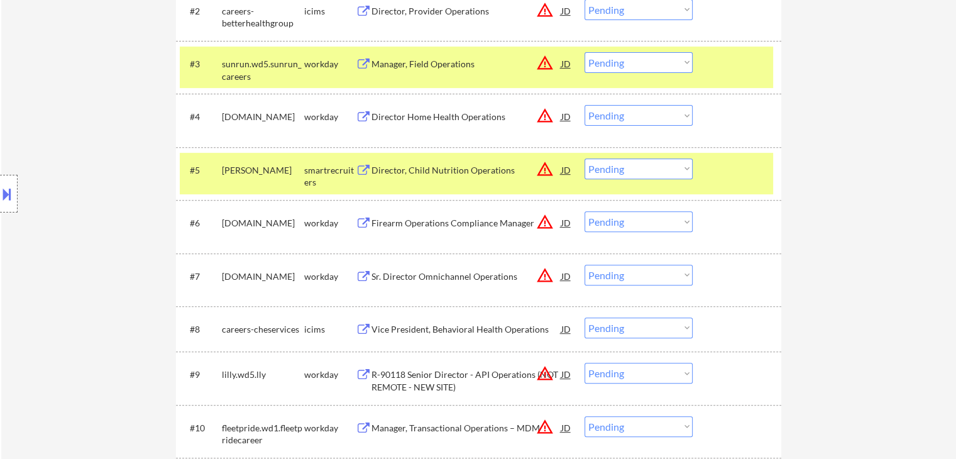
scroll to position [487, 0]
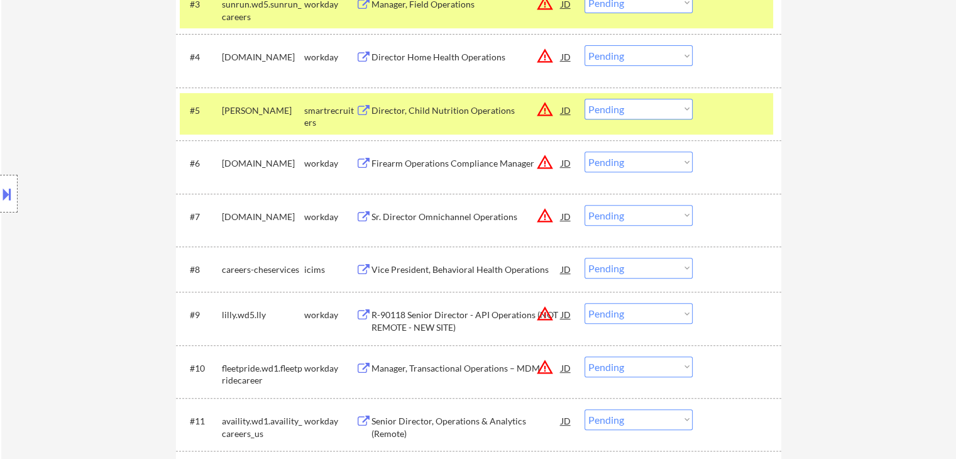
scroll to position [550, 0]
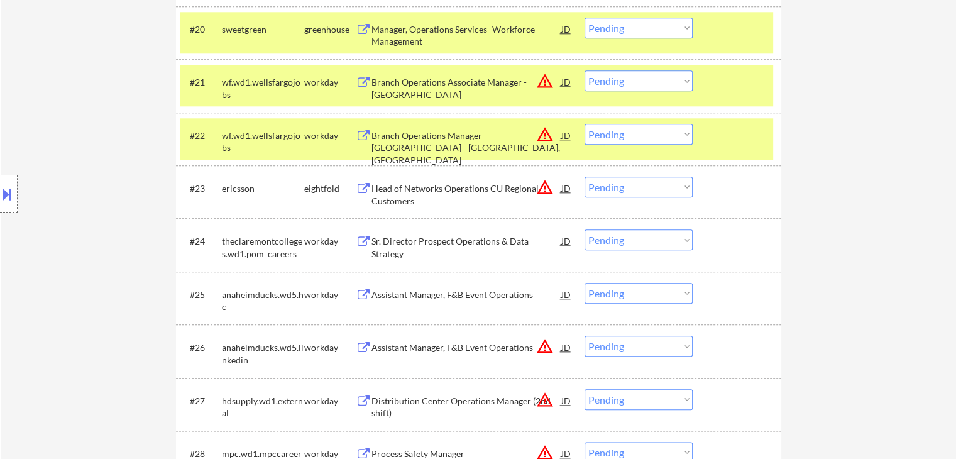
scroll to position [1430, 0]
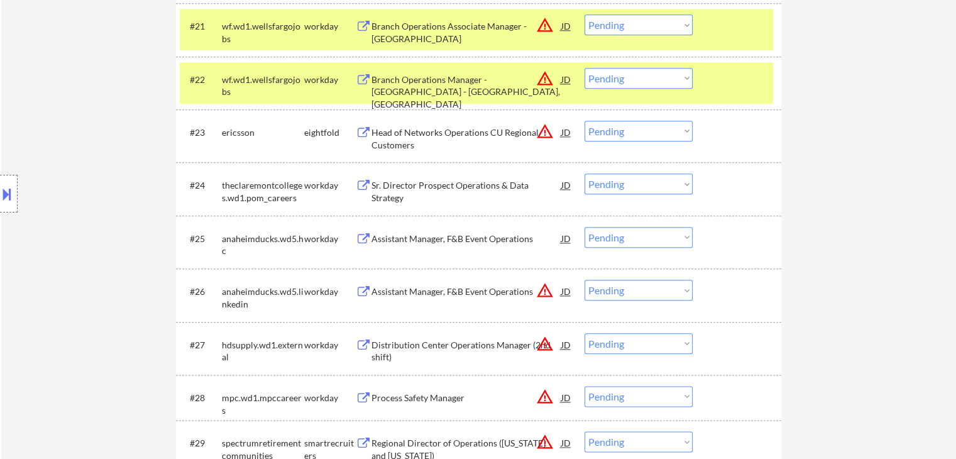
click at [407, 187] on div "Sr. Director Prospect Operations & Data Strategy" at bounding box center [466, 191] width 190 height 25
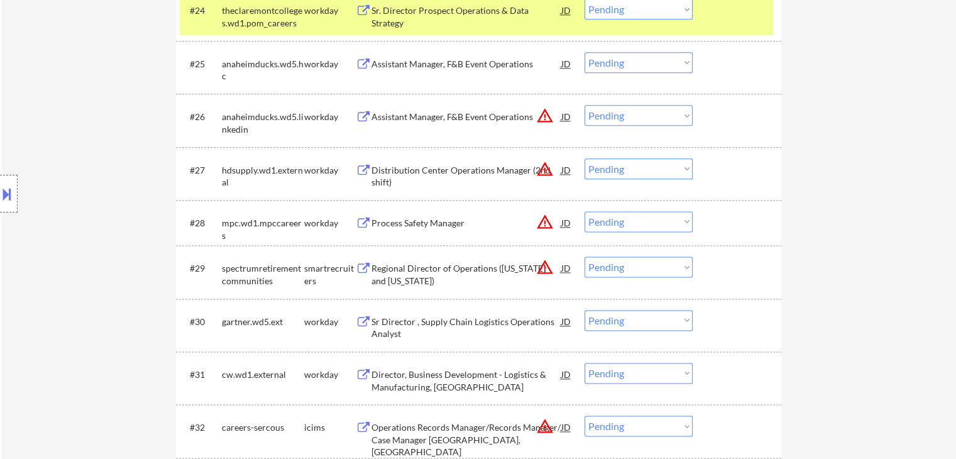
scroll to position [1618, 0]
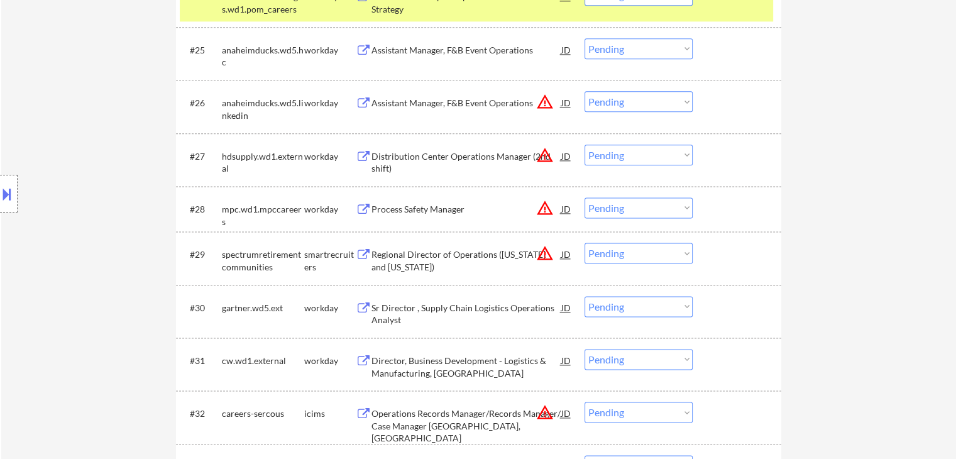
drag, startPoint x: 869, startPoint y: 219, endPoint x: 809, endPoint y: 219, distance: 59.7
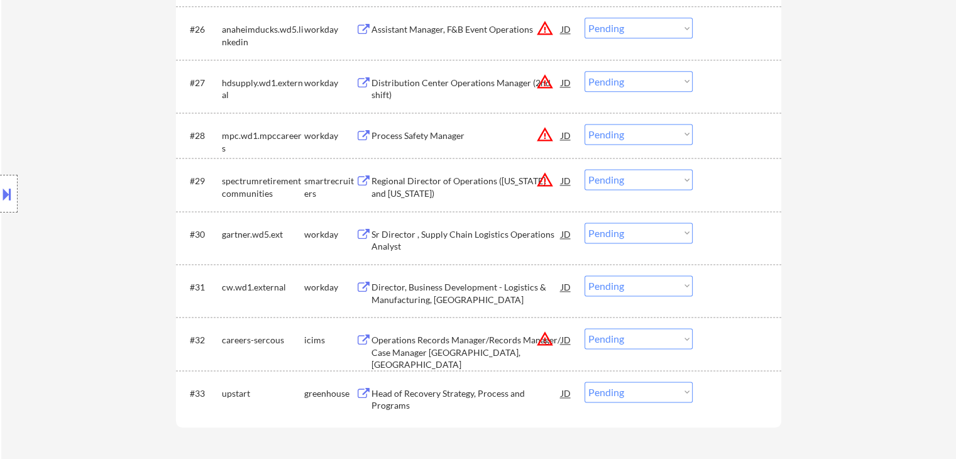
scroll to position [1744, 0]
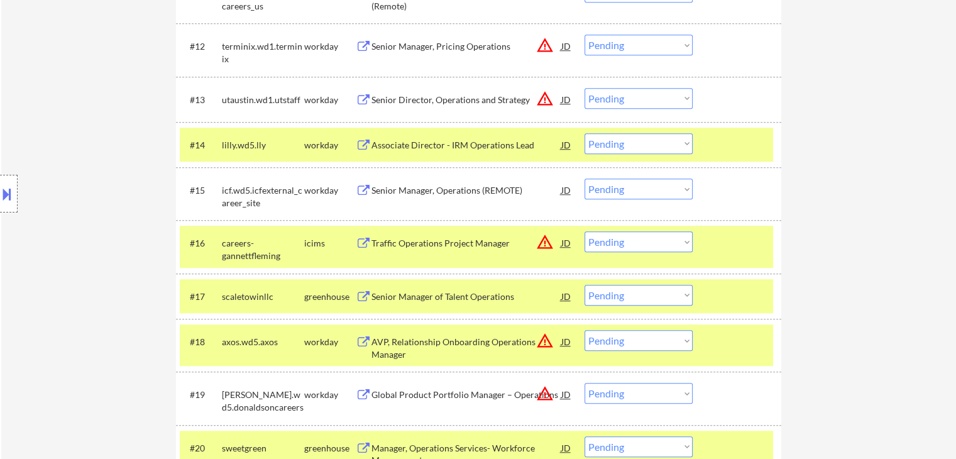
scroll to position [927, 0]
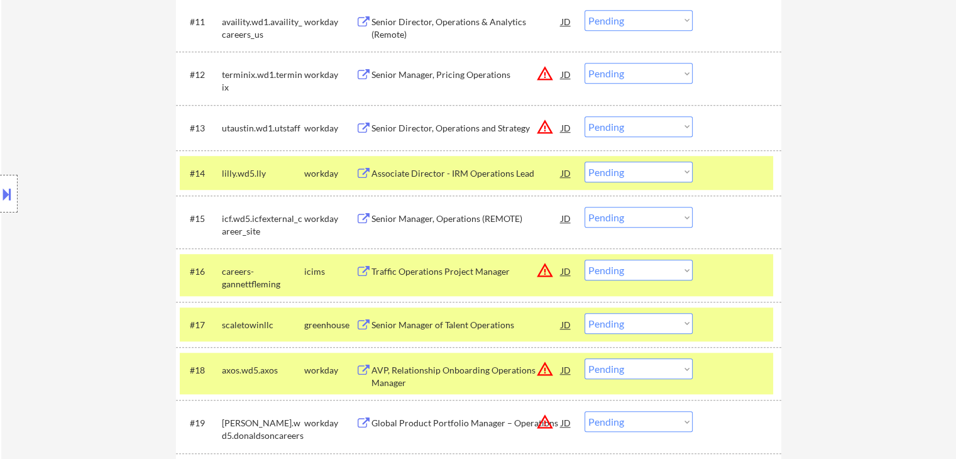
click at [437, 134] on div "Senior Director, Operations and Strategy" at bounding box center [466, 127] width 190 height 23
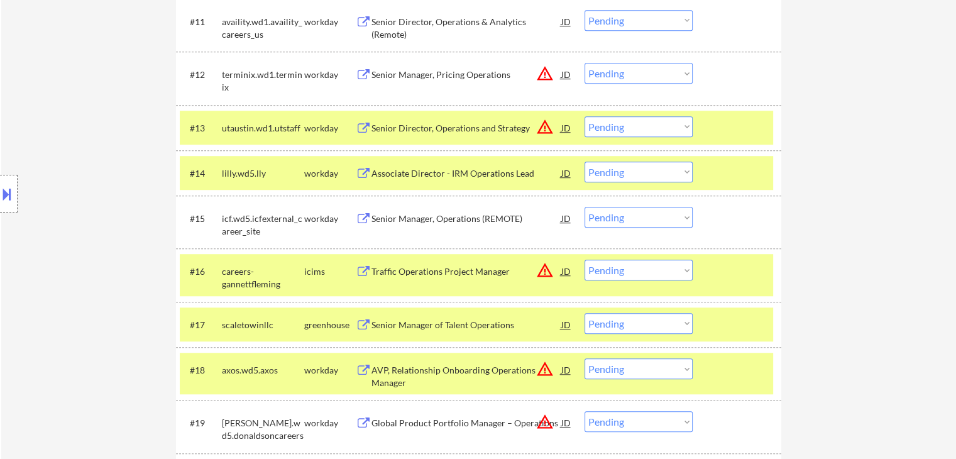
select select ""pending""
select select ""PLACEHOLDER_1427118222253""
select select ""pending""
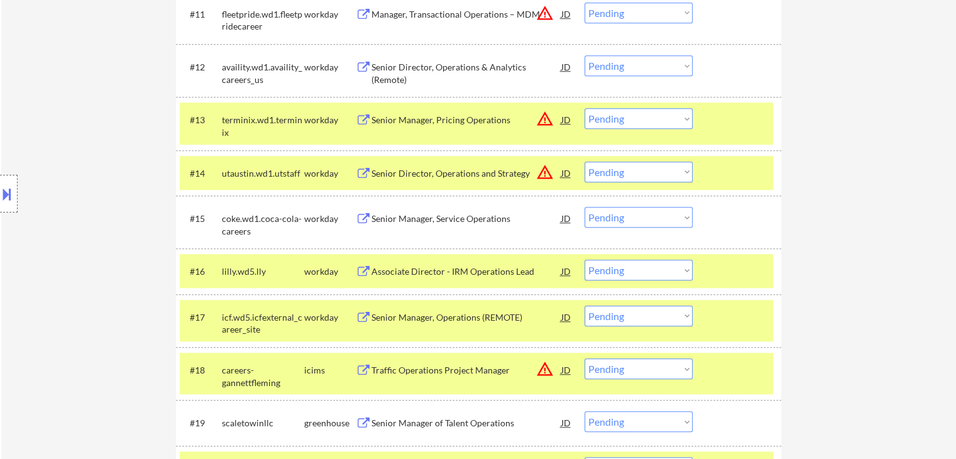
click at [656, 172] on select "Choose an option... Pending Applied Excluded (Questions) Excluded (Expired) Exc…" at bounding box center [638, 172] width 108 height 21
click at [584, 162] on select "Choose an option... Pending Applied Excluded (Questions) Excluded (Expired) Exc…" at bounding box center [638, 172] width 108 height 21
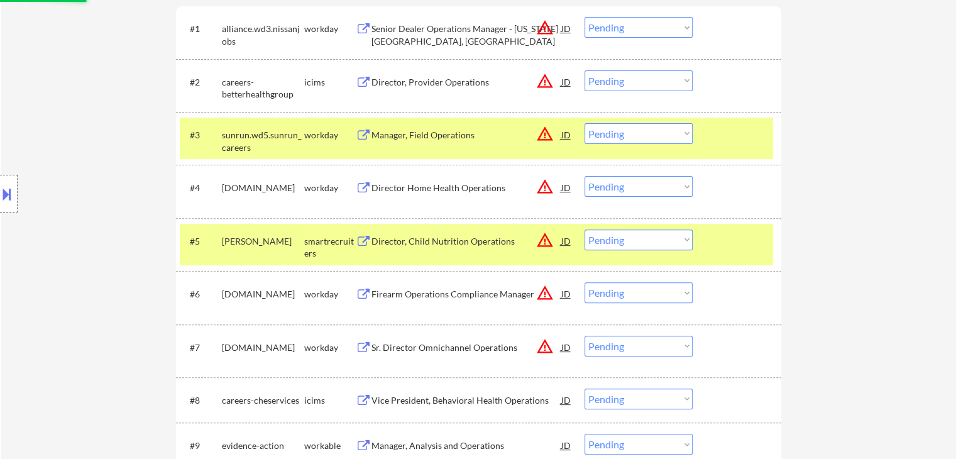
select select ""pending""
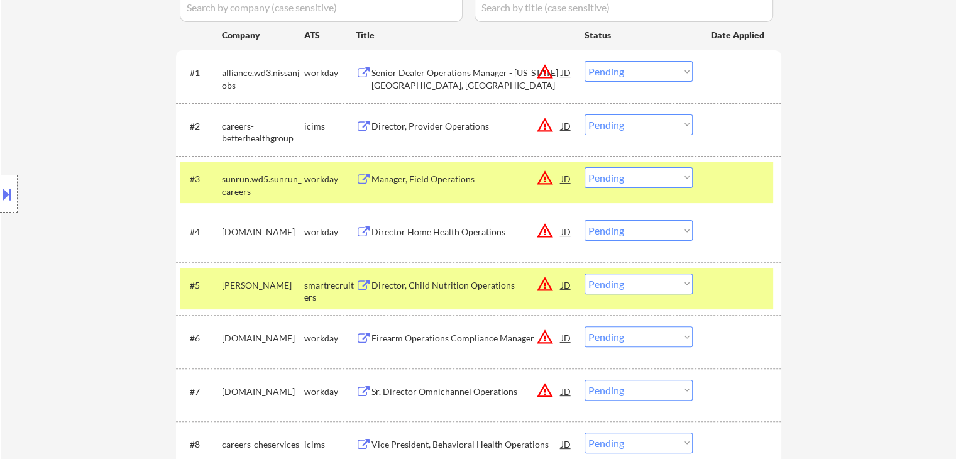
scroll to position [377, 0]
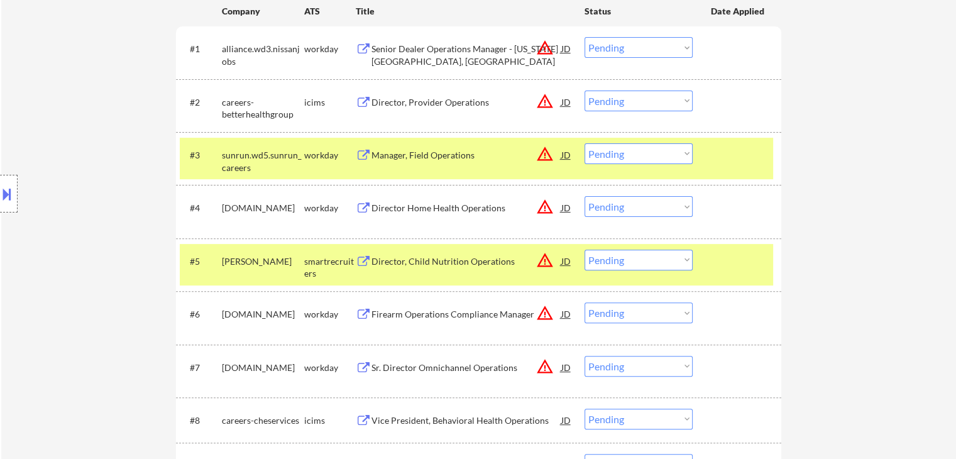
click at [36, 132] on div "Location Inclusions:" at bounding box center [112, 193] width 225 height 233
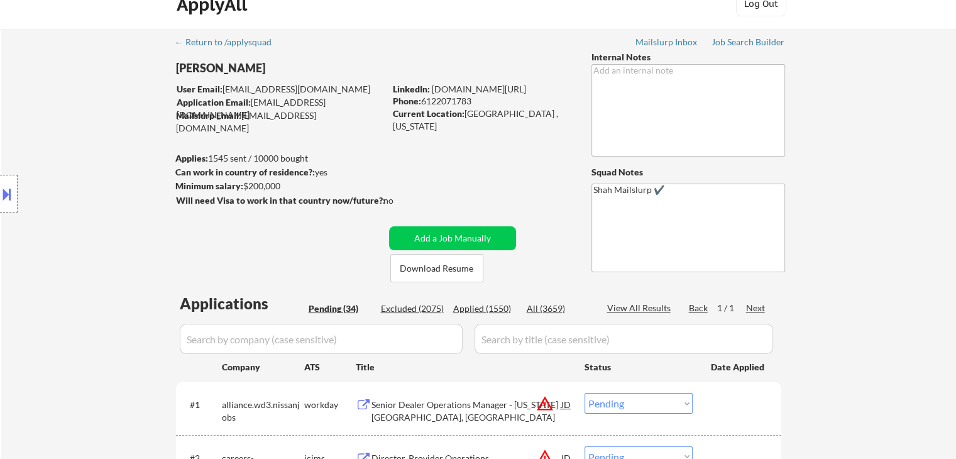
scroll to position [0, 0]
